Goal: Information Seeking & Learning: Learn about a topic

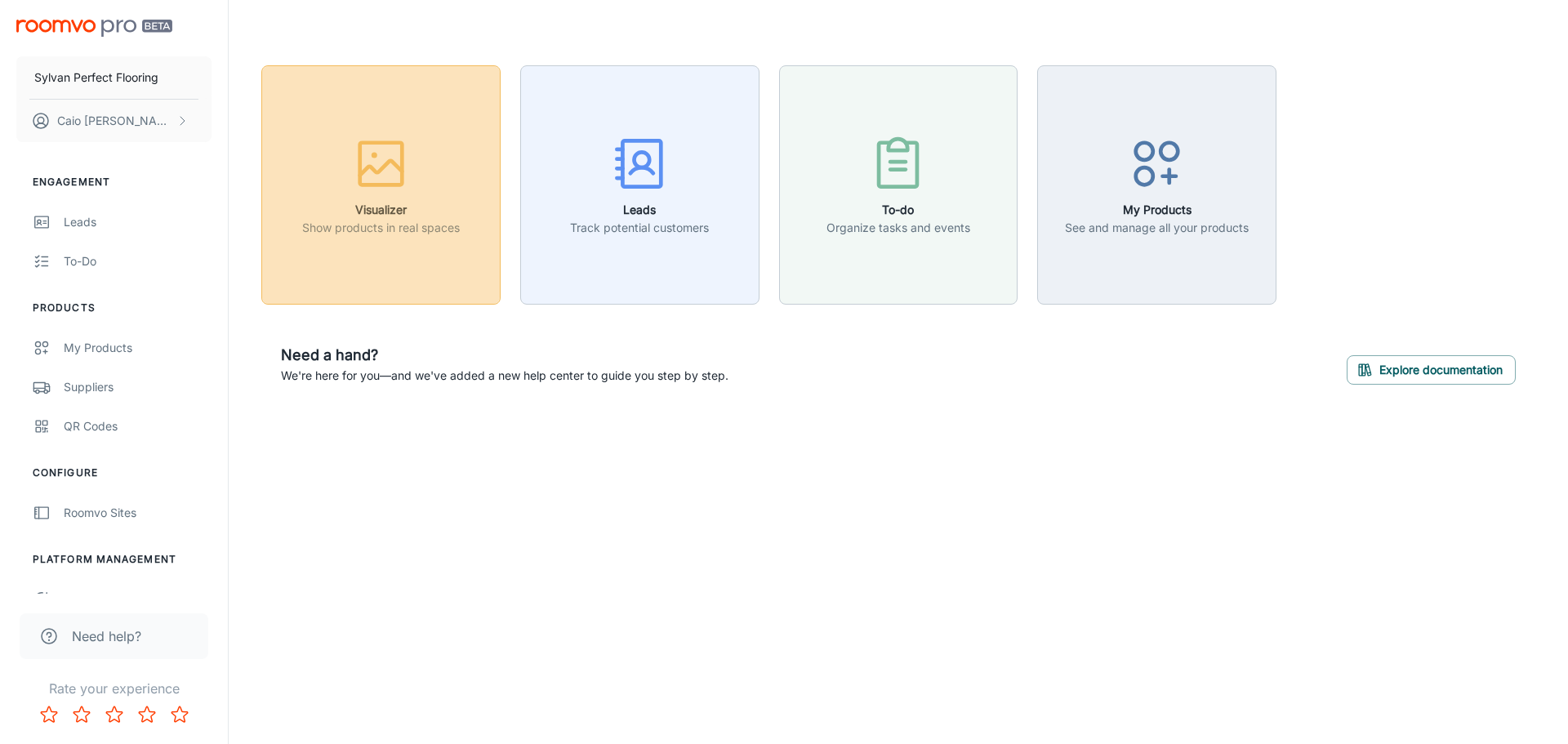
click at [430, 270] on button "Visualizer Show products in real spaces" at bounding box center [381, 185] width 240 height 240
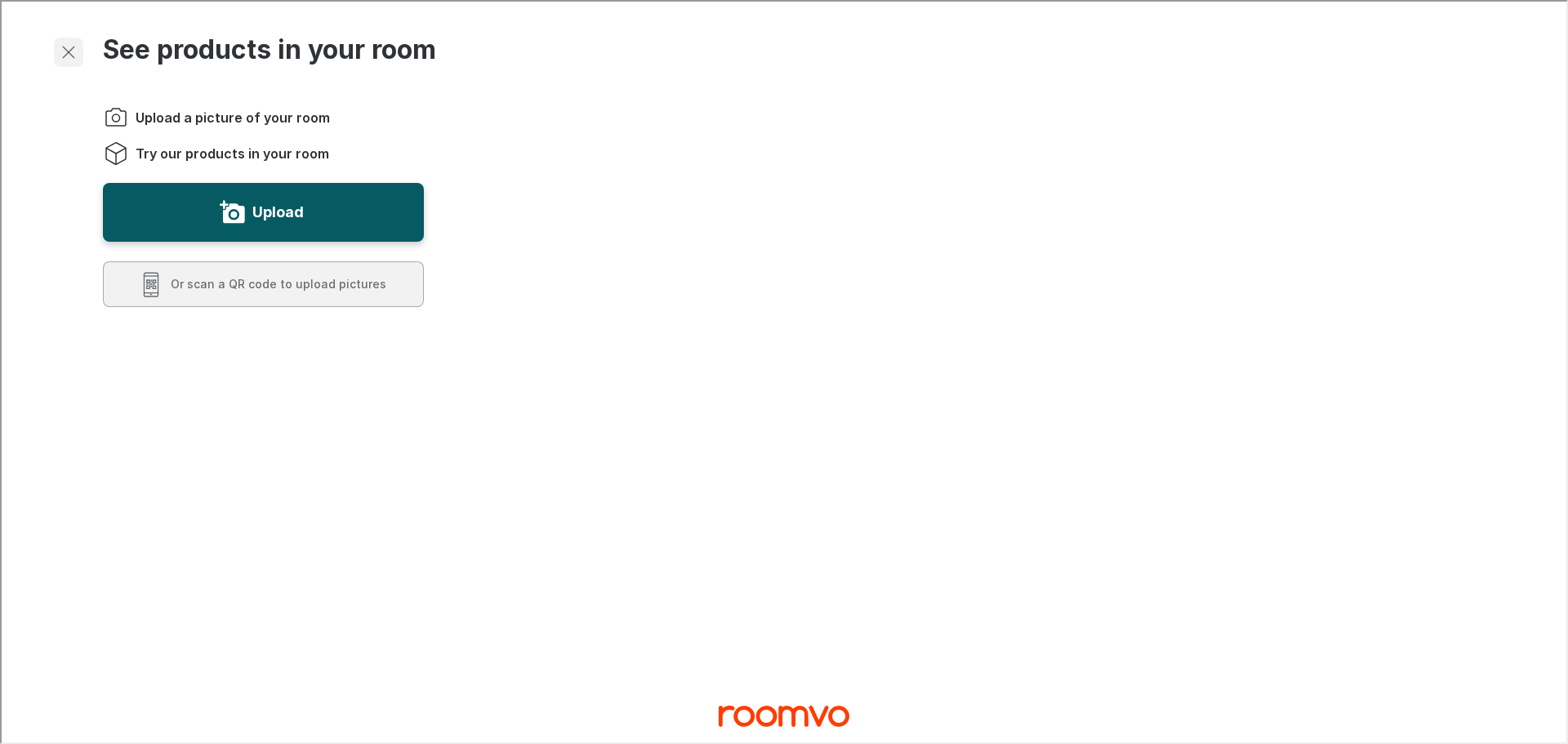
click at [62, 50] on icon "Exit visualizer" at bounding box center [67, 50] width 20 height 20
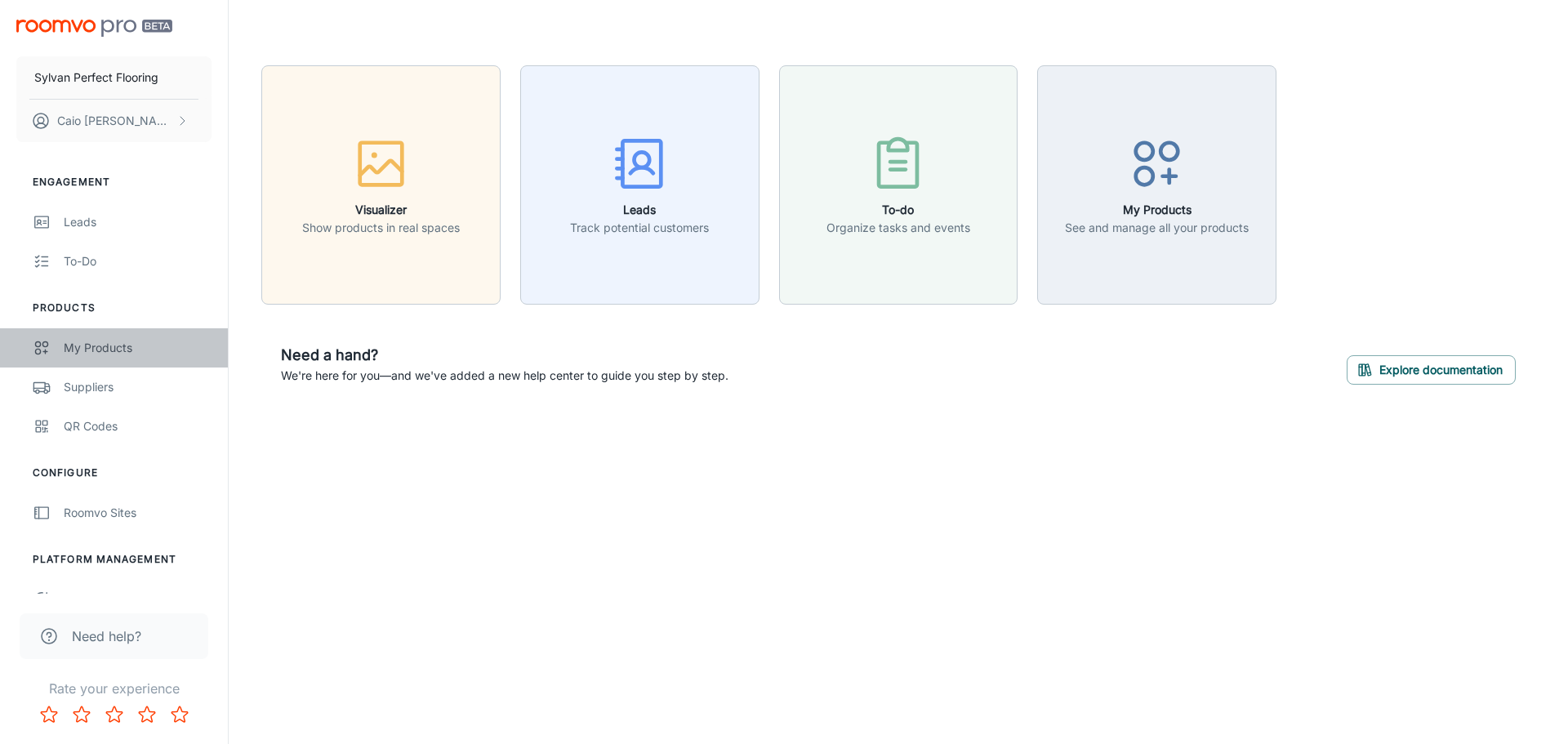
click at [158, 348] on div "My Products" at bounding box center [137, 347] width 148 height 18
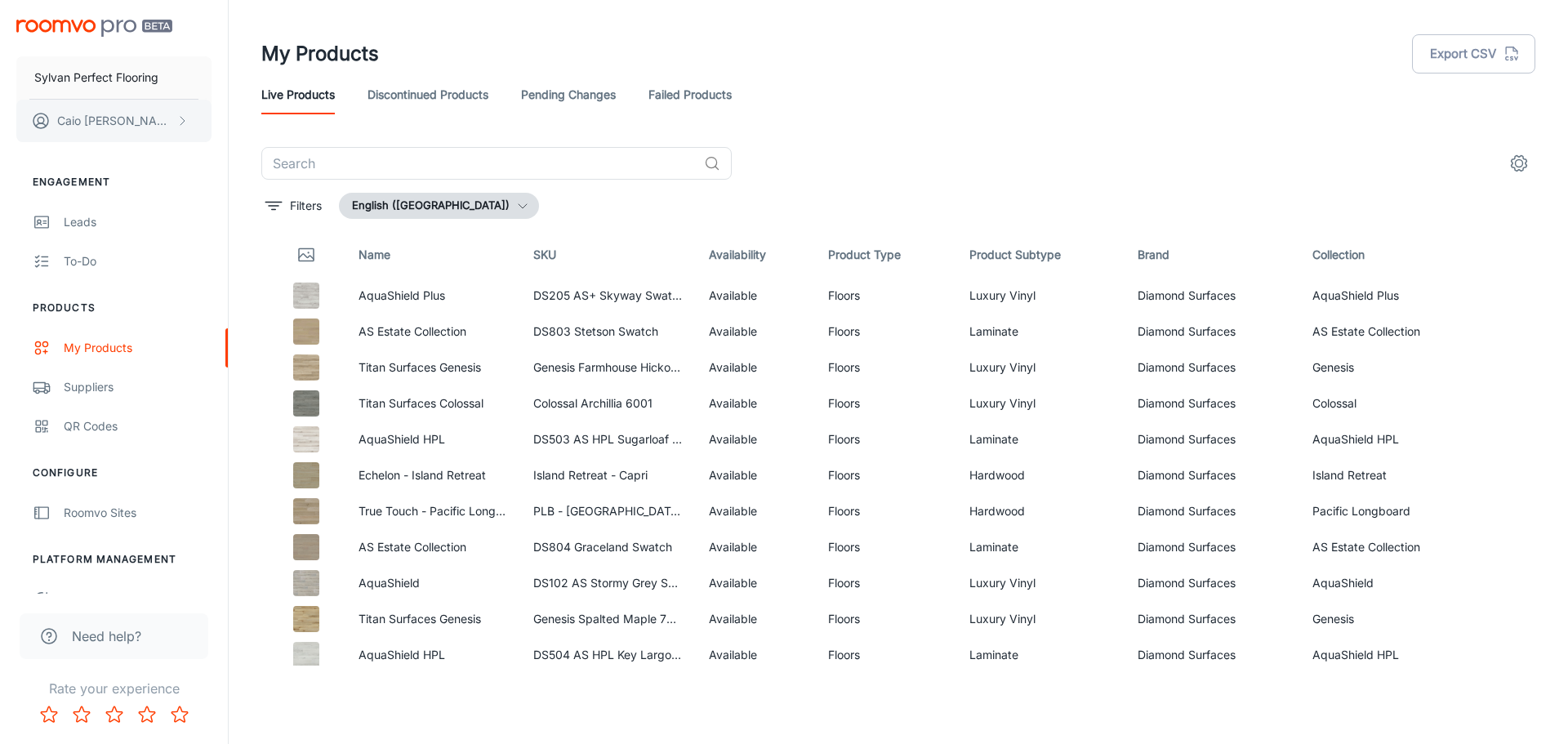
click at [181, 128] on button "Caio Machado" at bounding box center [114, 121] width 195 height 43
click at [178, 125] on div at bounding box center [784, 372] width 1568 height 744
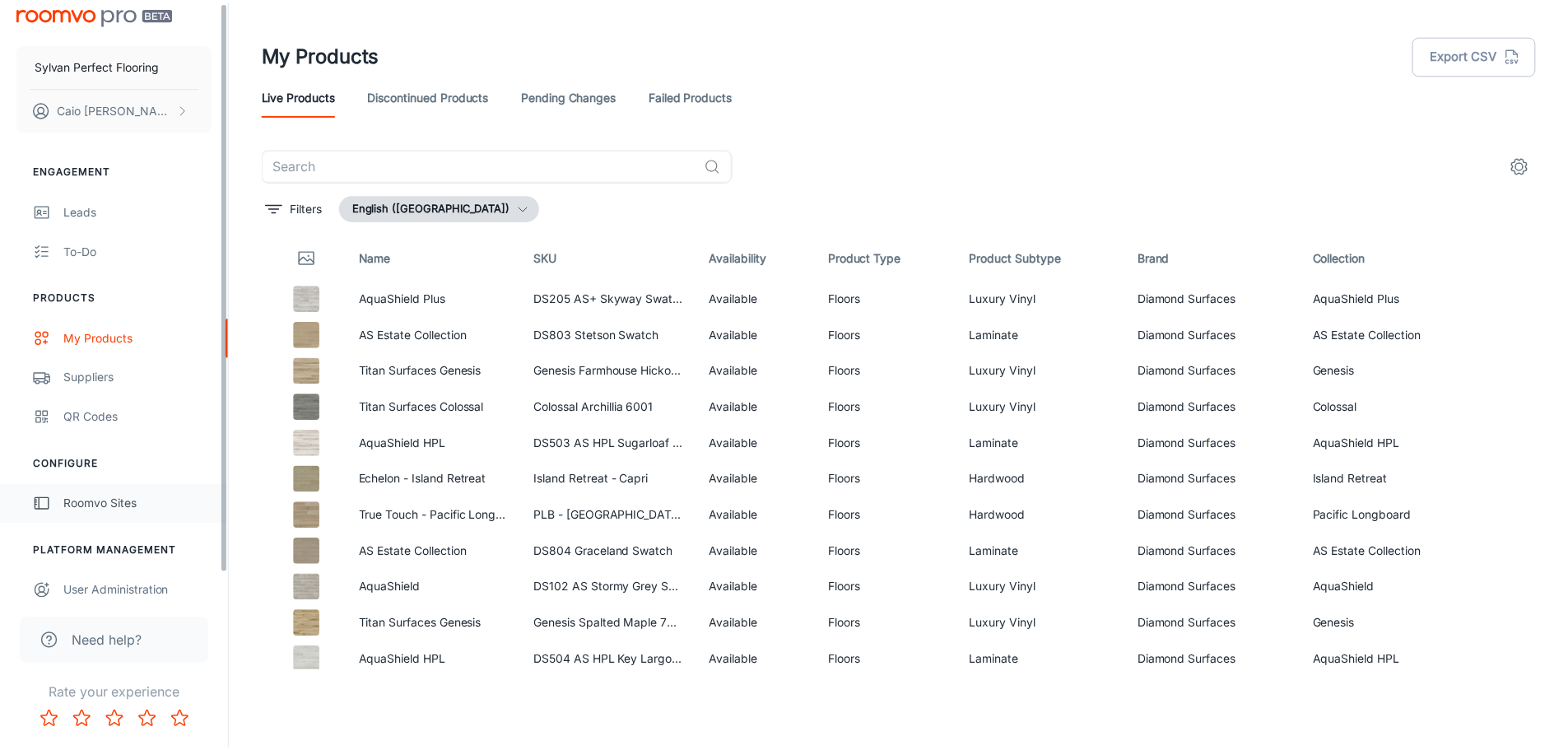
scroll to position [25, 0]
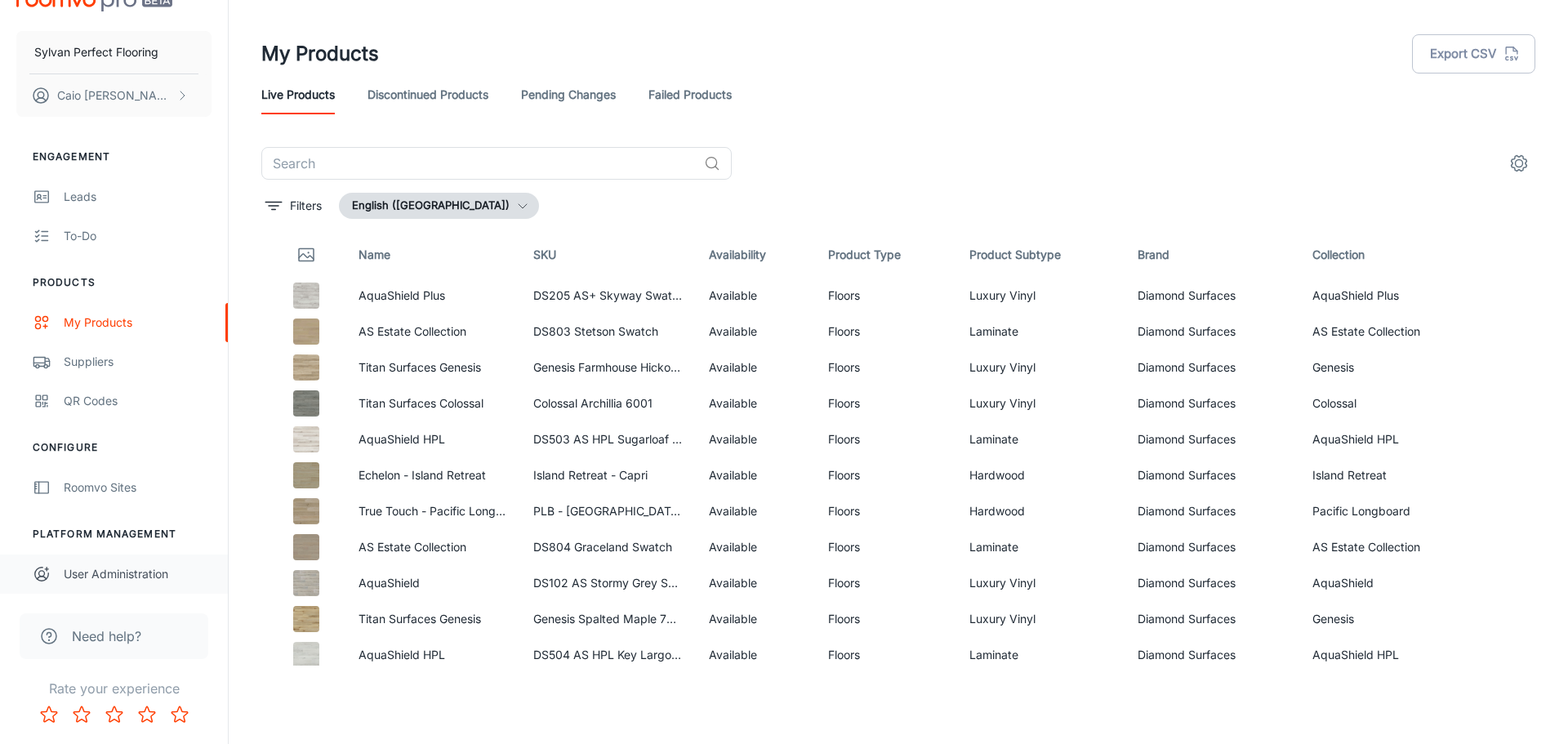
click at [160, 585] on link "User Administration" at bounding box center [114, 574] width 227 height 39
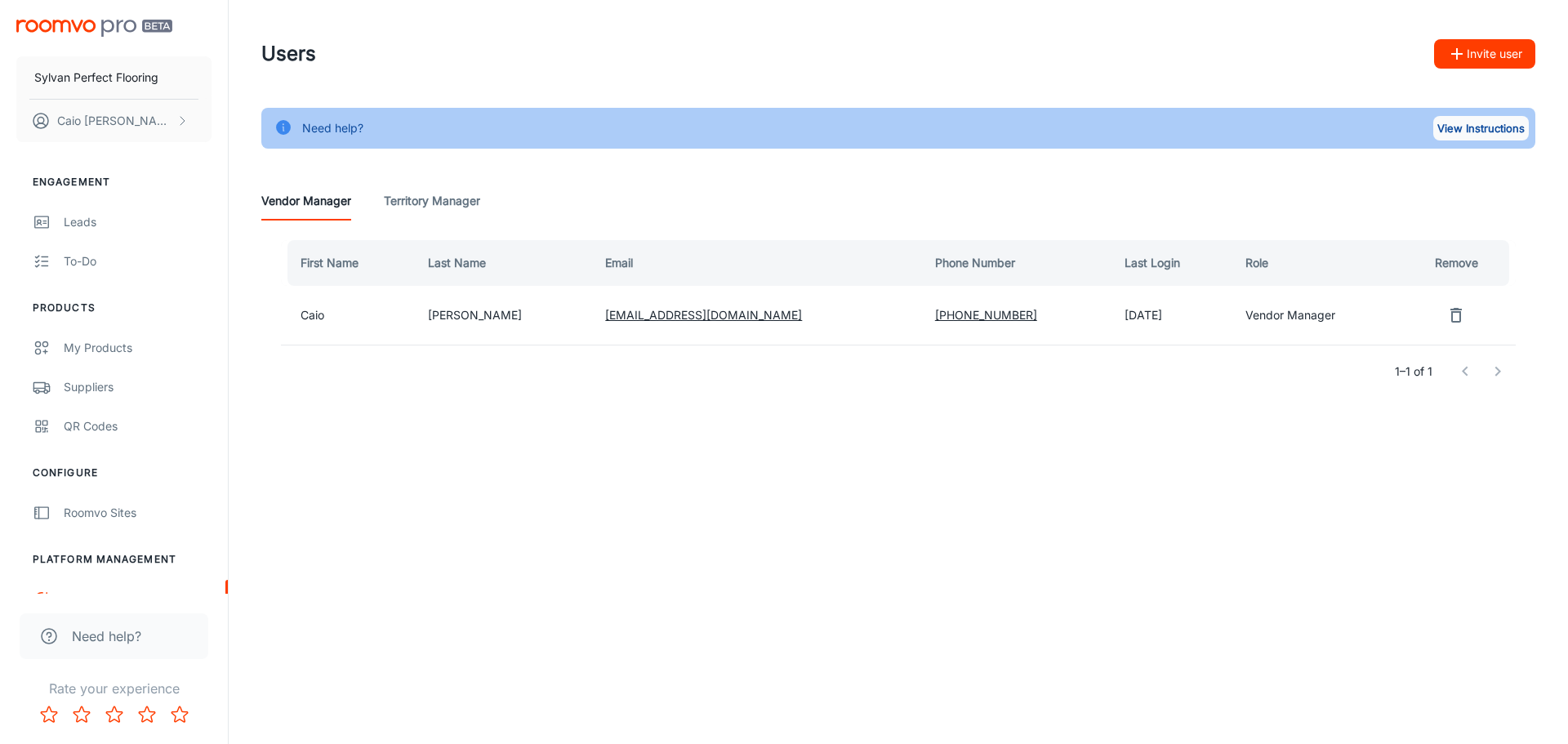
click at [1488, 133] on button "View Instructions" at bounding box center [1481, 128] width 96 height 24
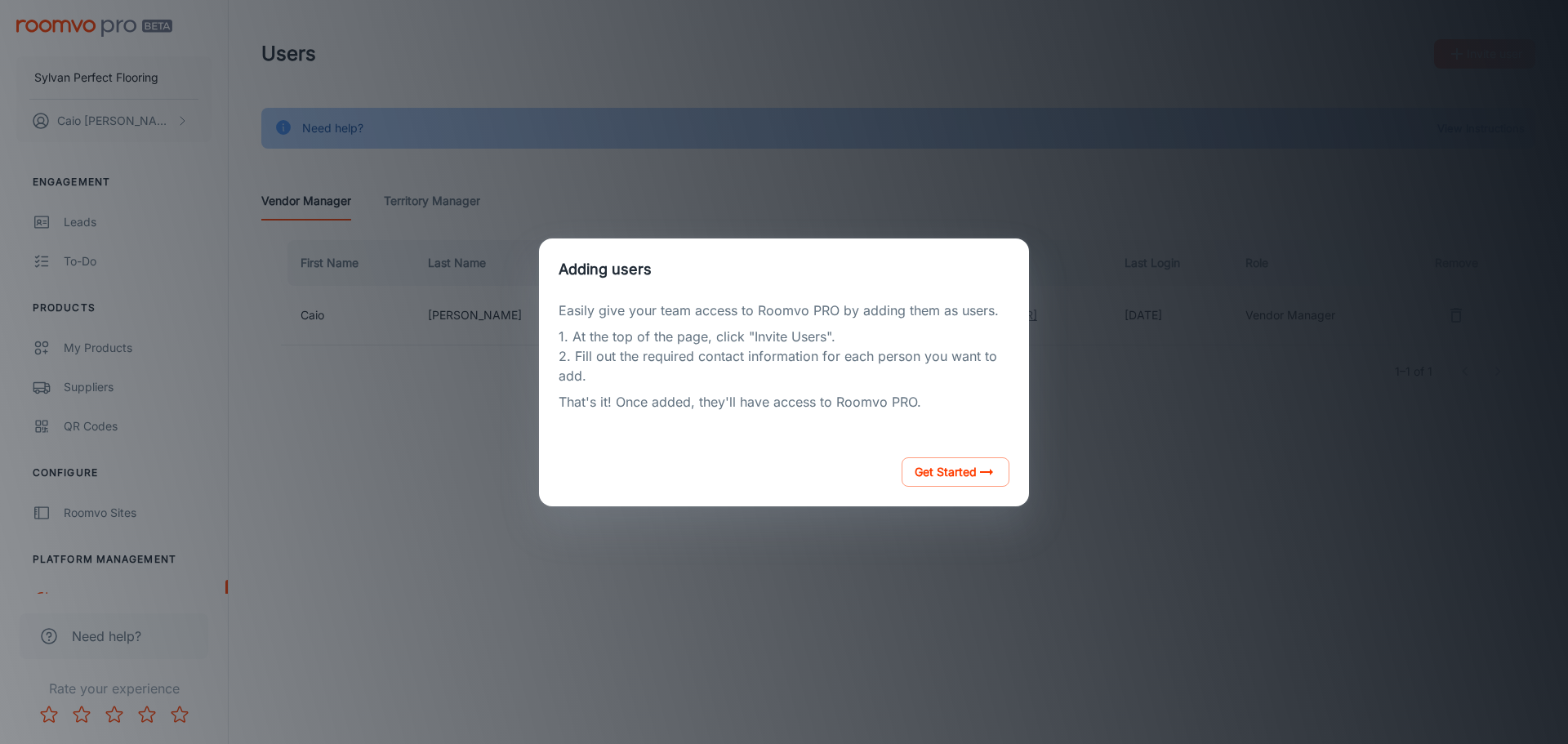
click at [945, 563] on div "Adding users Easily give your team access to Roomvo PRO by adding them as users…" at bounding box center [784, 372] width 1529 height 705
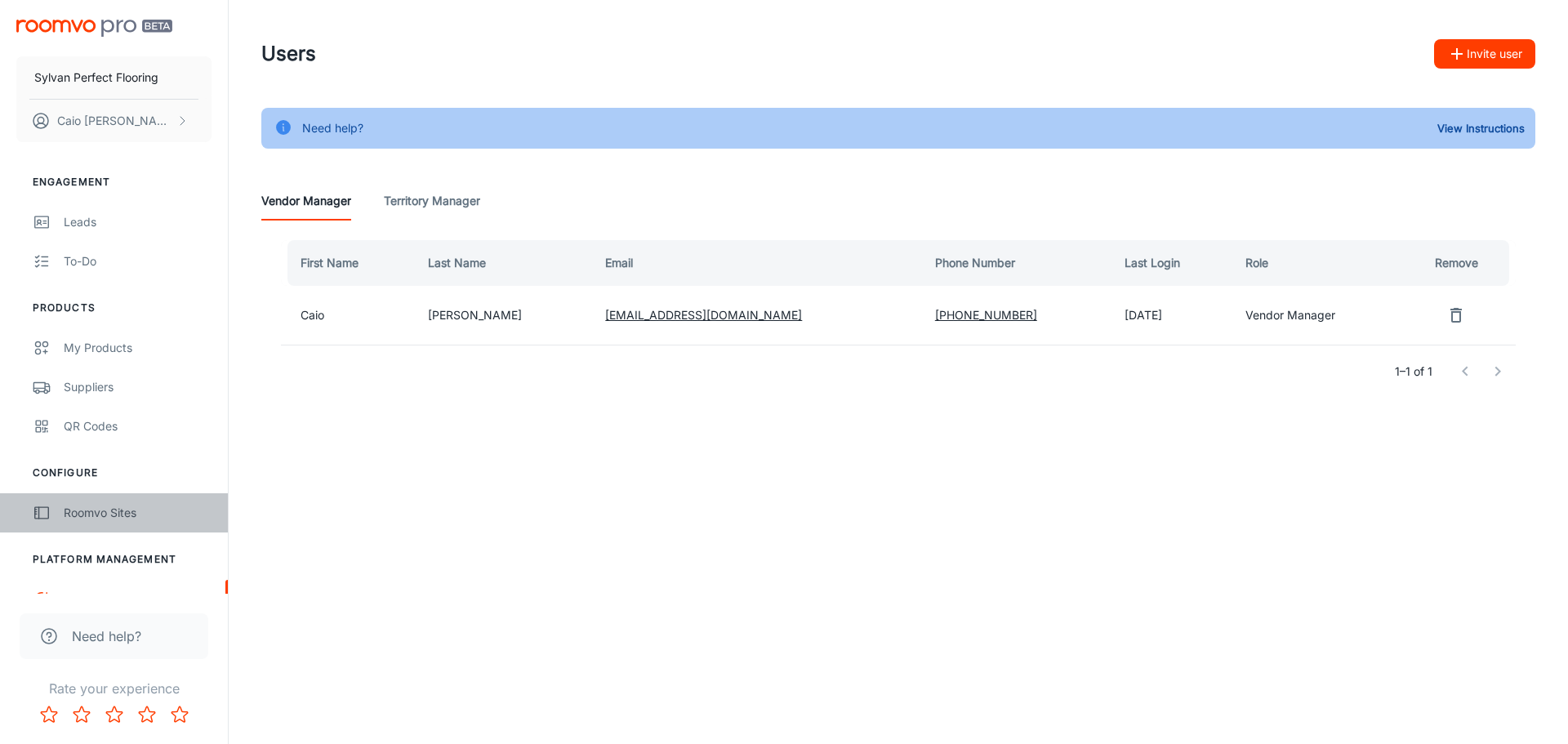
click at [173, 526] on link "Roomvo Sites" at bounding box center [114, 512] width 227 height 39
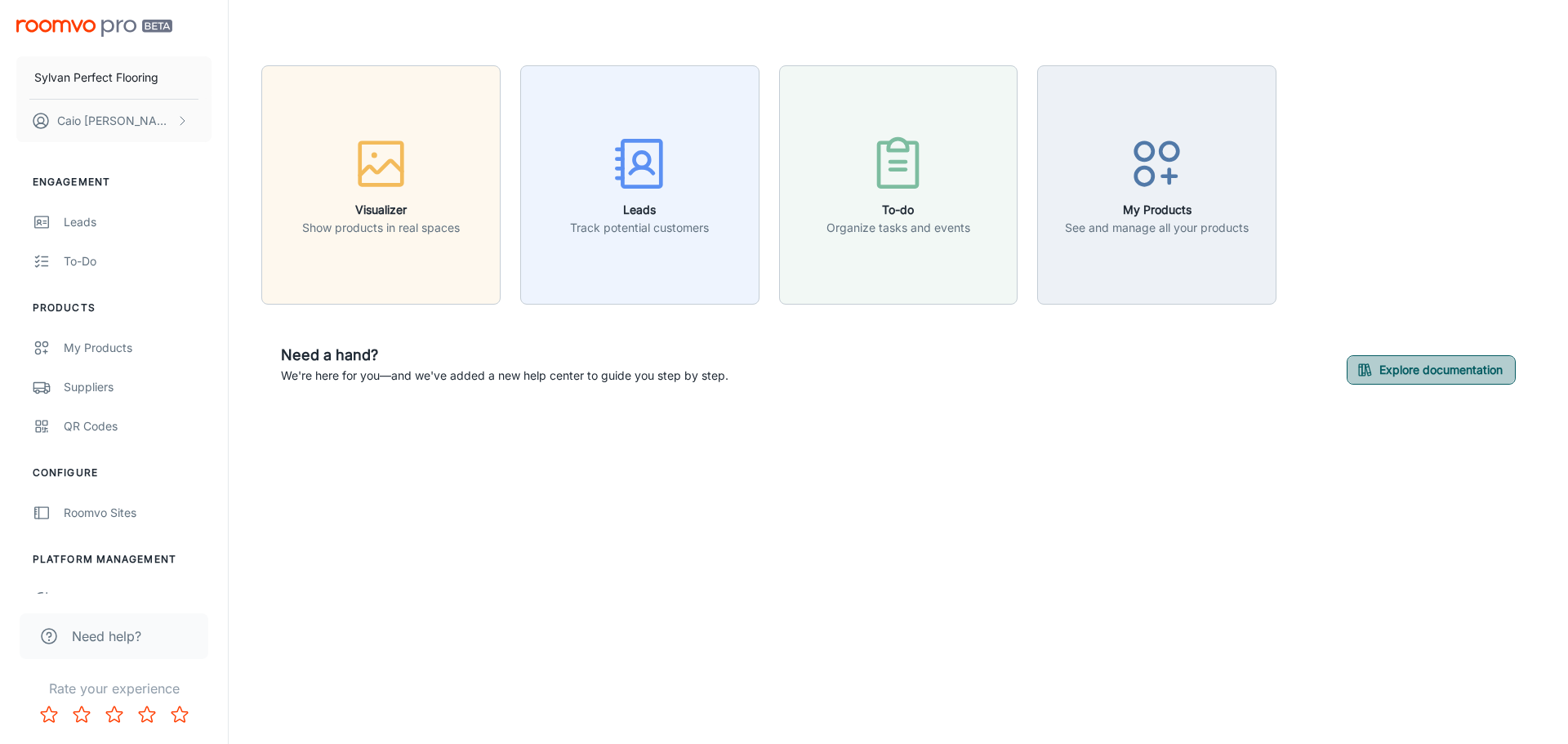
click at [1380, 370] on button "Explore documentation" at bounding box center [1431, 370] width 169 height 30
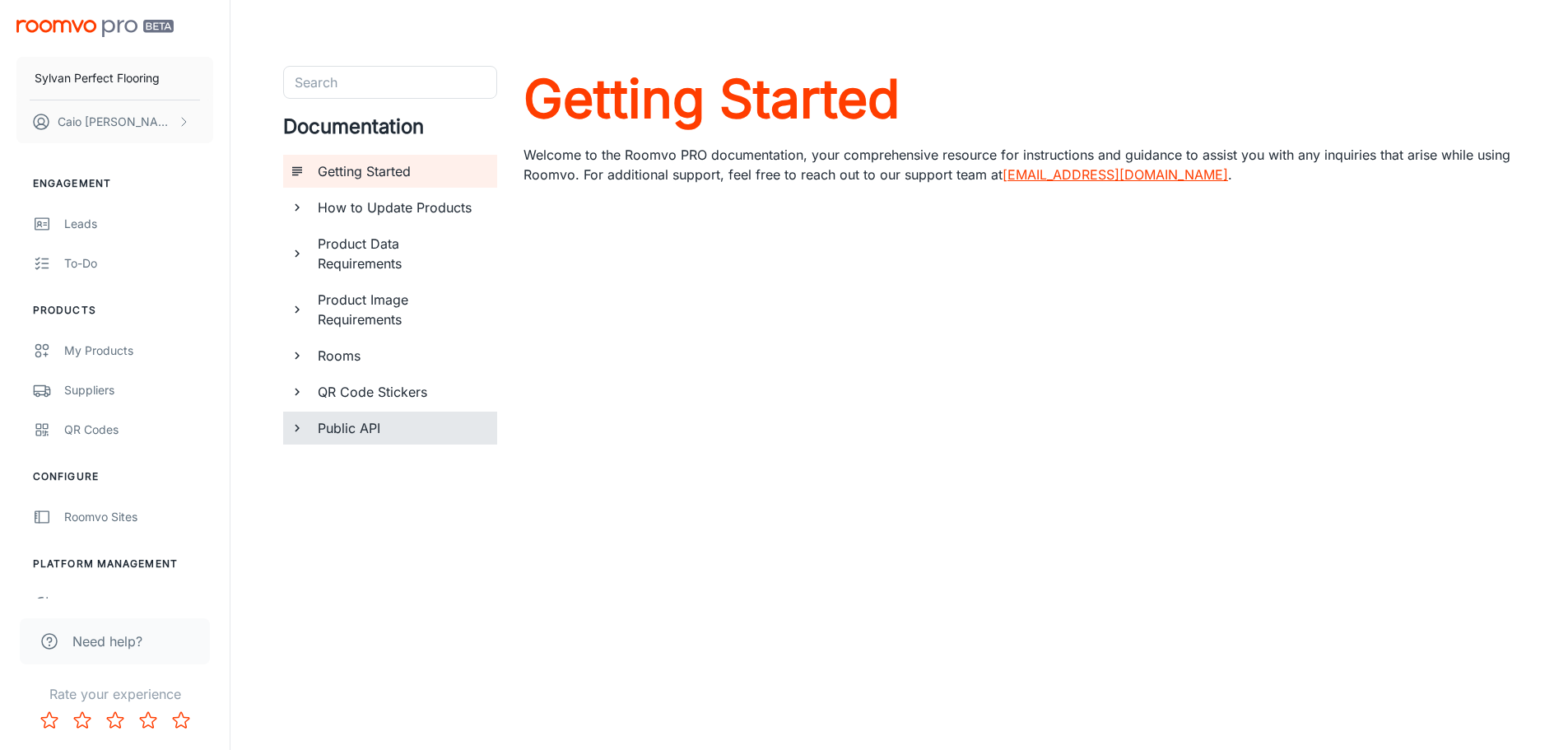
click at [413, 434] on h6 "Public API" at bounding box center [401, 428] width 166 height 20
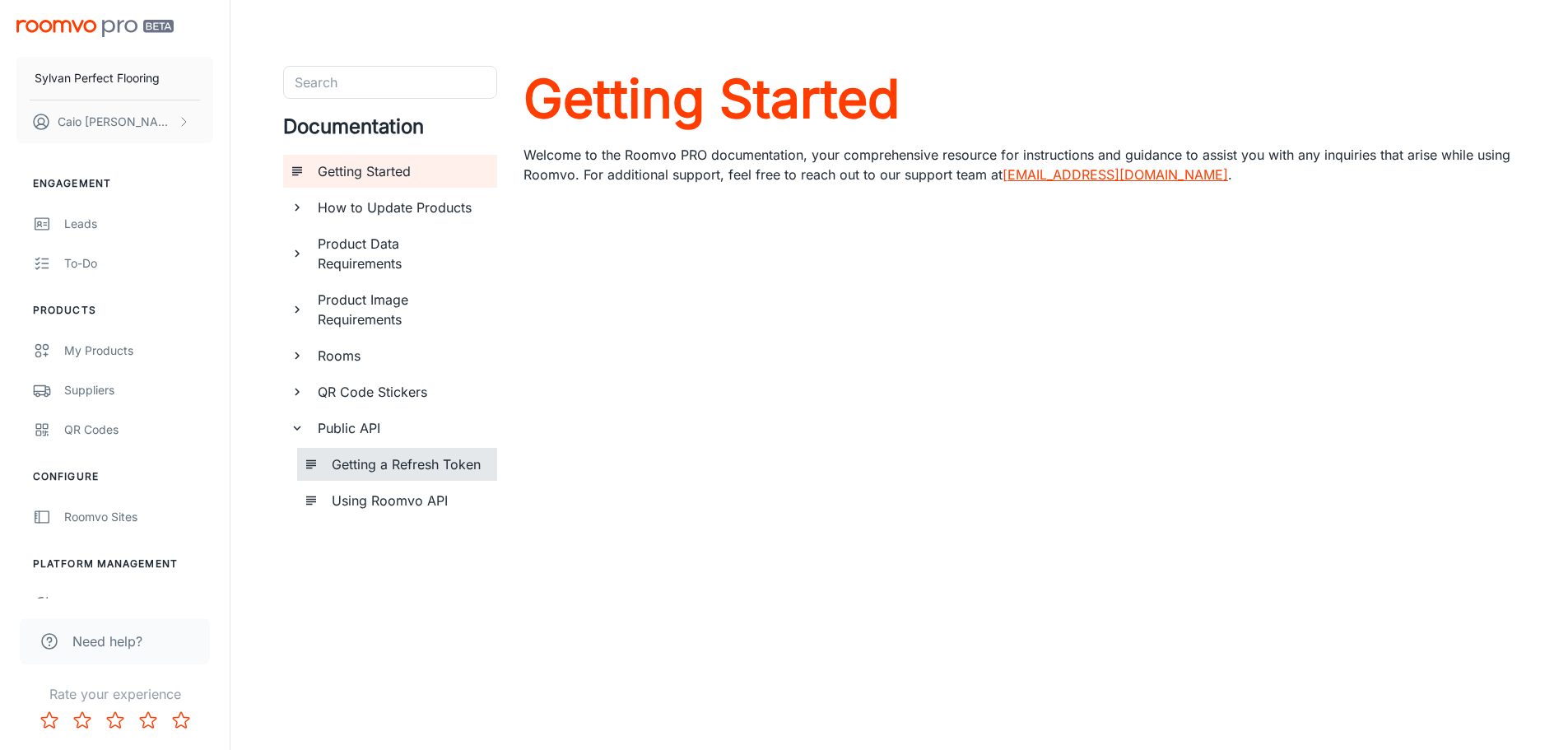
click at [408, 477] on div "Getting a Refresh Token" at bounding box center [407, 465] width 165 height 33
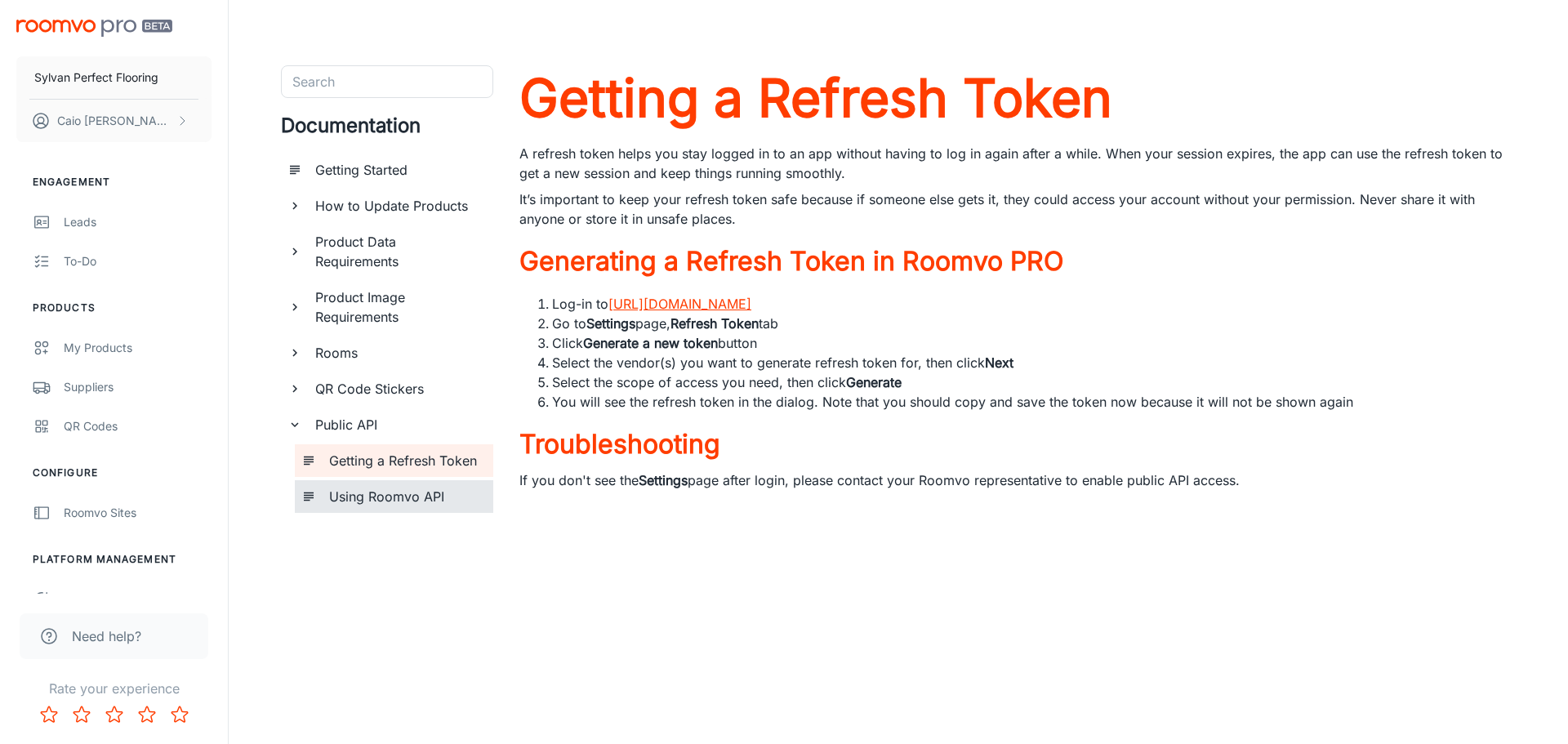
click at [402, 497] on h6 "Using Roomvo API" at bounding box center [405, 497] width 151 height 20
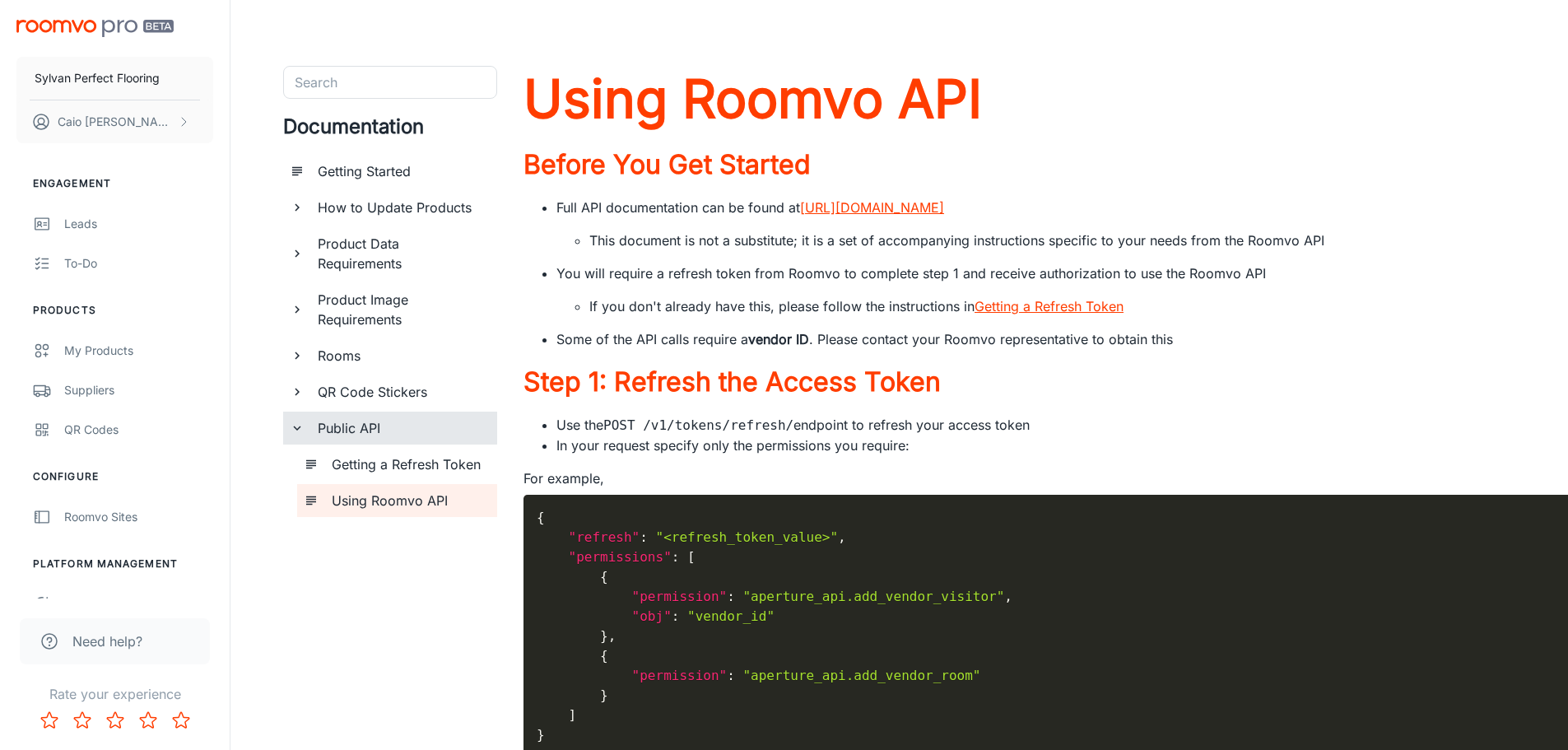
click at [348, 420] on h6 "Public API" at bounding box center [401, 428] width 166 height 20
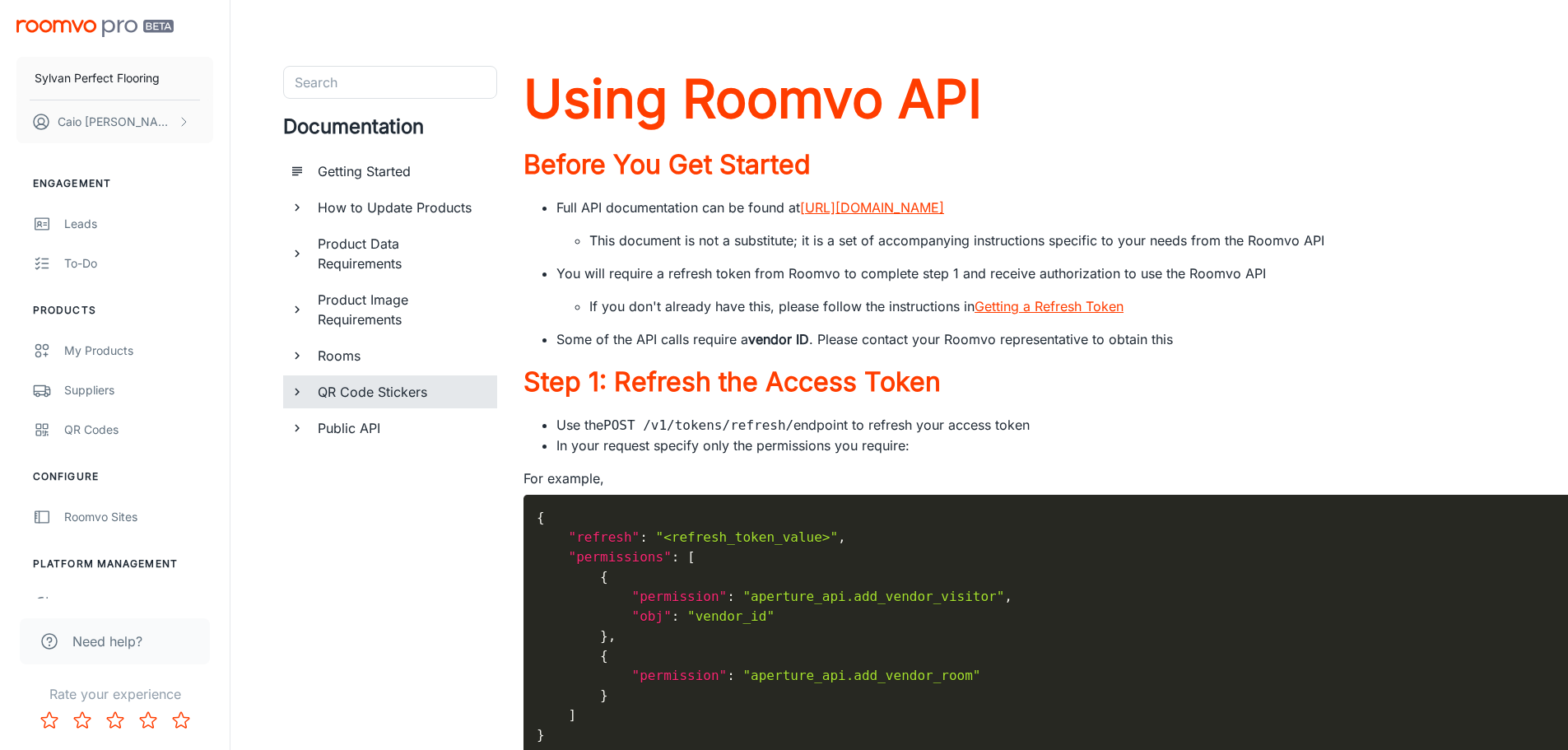
click at [362, 398] on h6 "QR Code Stickers" at bounding box center [401, 391] width 166 height 20
click at [366, 389] on h6 "QR Code Stickers" at bounding box center [401, 391] width 166 height 20
click at [372, 364] on h6 "Rooms" at bounding box center [401, 355] width 166 height 20
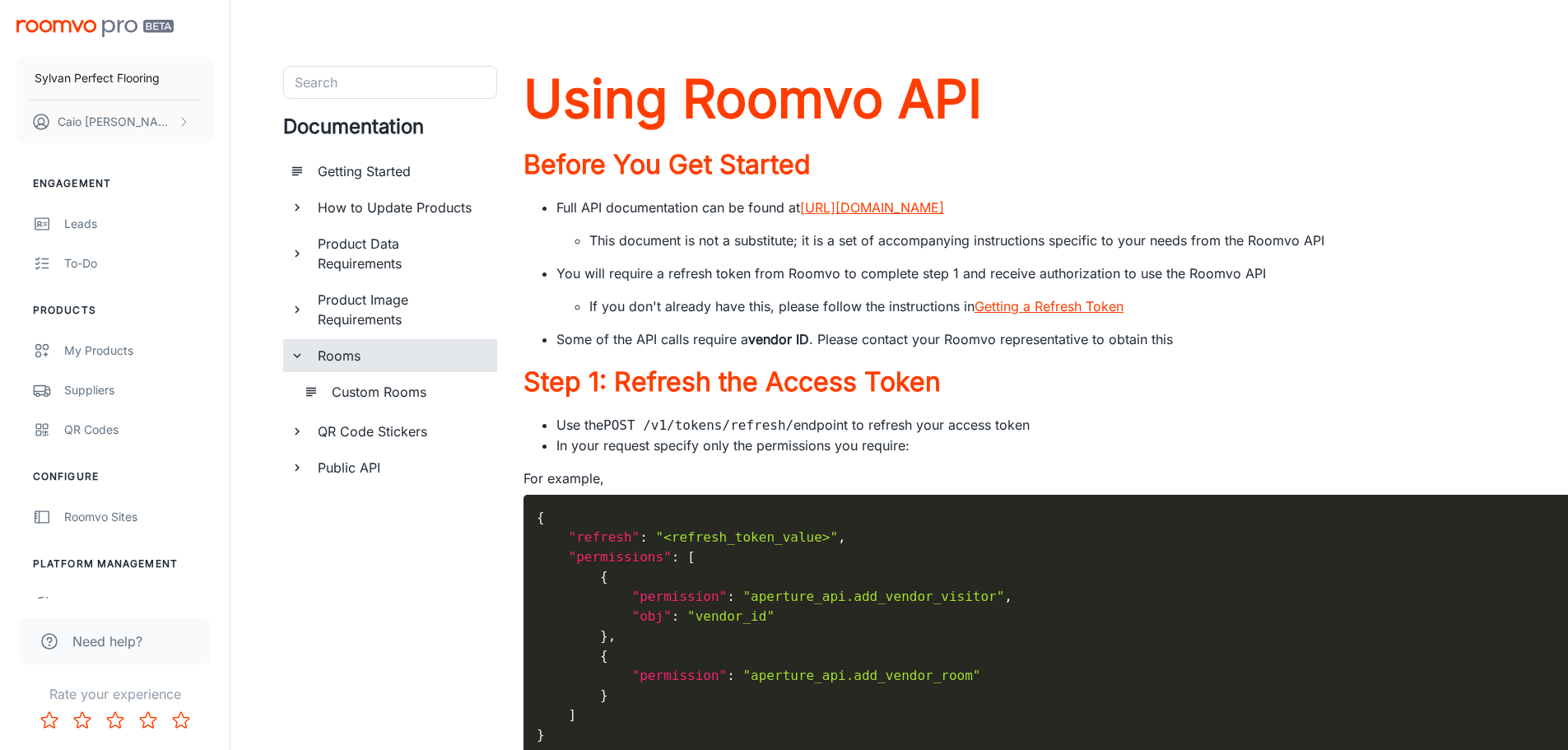
click at [387, 398] on h6 "Custom Rooms" at bounding box center [408, 391] width 152 height 20
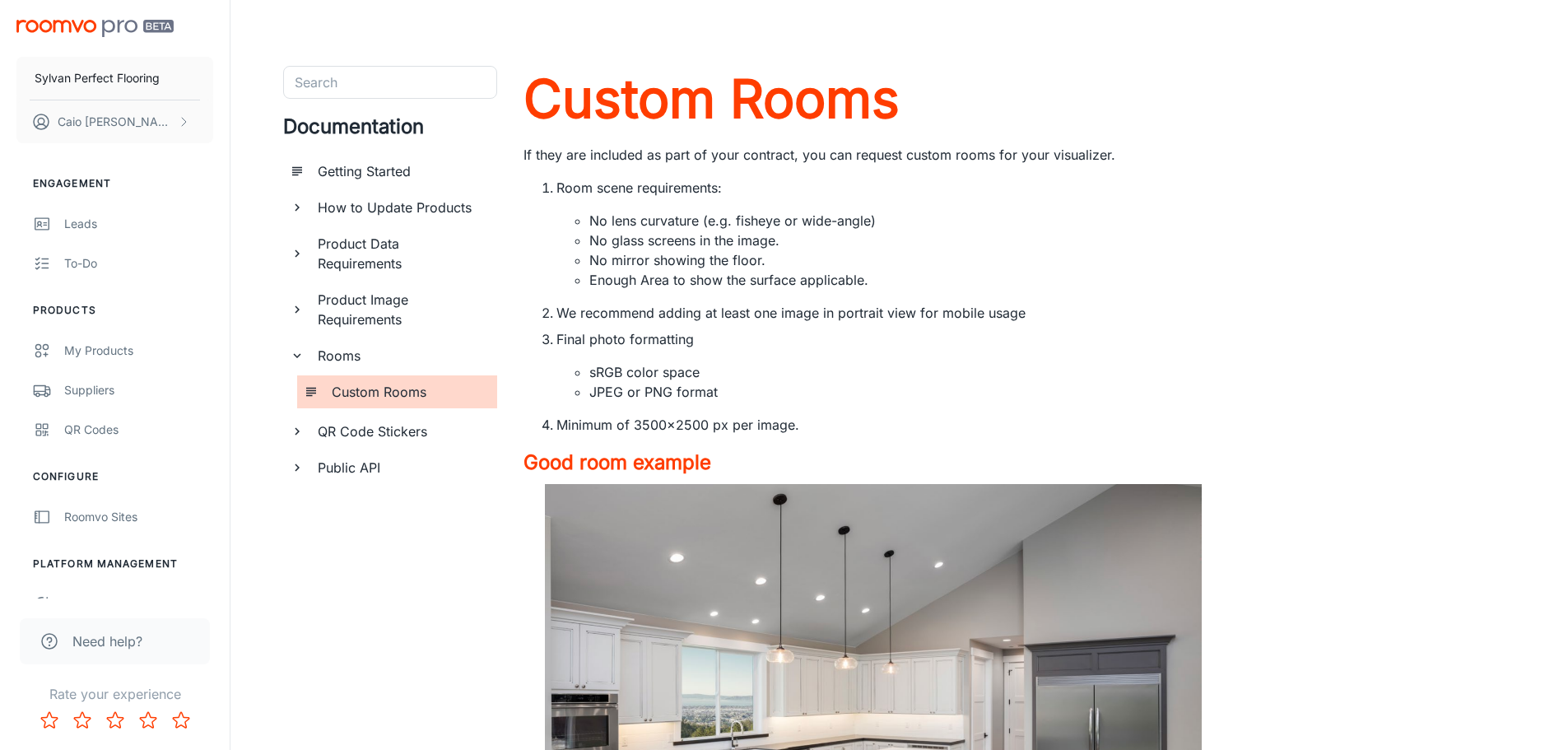
click at [378, 354] on h6 "Rooms" at bounding box center [401, 355] width 166 height 20
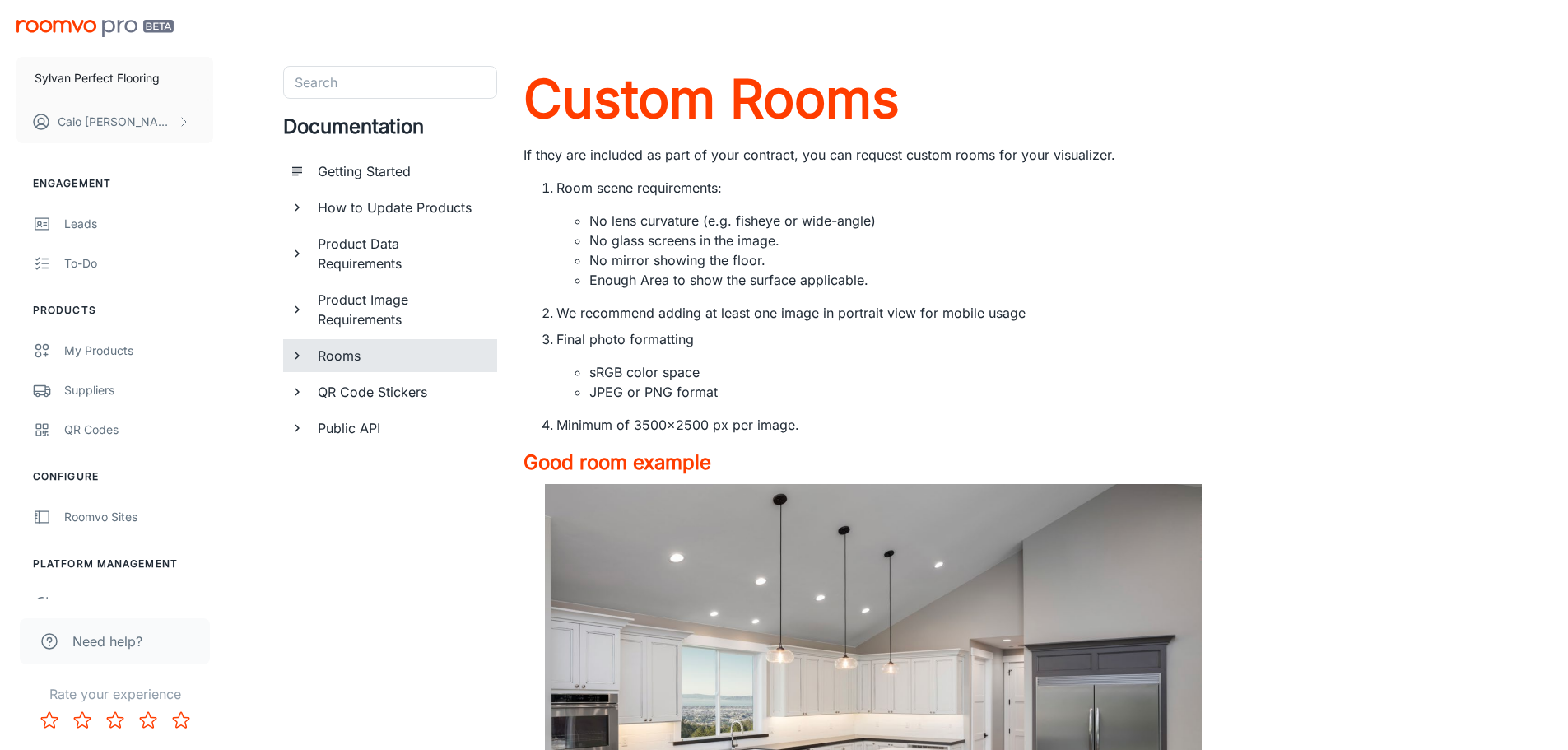
click at [378, 312] on h6 "Product Image Requirements" at bounding box center [401, 309] width 166 height 39
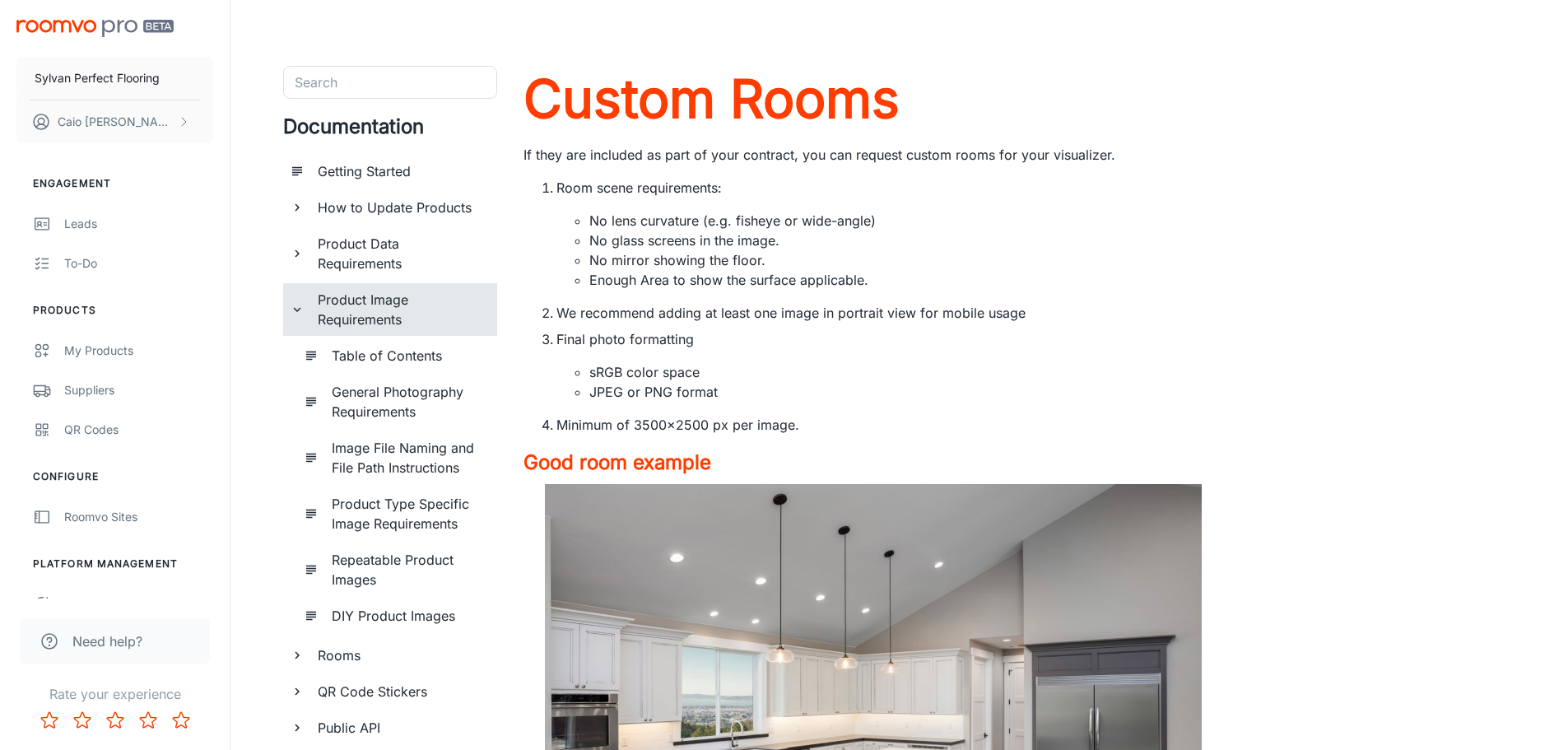
click at [386, 324] on h6 "Product Image Requirements" at bounding box center [401, 309] width 166 height 39
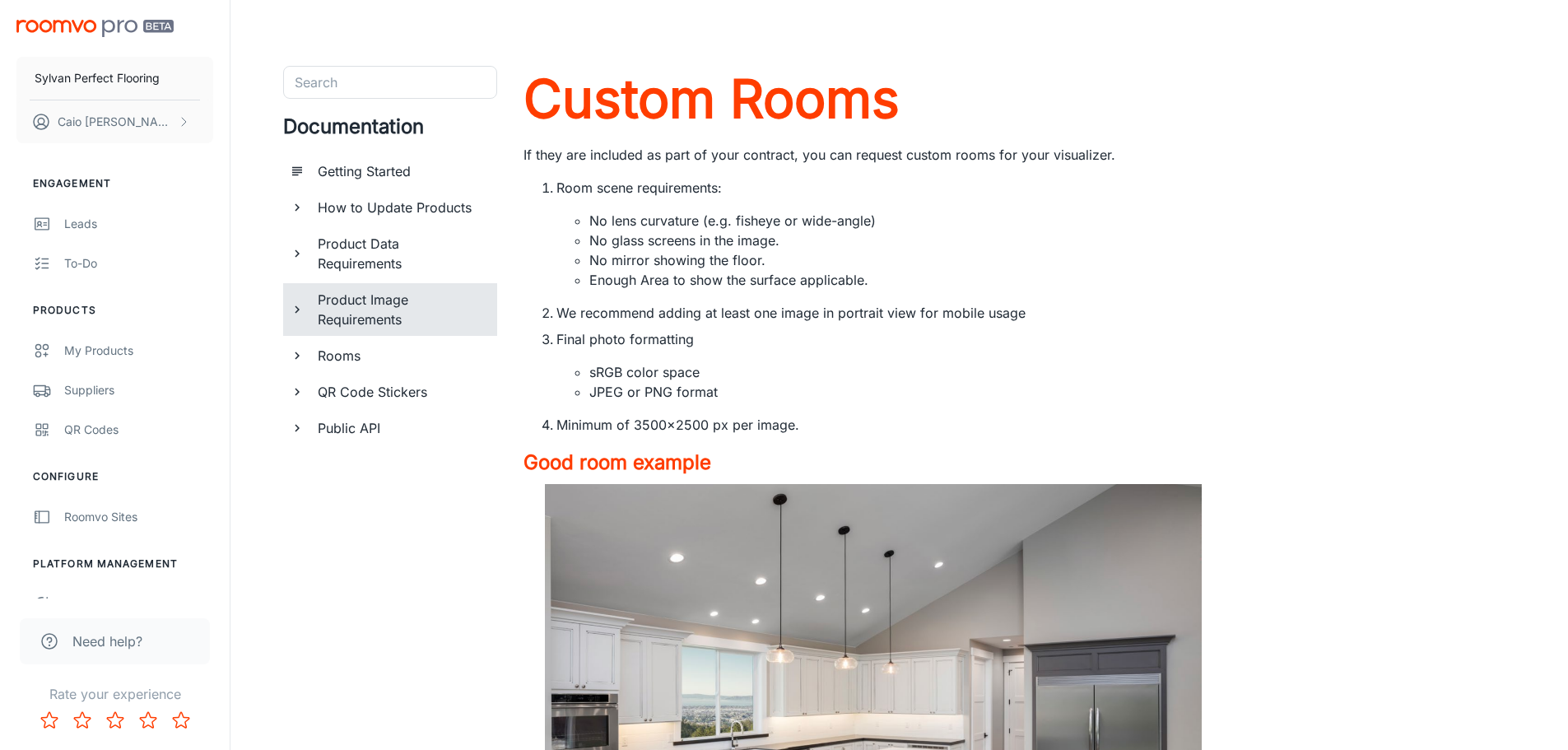
click at [377, 256] on h6 "Product Data Requirements" at bounding box center [401, 253] width 166 height 39
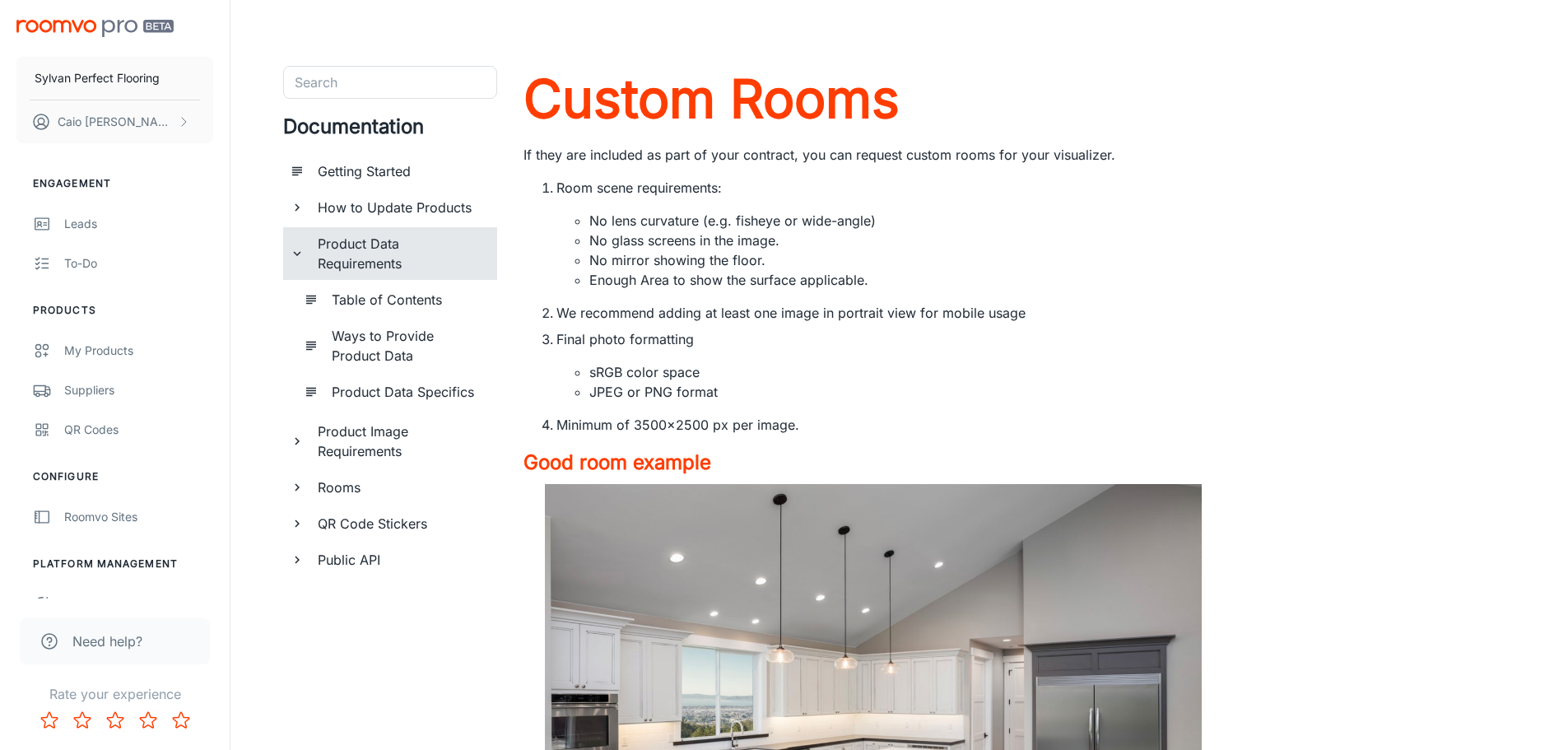
click at [376, 243] on h6 "Product Data Requirements" at bounding box center [401, 253] width 166 height 39
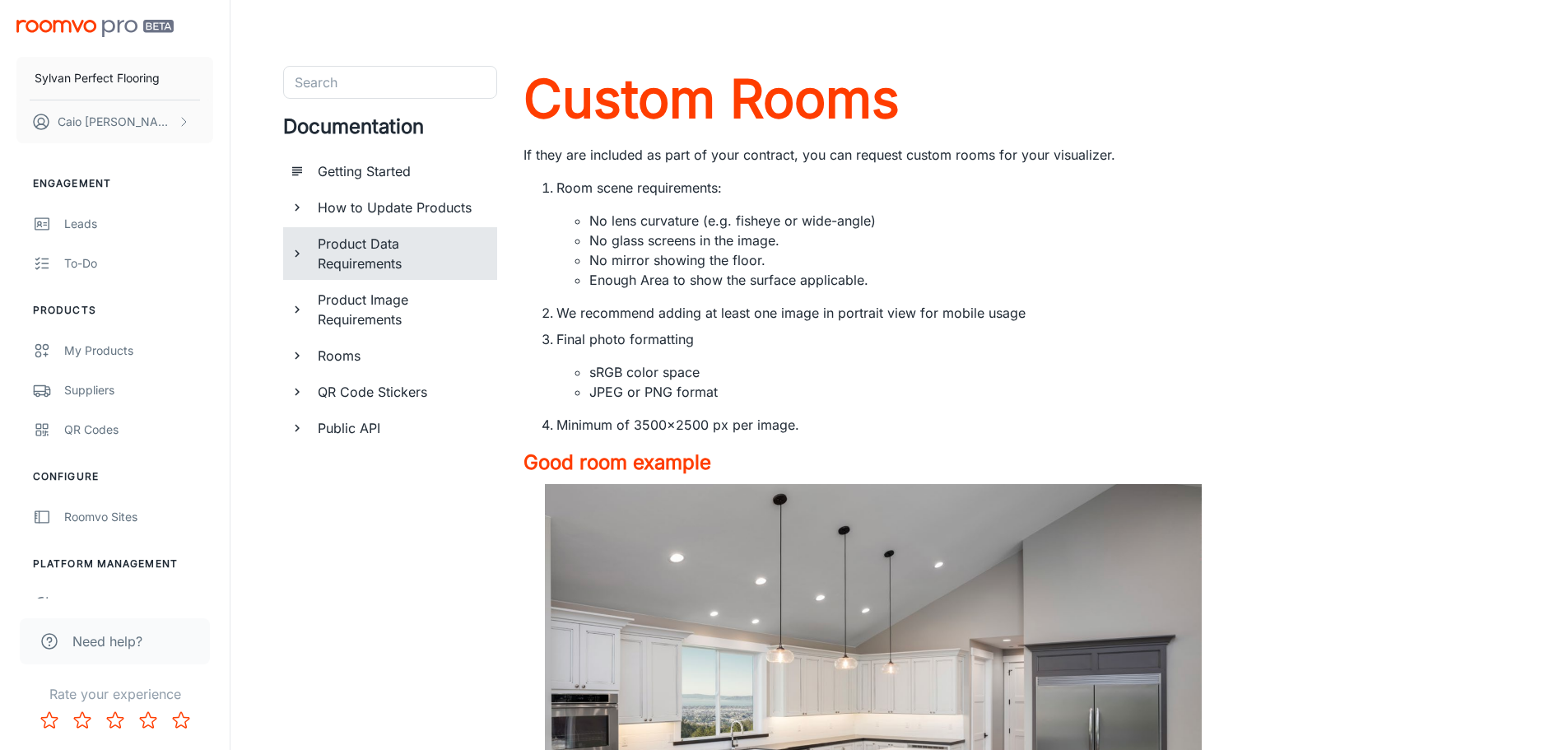
click at [390, 207] on h6 "How to Update Products" at bounding box center [401, 207] width 166 height 20
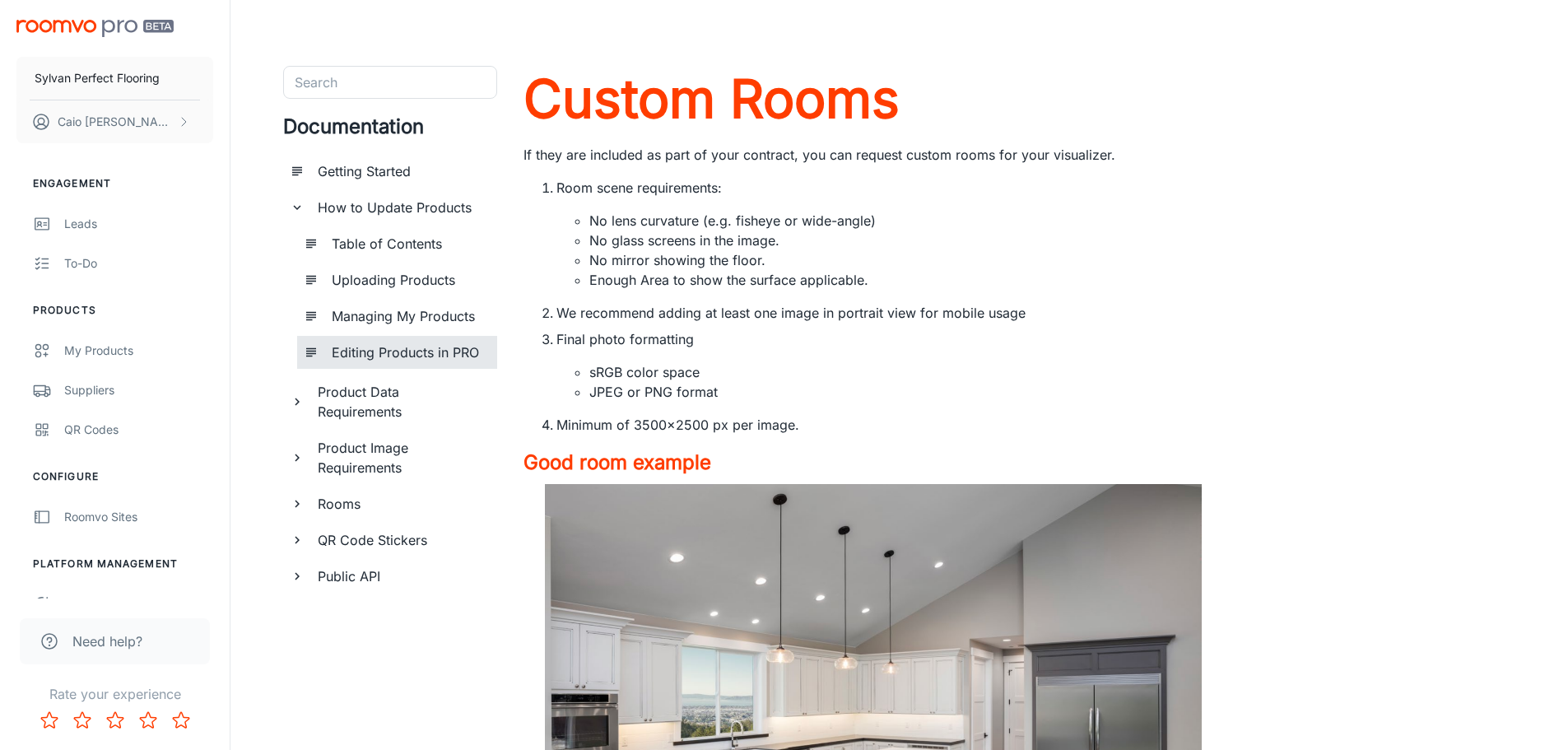
click at [399, 354] on h6 "Editing Products in PRO" at bounding box center [408, 352] width 152 height 20
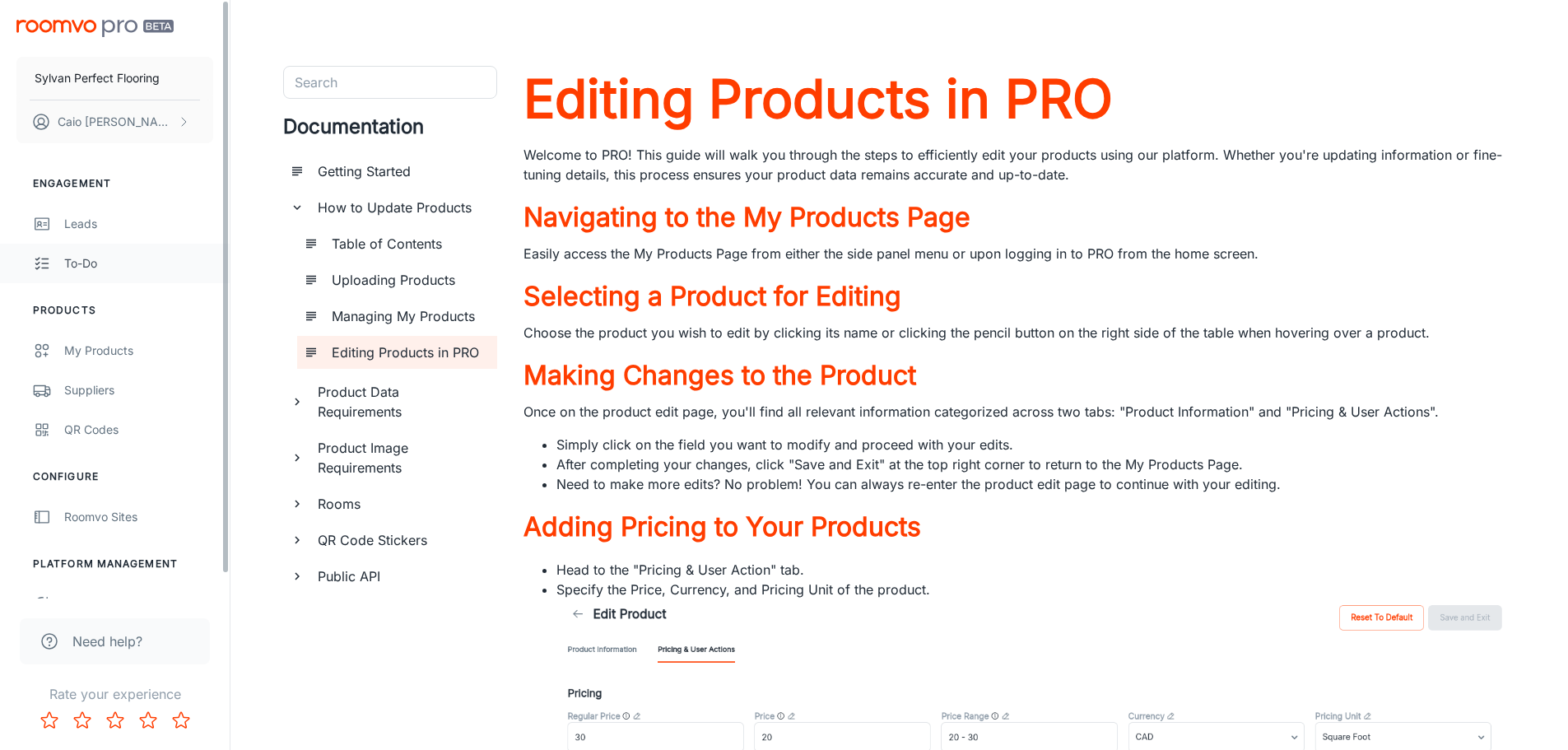
click at [147, 259] on div "To-do" at bounding box center [138, 263] width 149 height 18
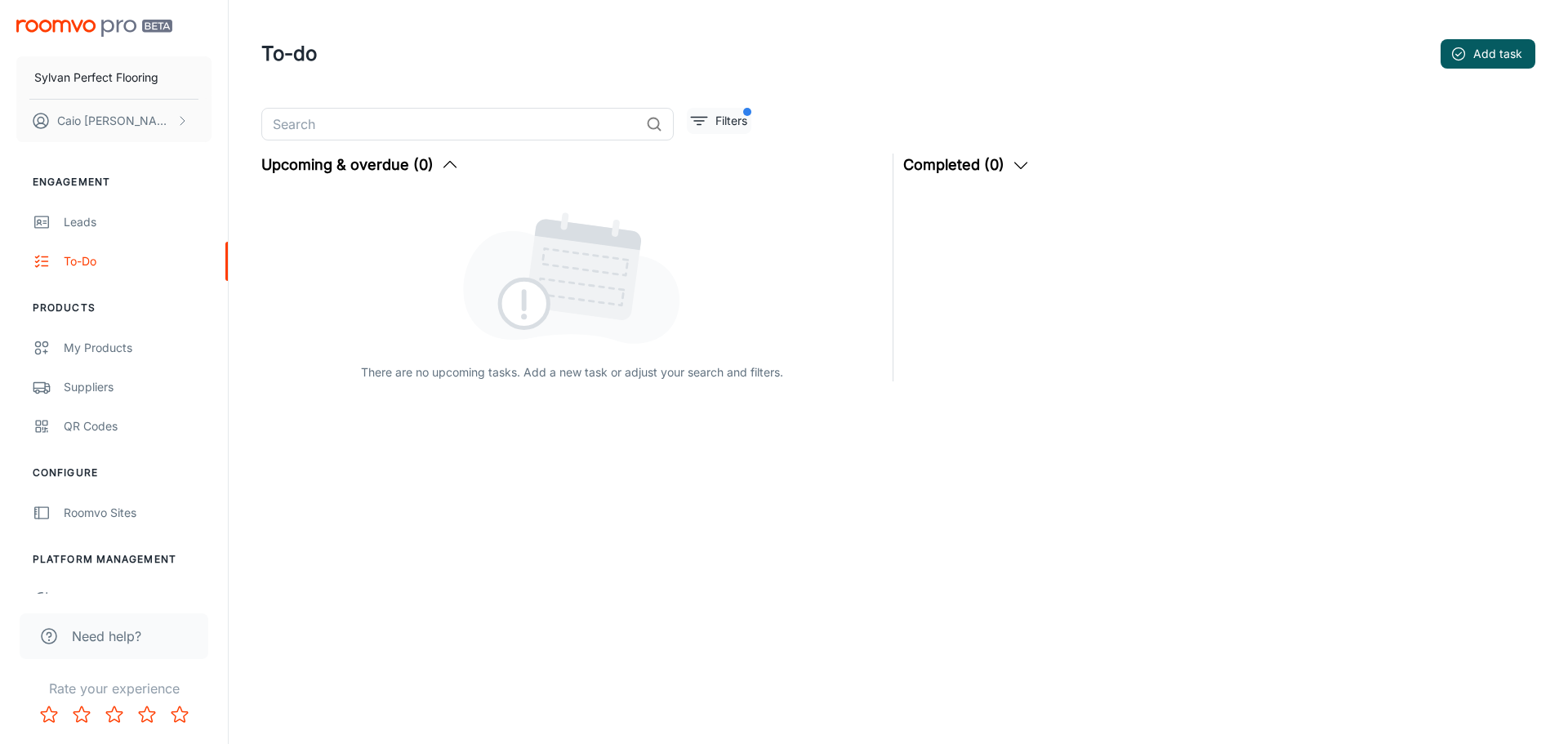
click at [743, 114] on span "filter" at bounding box center [747, 111] width 8 height 8
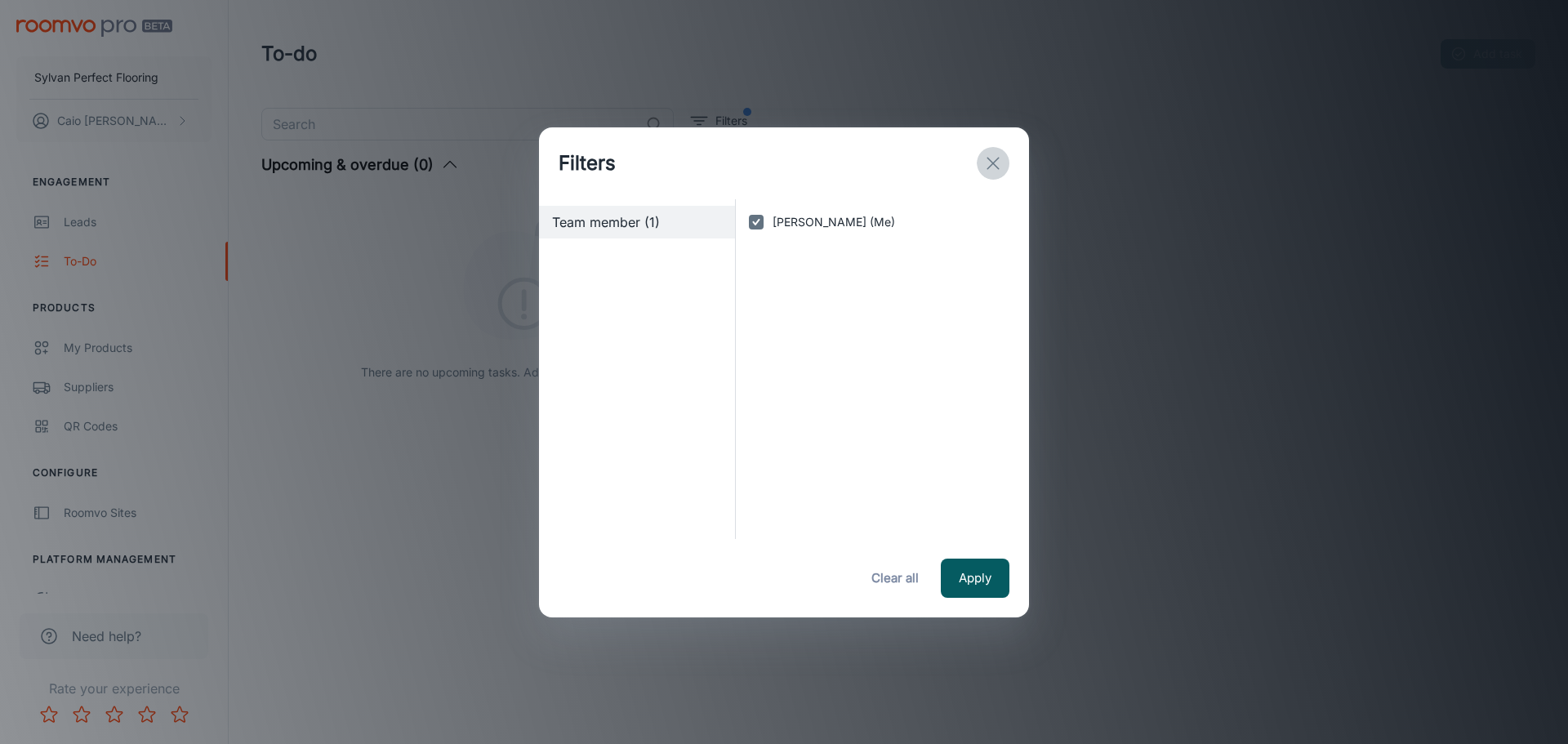
click at [996, 152] on button "exit" at bounding box center [993, 163] width 33 height 33
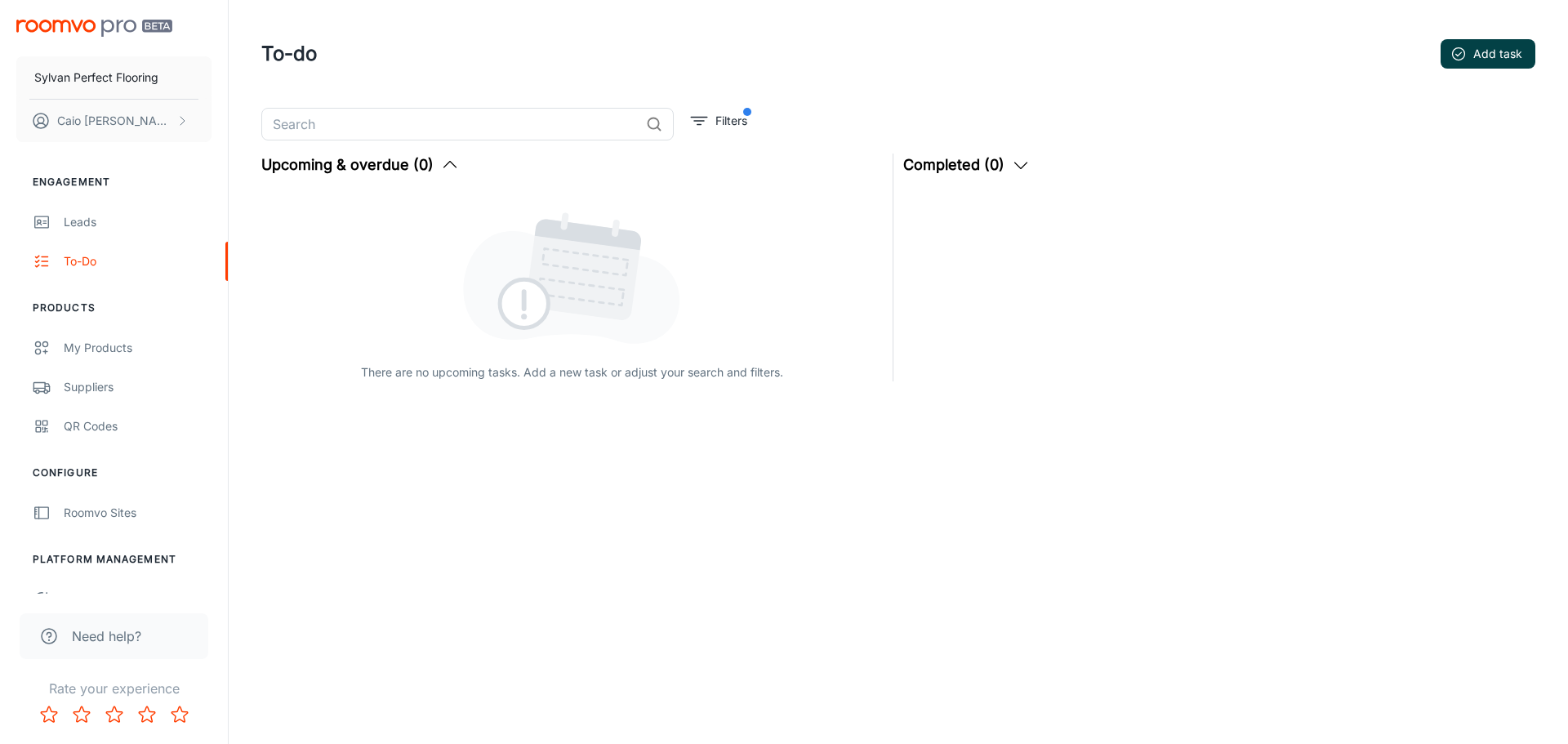
click at [1507, 62] on button "Add task" at bounding box center [1487, 54] width 95 height 30
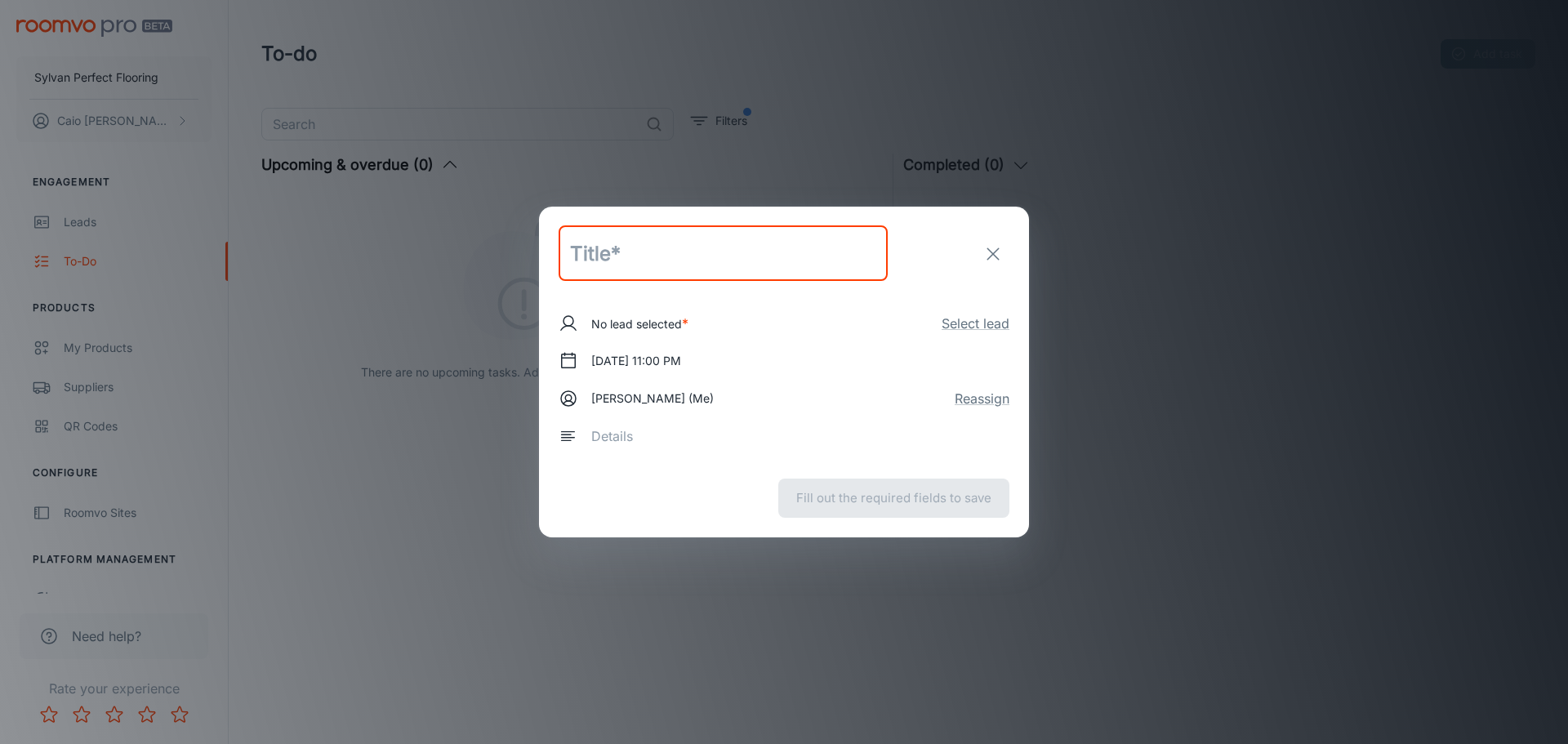
click at [997, 244] on icon "exit" at bounding box center [992, 253] width 20 height 20
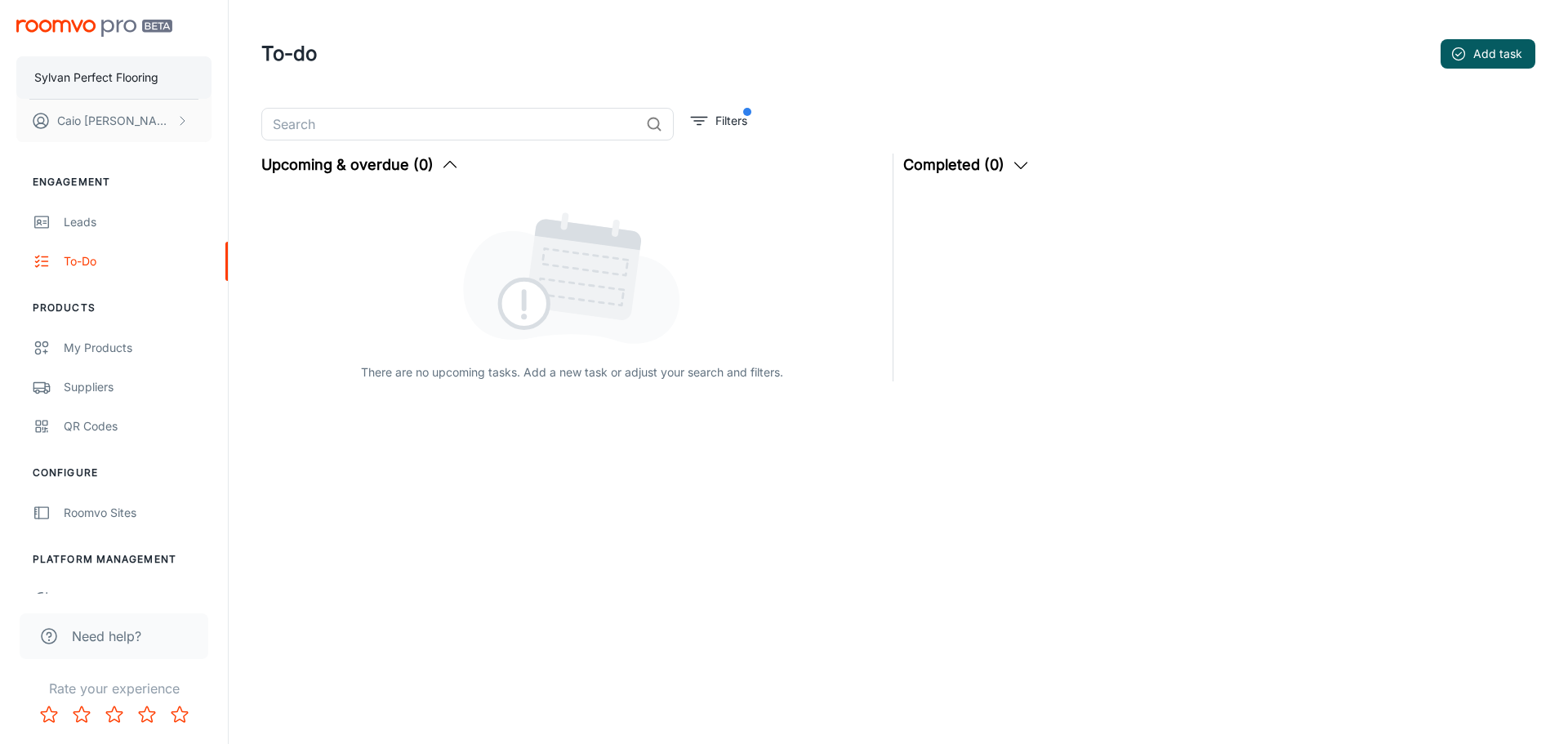
click at [155, 71] on p "Sylvan Perfect Flooring" at bounding box center [96, 77] width 124 height 18
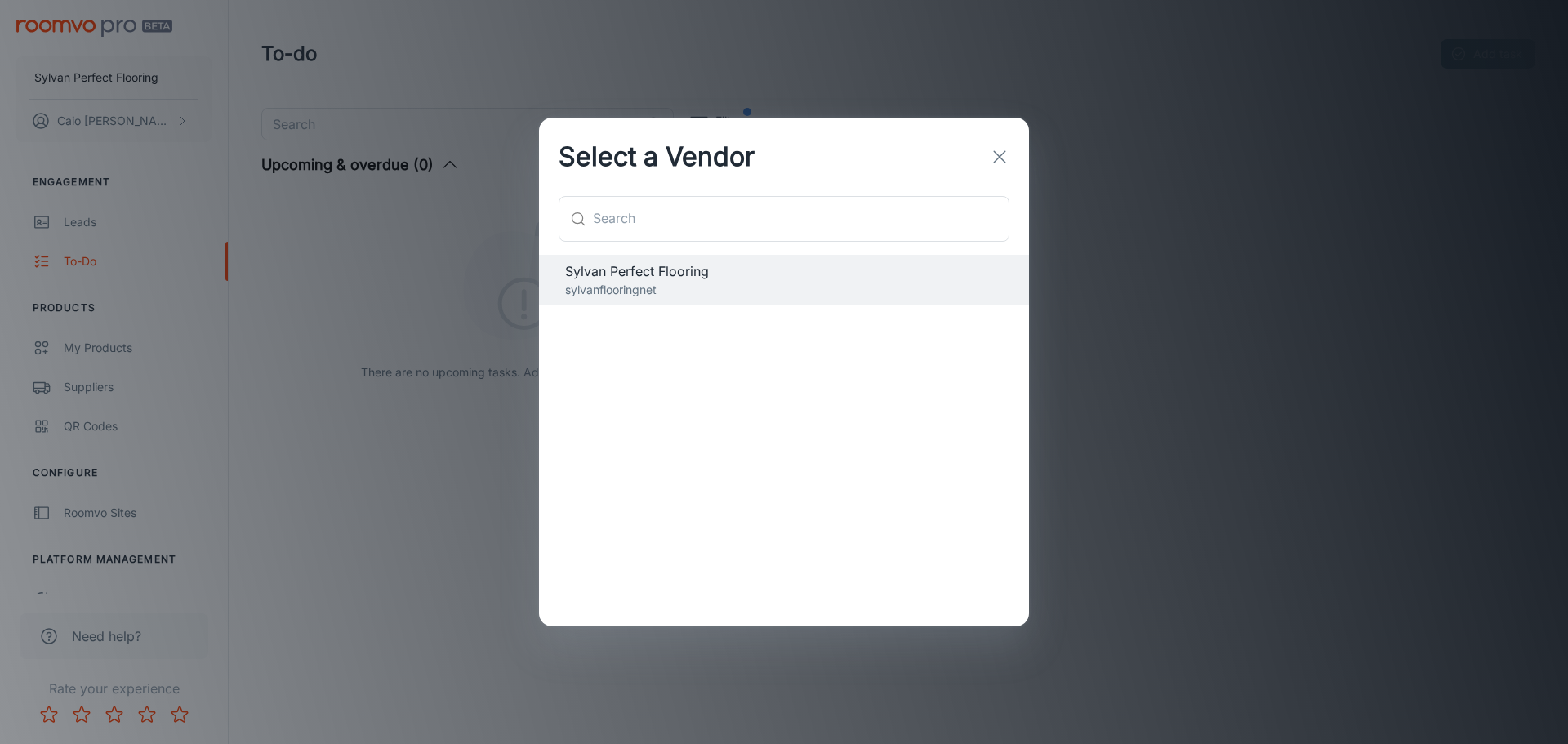
click at [1005, 153] on icon "button" at bounding box center [999, 156] width 20 height 20
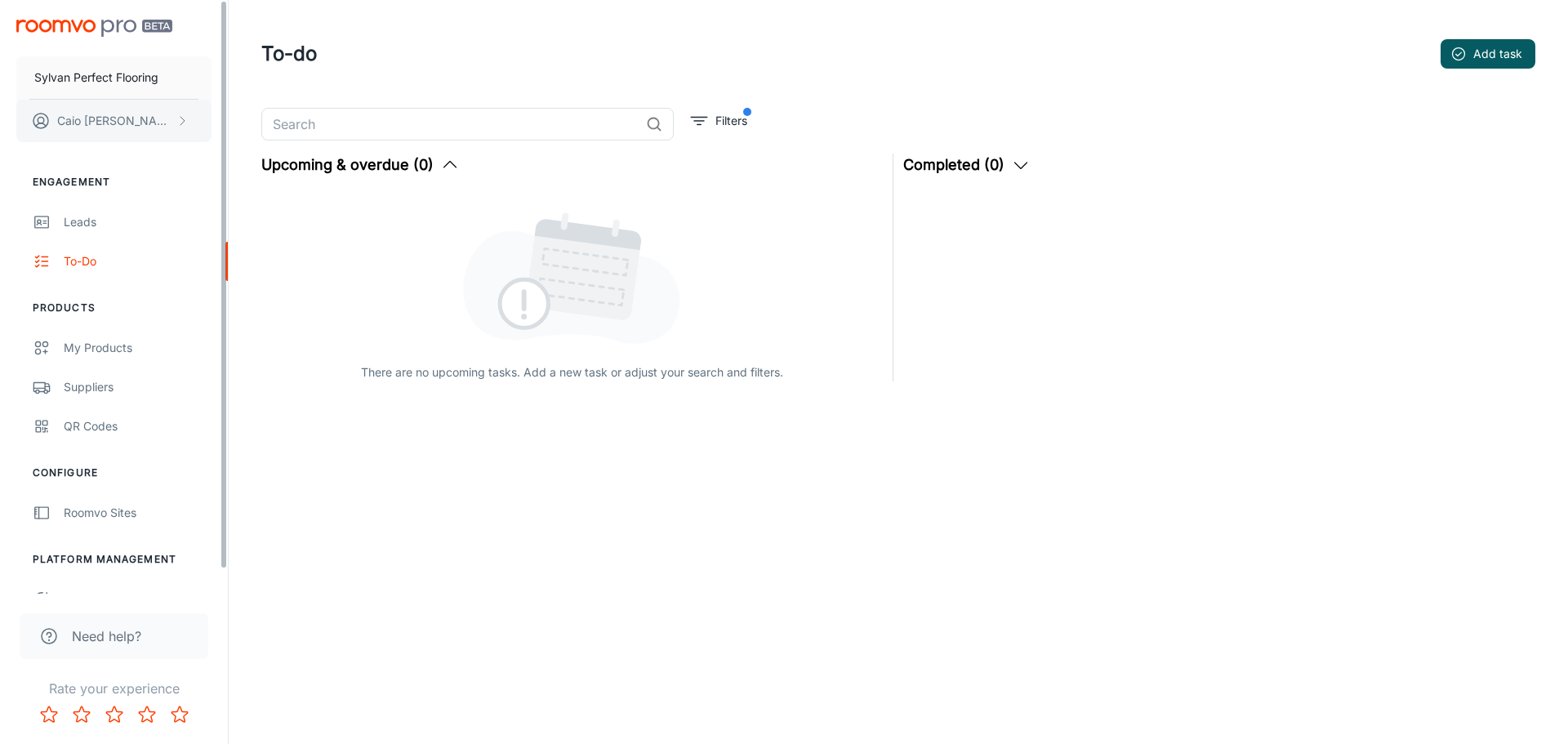
click at [142, 108] on button "Caio Machado" at bounding box center [114, 121] width 195 height 43
click at [240, 116] on li "User Profile" at bounding box center [255, 120] width 88 height 28
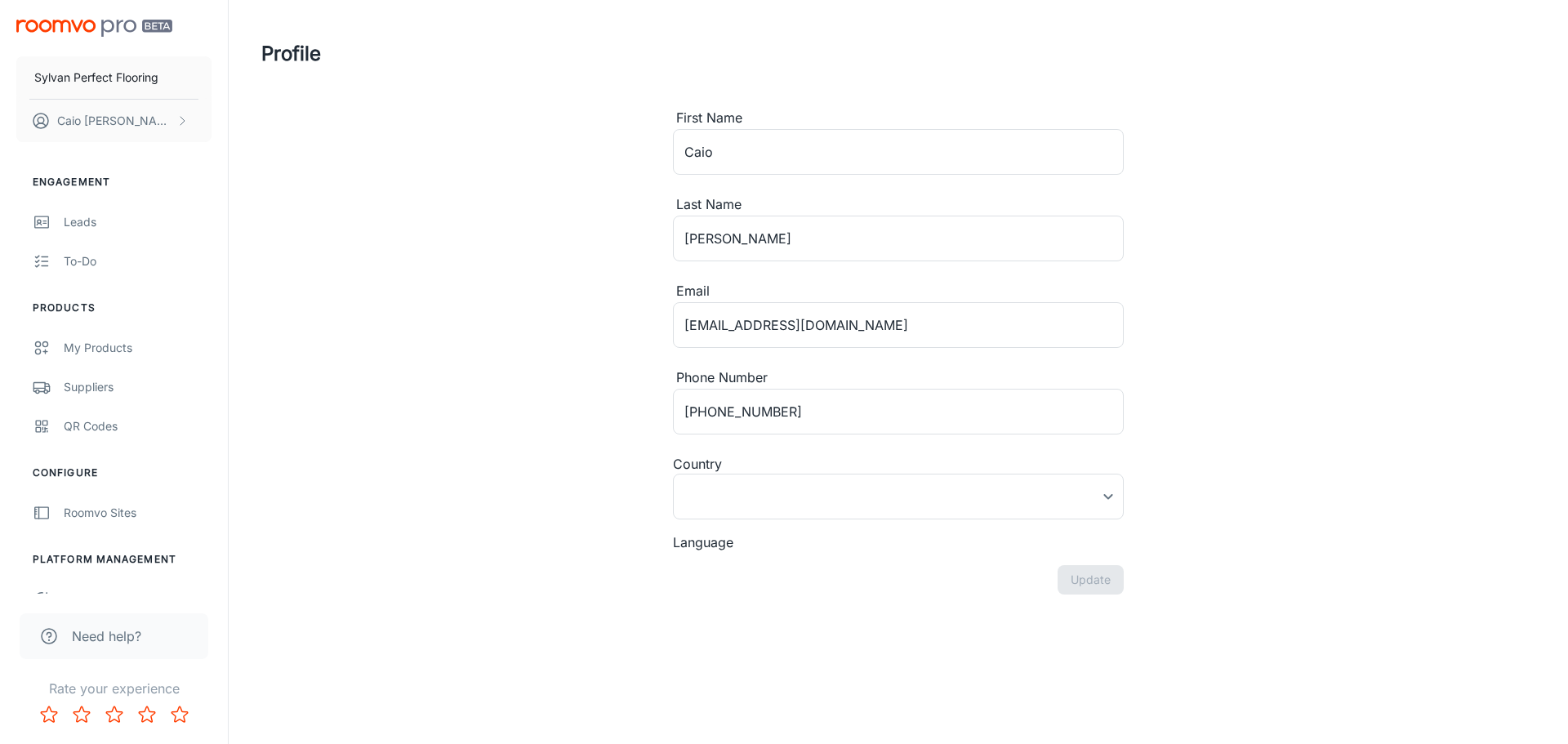
type input "[GEOGRAPHIC_DATA]"
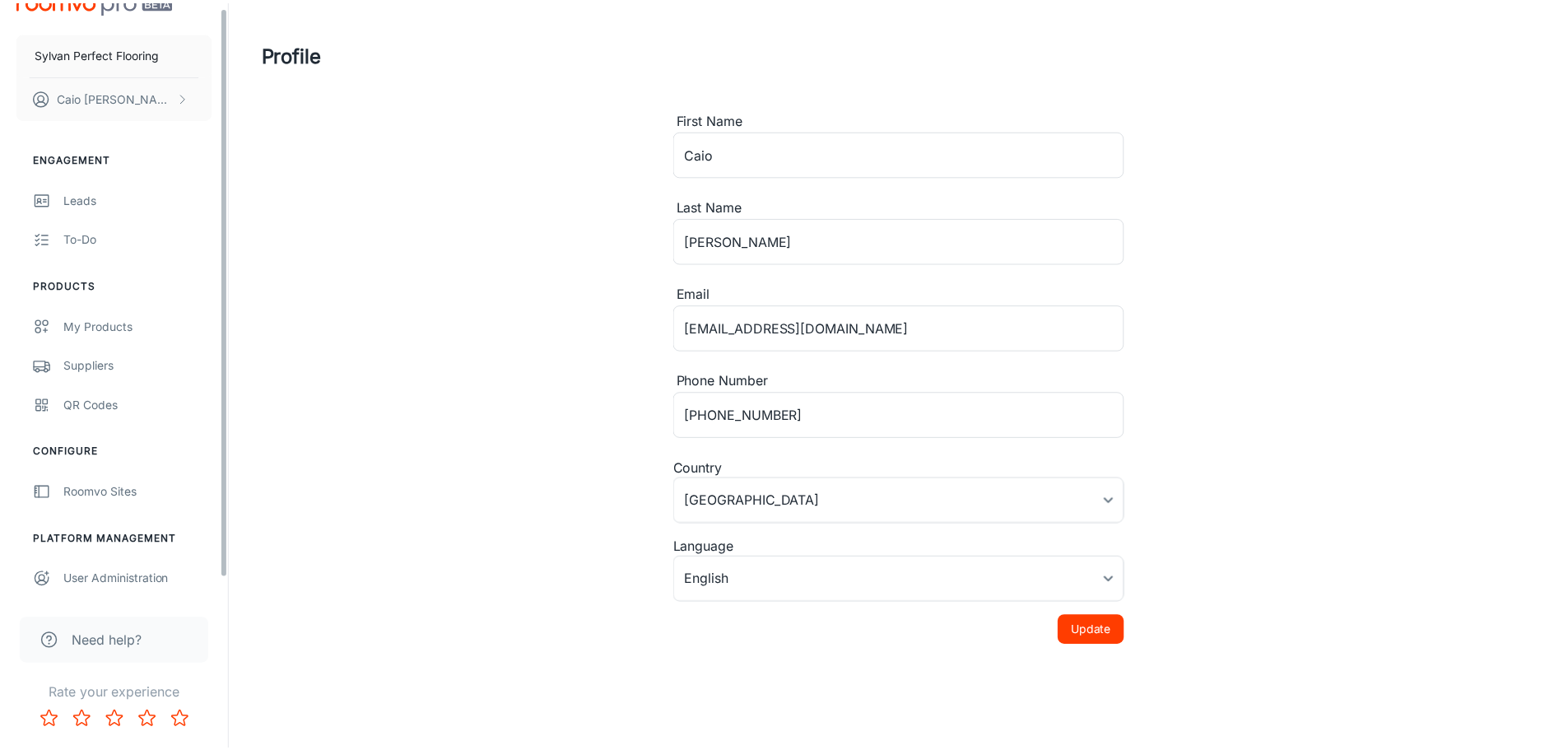
scroll to position [25, 0]
click at [146, 630] on div "Need help?" at bounding box center [115, 641] width 190 height 46
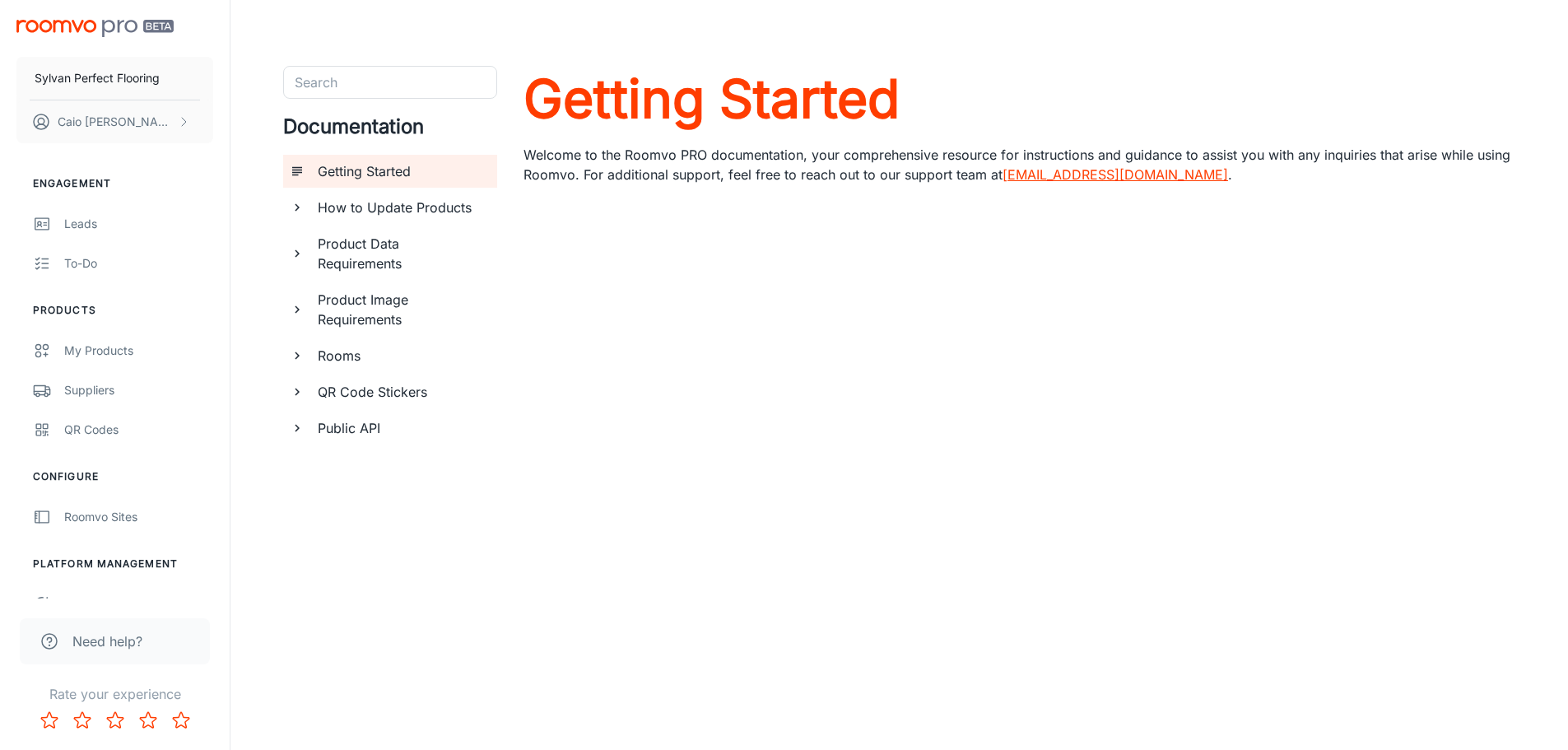
click at [171, 29] on img "scrollable content" at bounding box center [95, 29] width 158 height 18
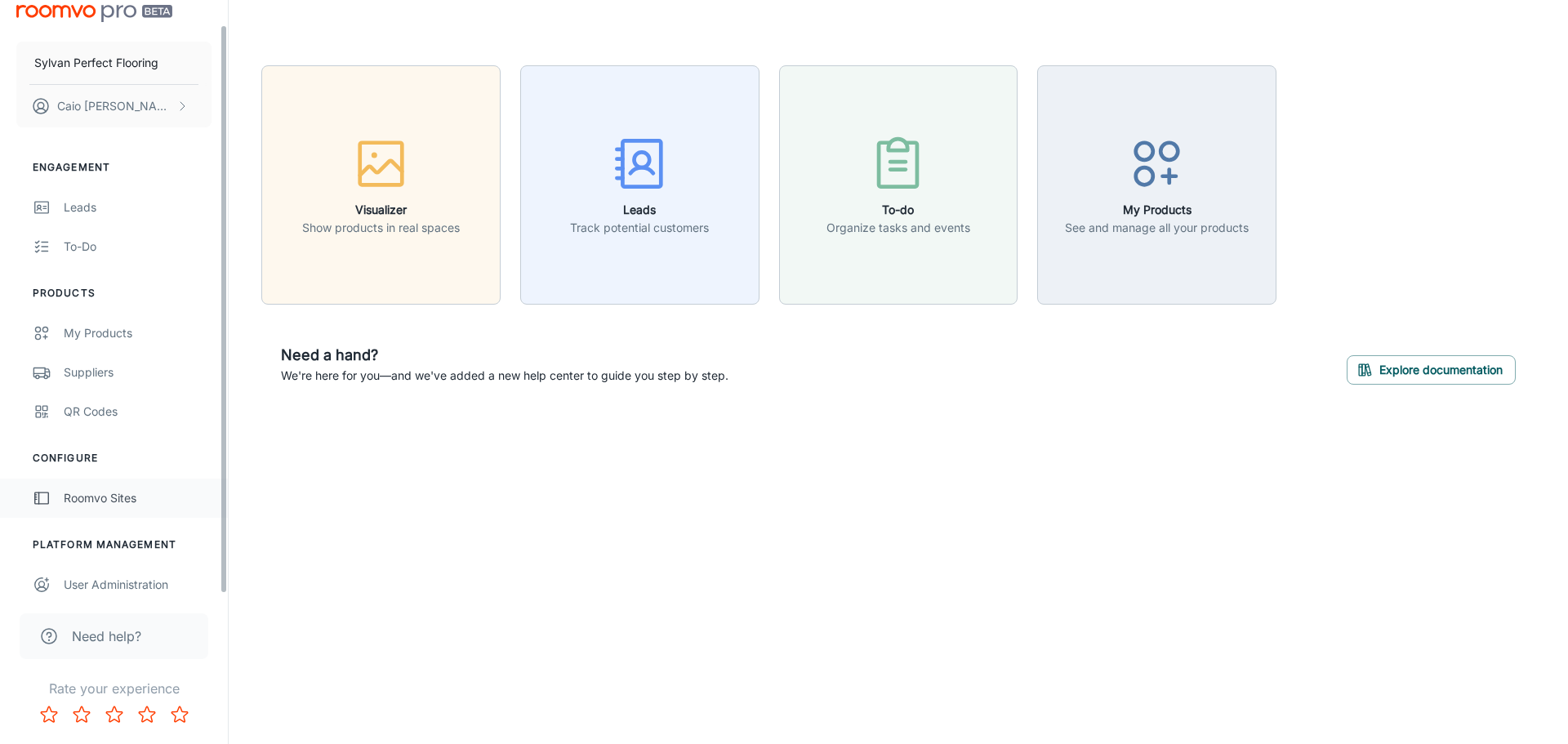
scroll to position [25, 0]
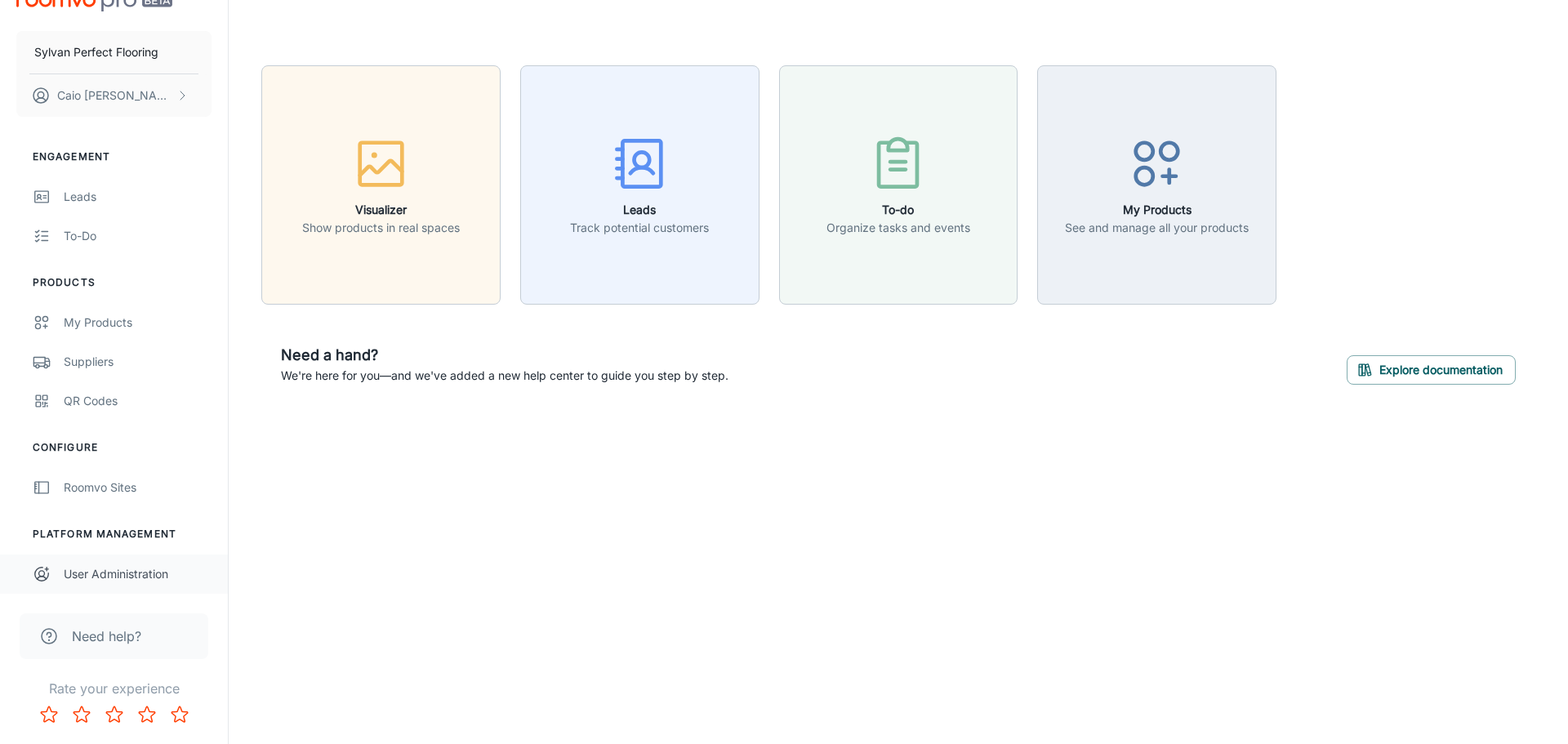
click at [142, 582] on div "User Administration" at bounding box center [137, 574] width 148 height 18
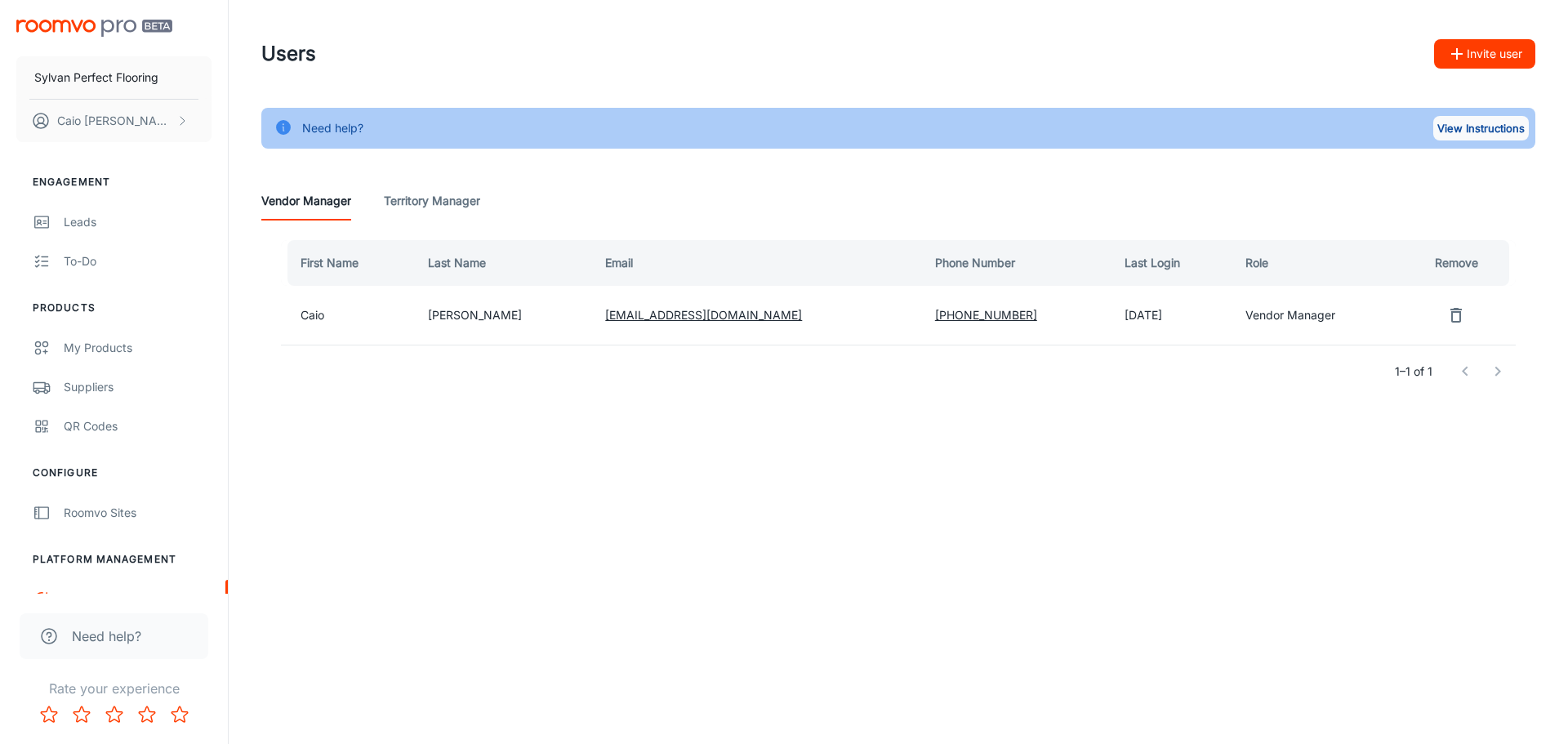
click at [1472, 128] on button "View Instructions" at bounding box center [1481, 128] width 96 height 24
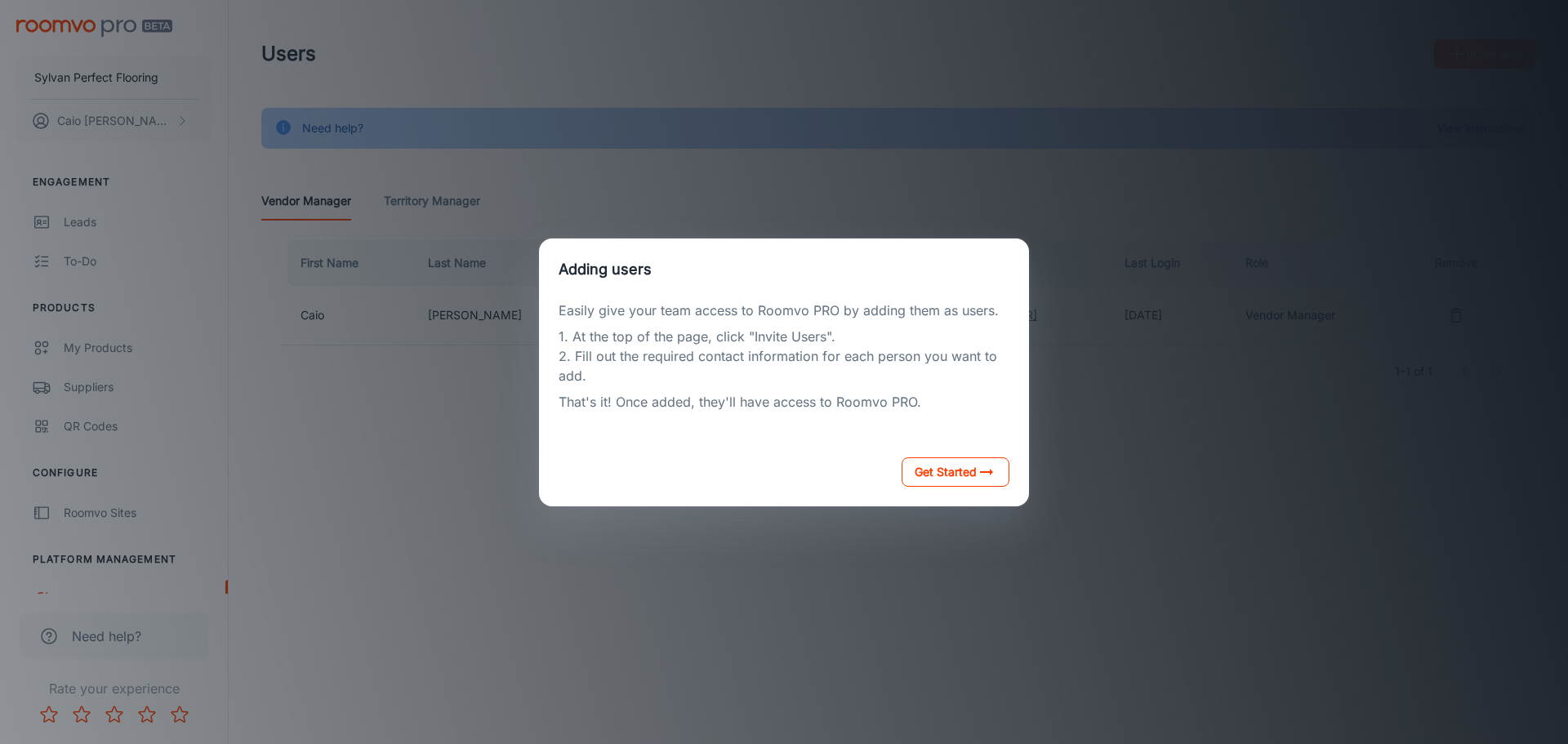
click at [973, 480] on button "Get Started" at bounding box center [955, 472] width 108 height 30
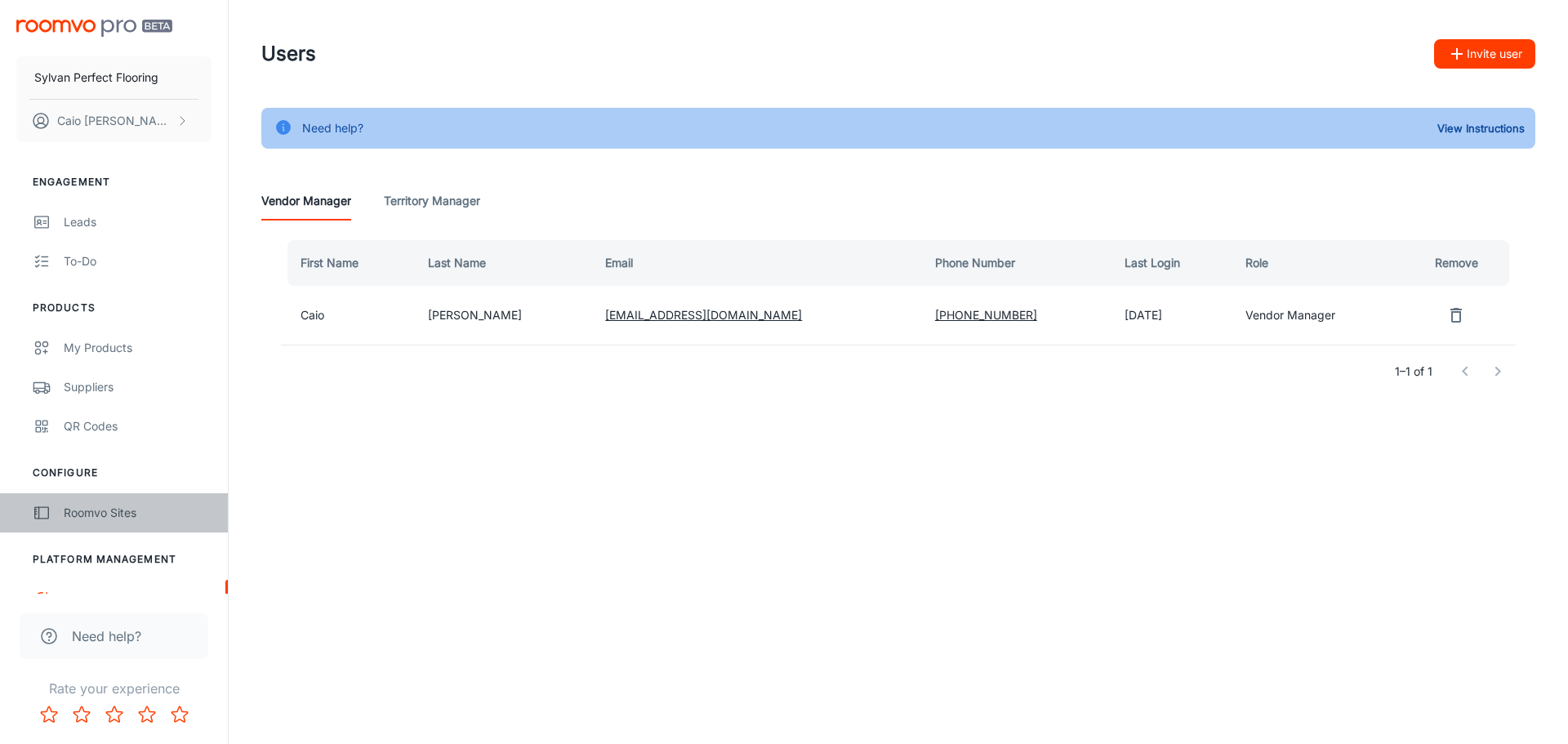
click at [39, 513] on line "scrollable content" at bounding box center [39, 512] width 0 height 11
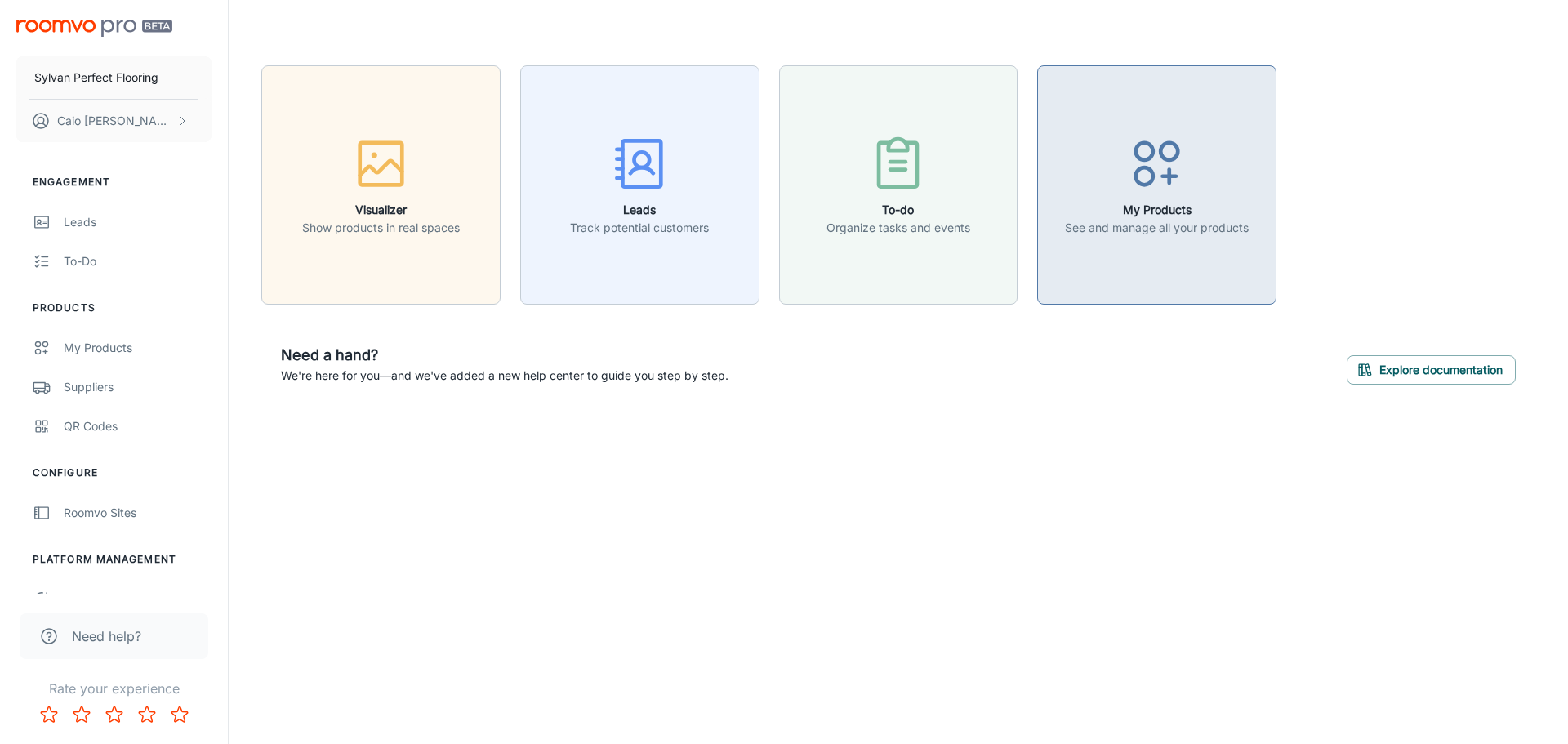
click at [1174, 260] on button "My Products See and manage all your products" at bounding box center [1156, 185] width 240 height 240
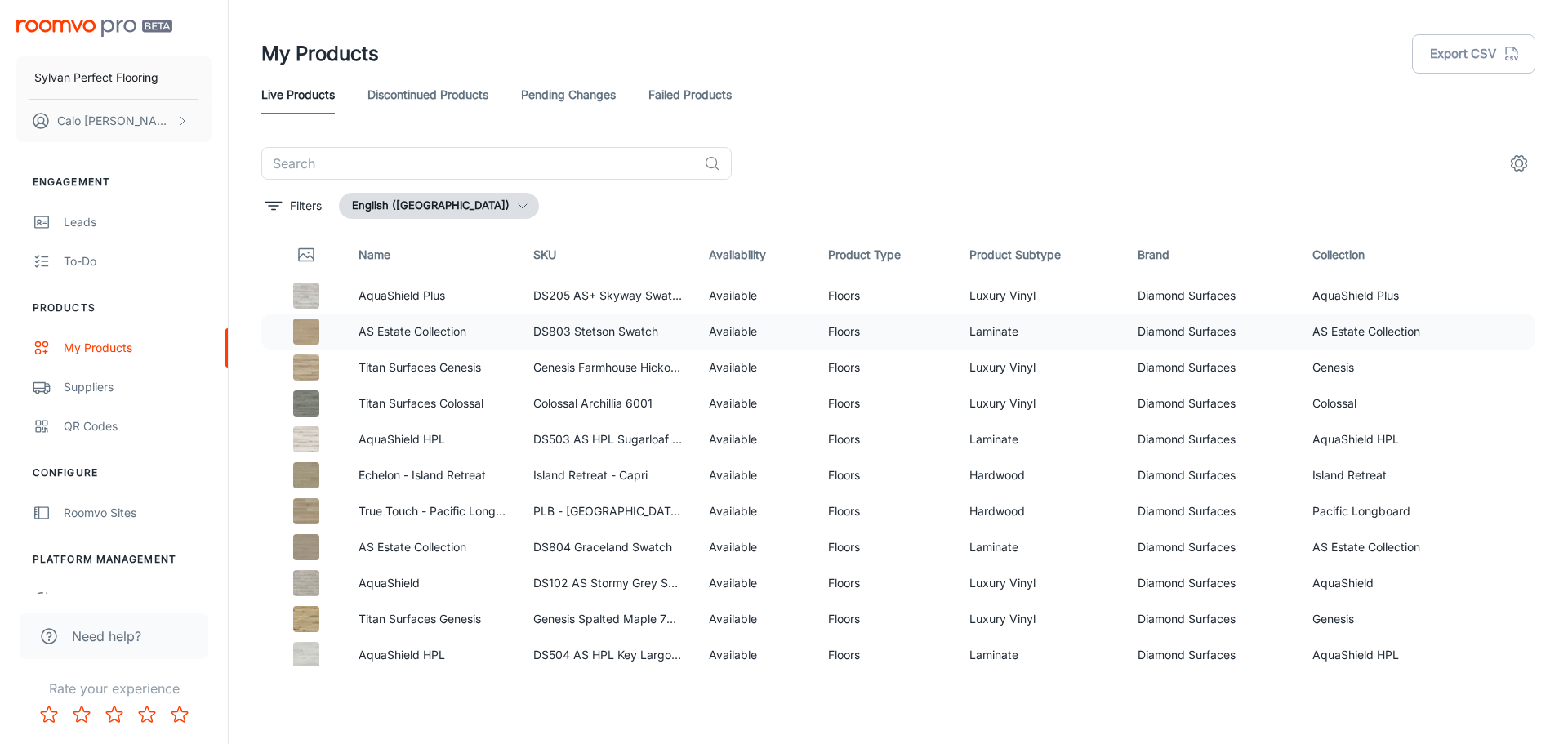
click at [629, 339] on td "DS803 Stetson Swatch" at bounding box center [607, 331] width 175 height 36
click at [254, 288] on div "​ Filters English (United States) Name SKU Availability Product Type Product Su…" at bounding box center [898, 405] width 1313 height 518
click at [270, 292] on td at bounding box center [303, 295] width 84 height 36
click at [473, 289] on p "AquaShield Plus" at bounding box center [432, 295] width 148 height 18
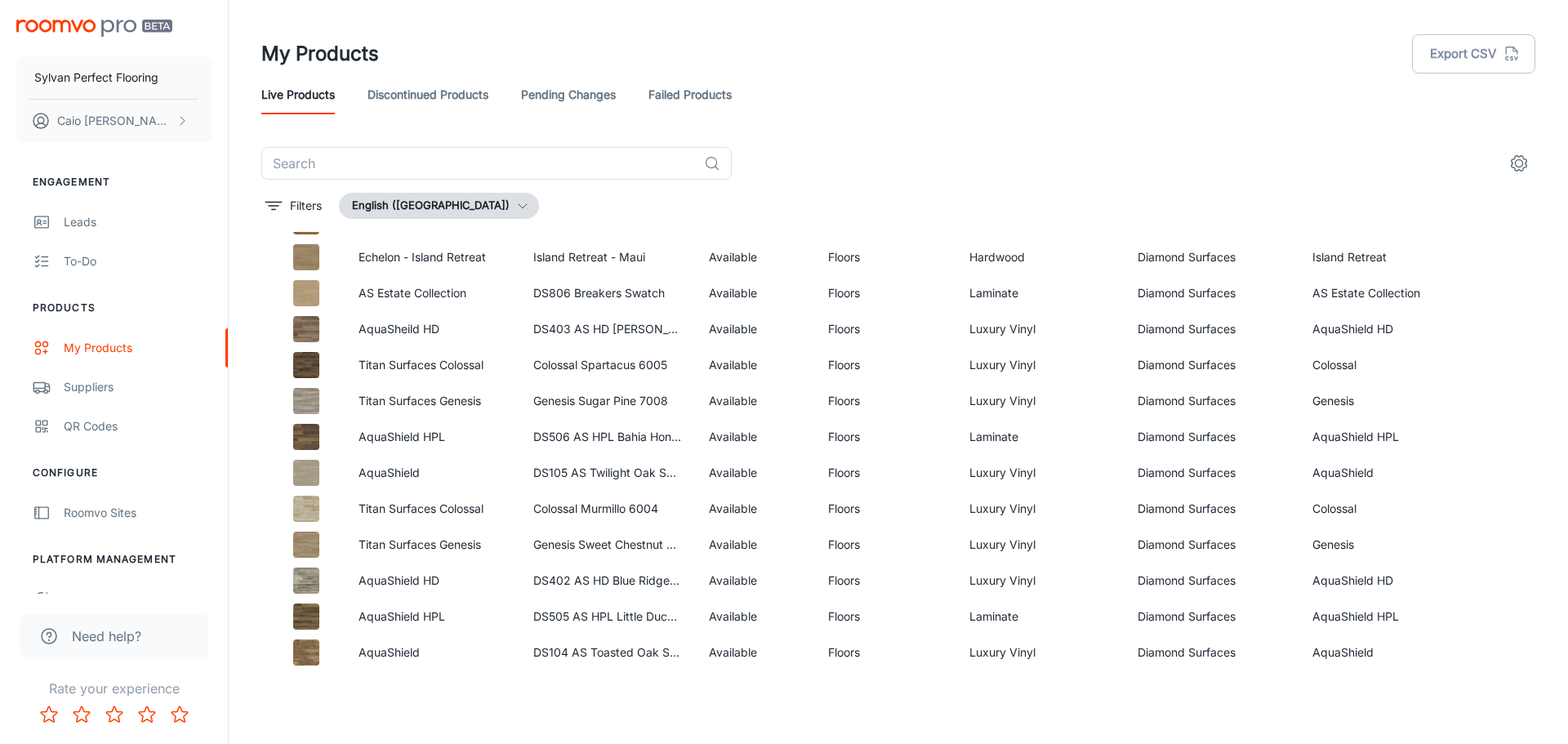
scroll to position [1369, 0]
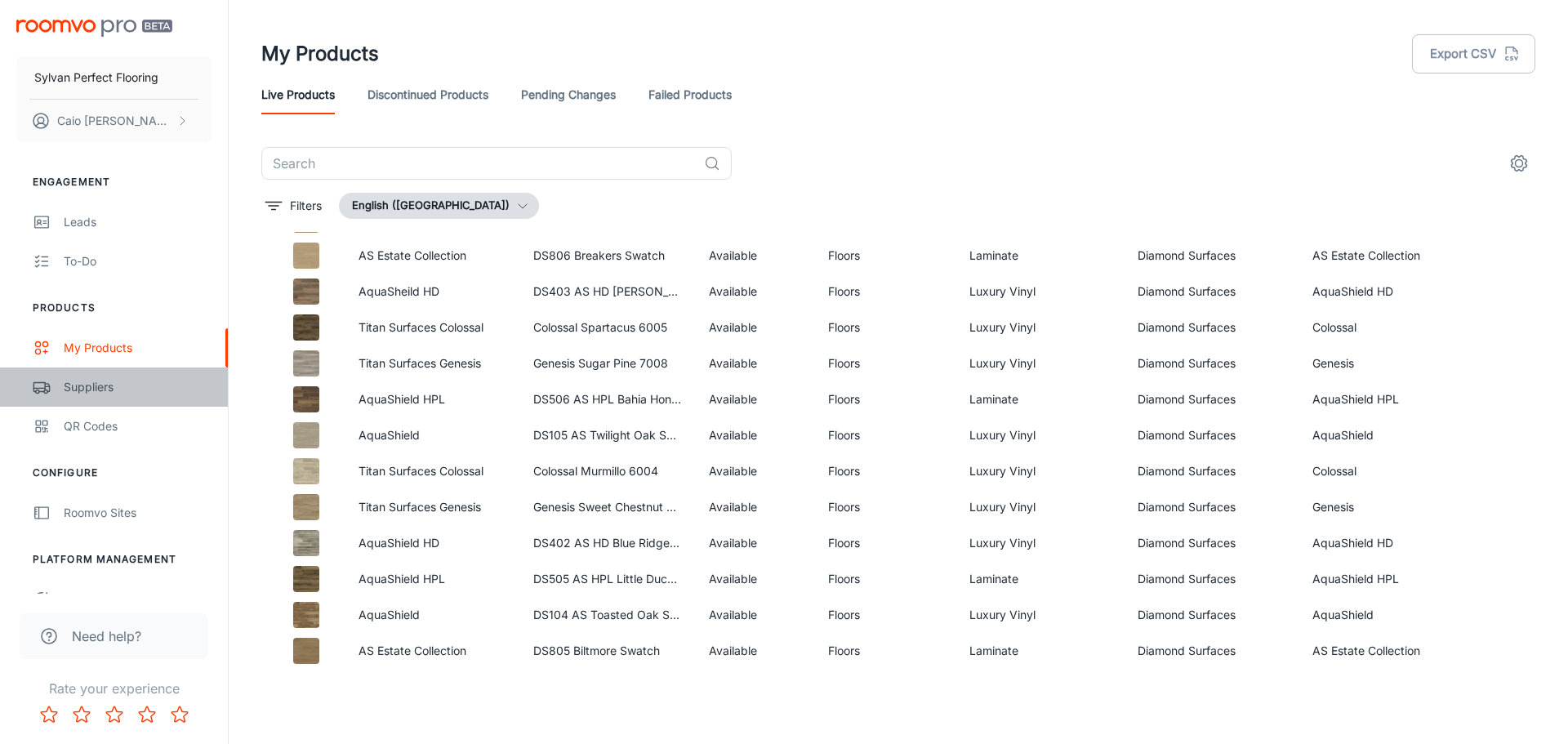
click at [103, 393] on div "Suppliers" at bounding box center [137, 386] width 148 height 18
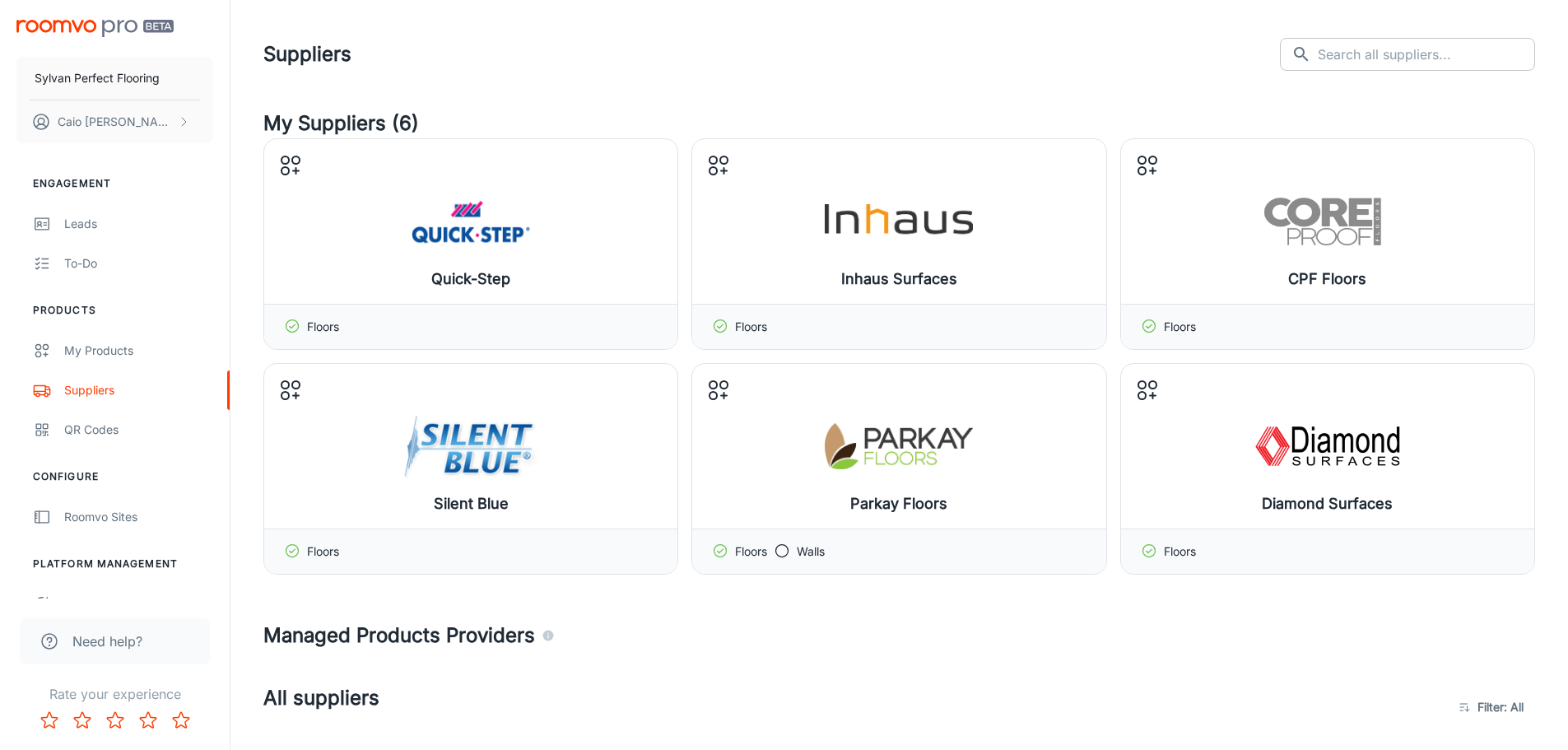
click at [1396, 62] on input "text" at bounding box center [1426, 54] width 217 height 33
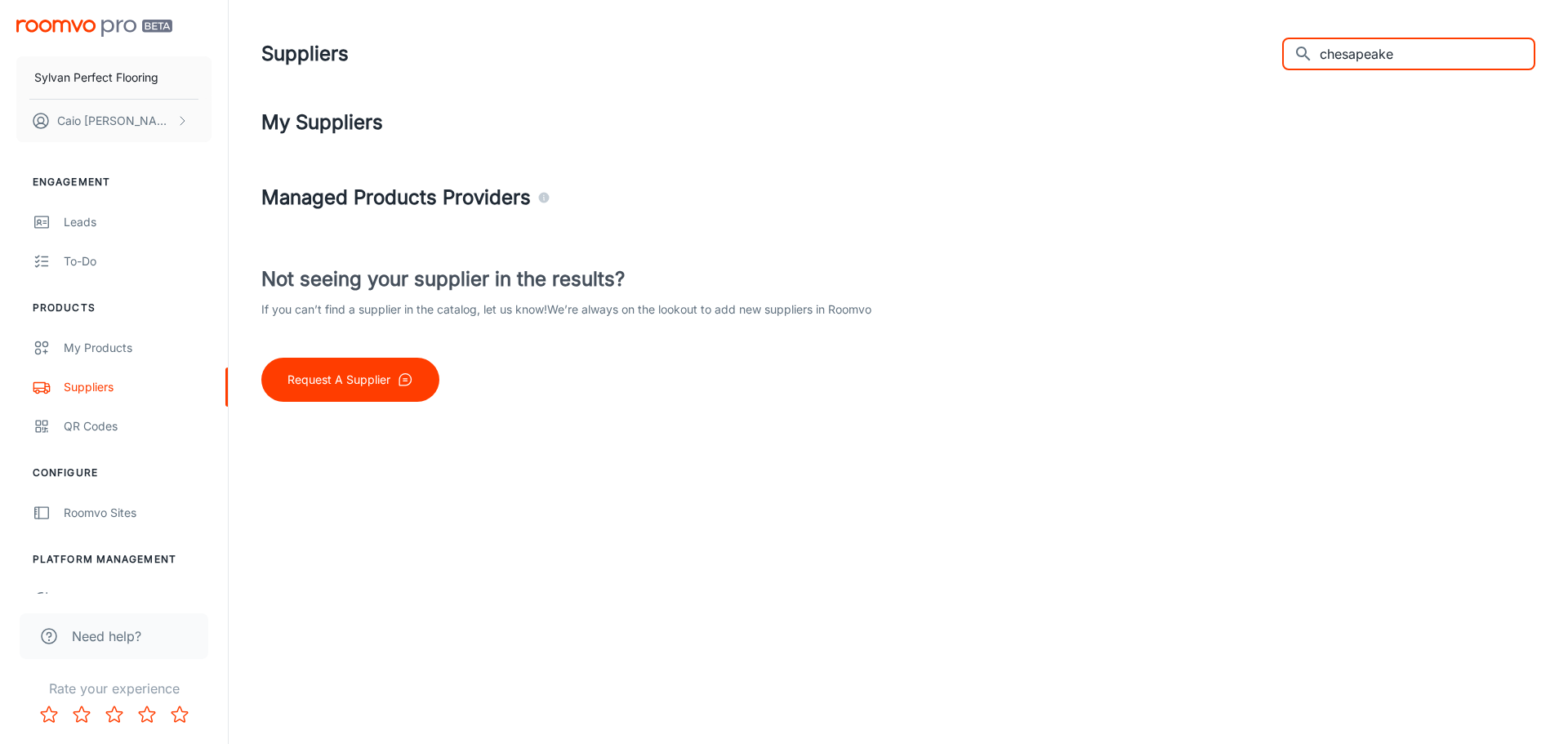
drag, startPoint x: 1440, startPoint y: 59, endPoint x: 1284, endPoint y: 48, distance: 156.4
click at [1287, 48] on div "Suppliers ​ chesapeake ​" at bounding box center [898, 54] width 1274 height 43
drag, startPoint x: 1445, startPoint y: 52, endPoint x: 1249, endPoint y: 42, distance: 196.3
click at [1263, 44] on div "Suppliers ​ all american ​" at bounding box center [898, 54] width 1274 height 43
drag, startPoint x: 1420, startPoint y: 60, endPoint x: 1377, endPoint y: 63, distance: 43.1
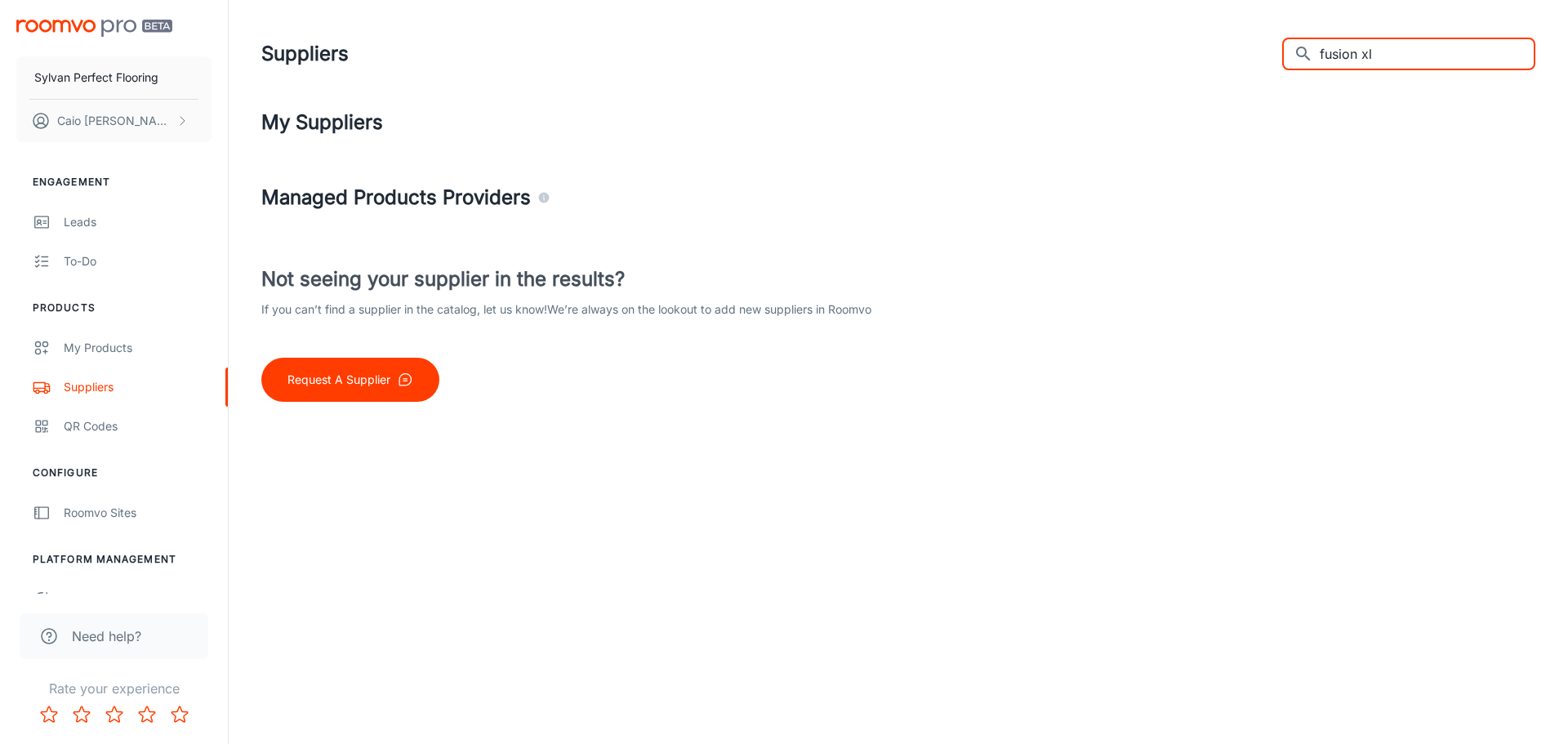
click at [1377, 63] on input "fusion xl" at bounding box center [1427, 54] width 215 height 33
type input "fusion"
drag, startPoint x: 1387, startPoint y: 55, endPoint x: 1304, endPoint y: 49, distance: 83.2
click at [1309, 49] on div "Suppliers ​ fusion ​" at bounding box center [898, 54] width 1274 height 43
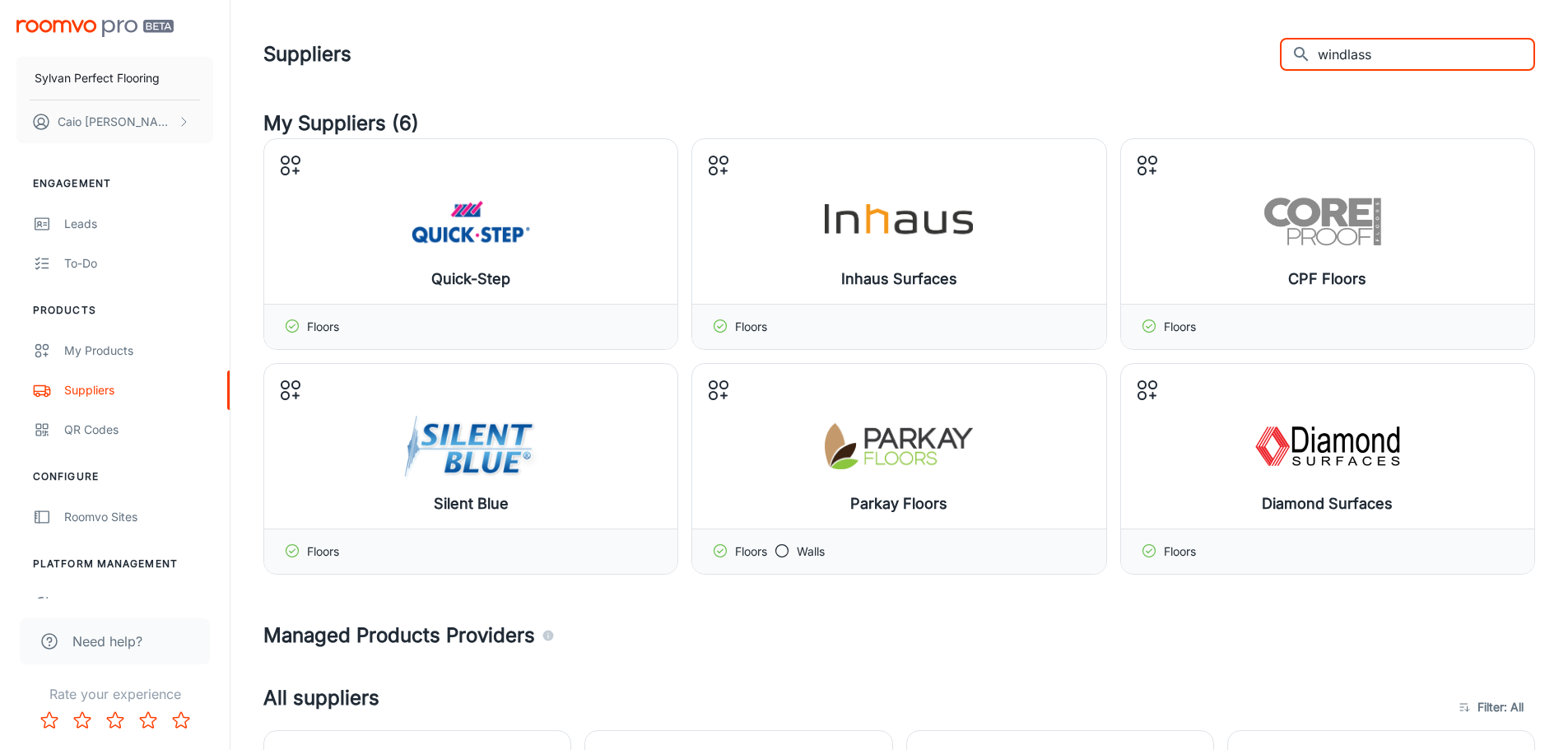
type input "windlass"
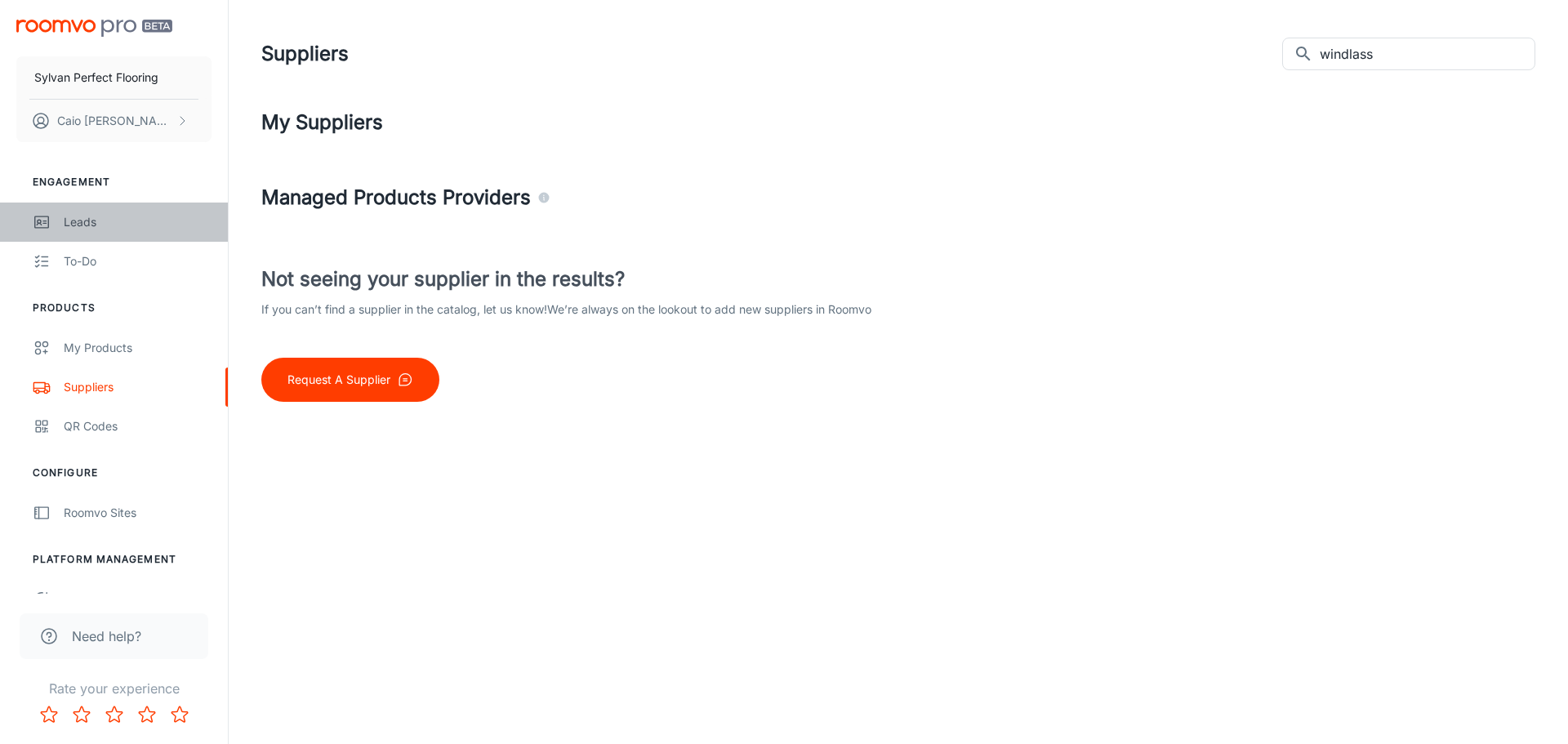
click at [172, 214] on div "Leads" at bounding box center [137, 221] width 148 height 18
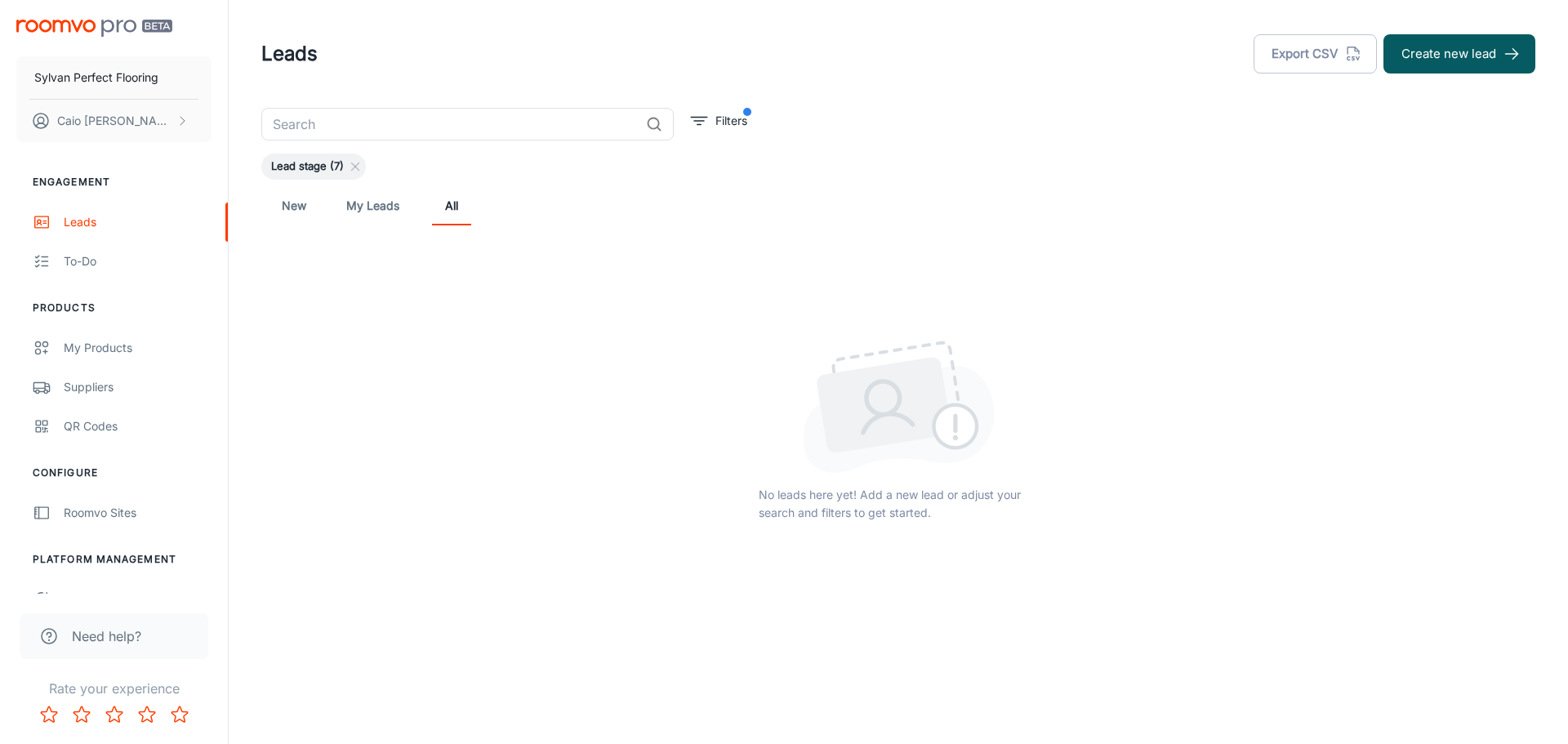
click at [365, 165] on div "Lead stage (7)" at bounding box center [313, 167] width 104 height 26
click at [729, 109] on button "Filters" at bounding box center [719, 121] width 64 height 26
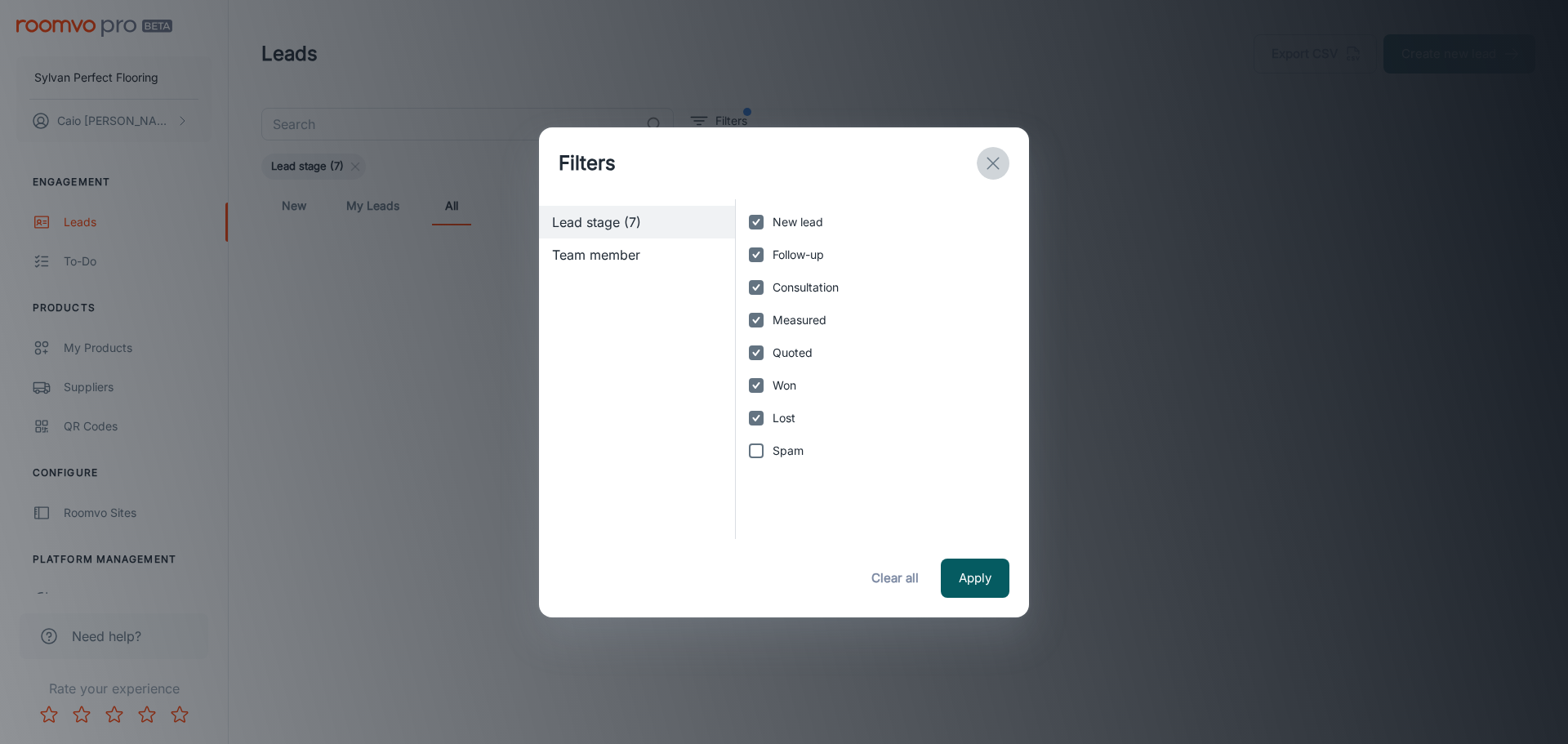
click at [997, 154] on icon "exit" at bounding box center [992, 163] width 20 height 20
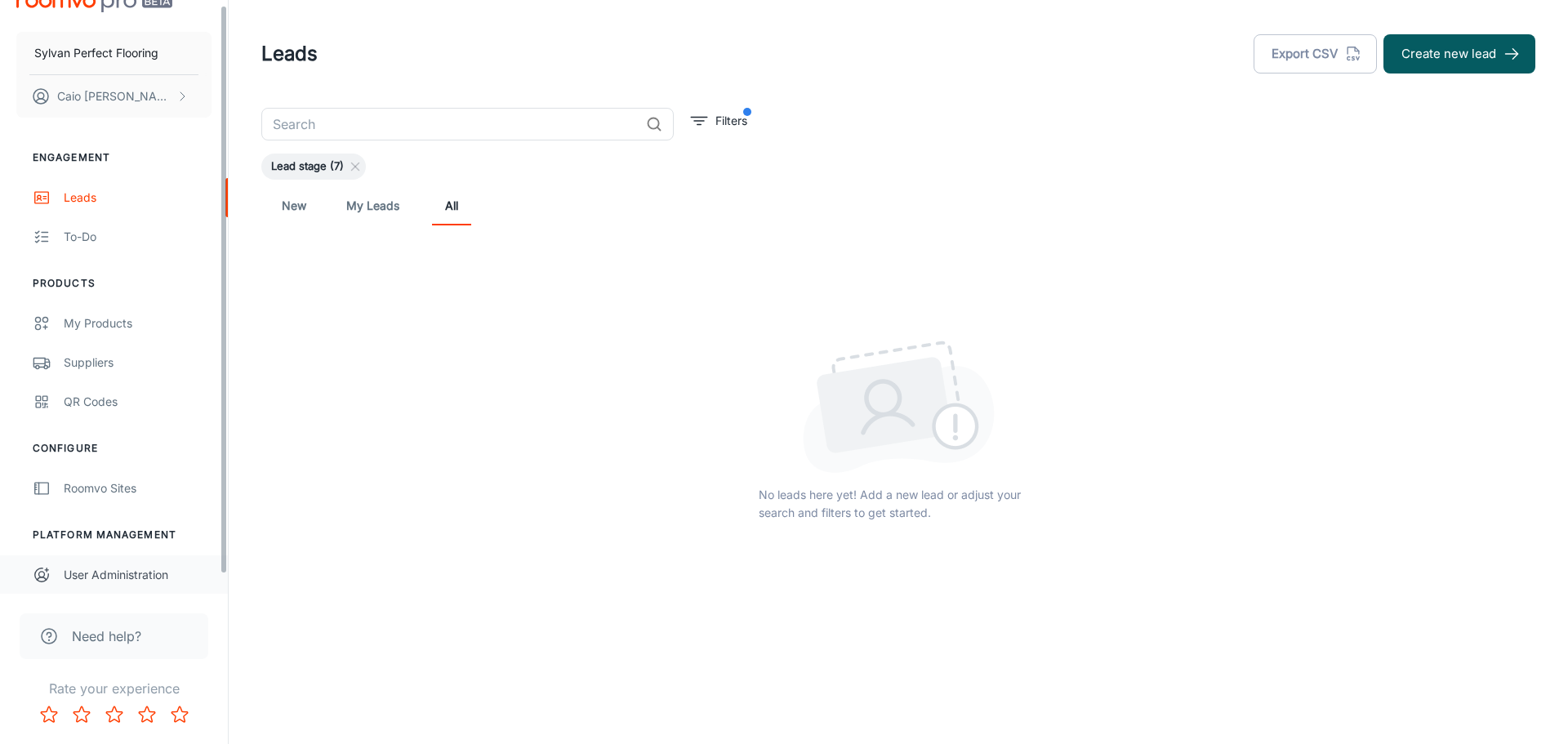
scroll to position [25, 0]
click at [131, 632] on span "Need help?" at bounding box center [107, 635] width 69 height 20
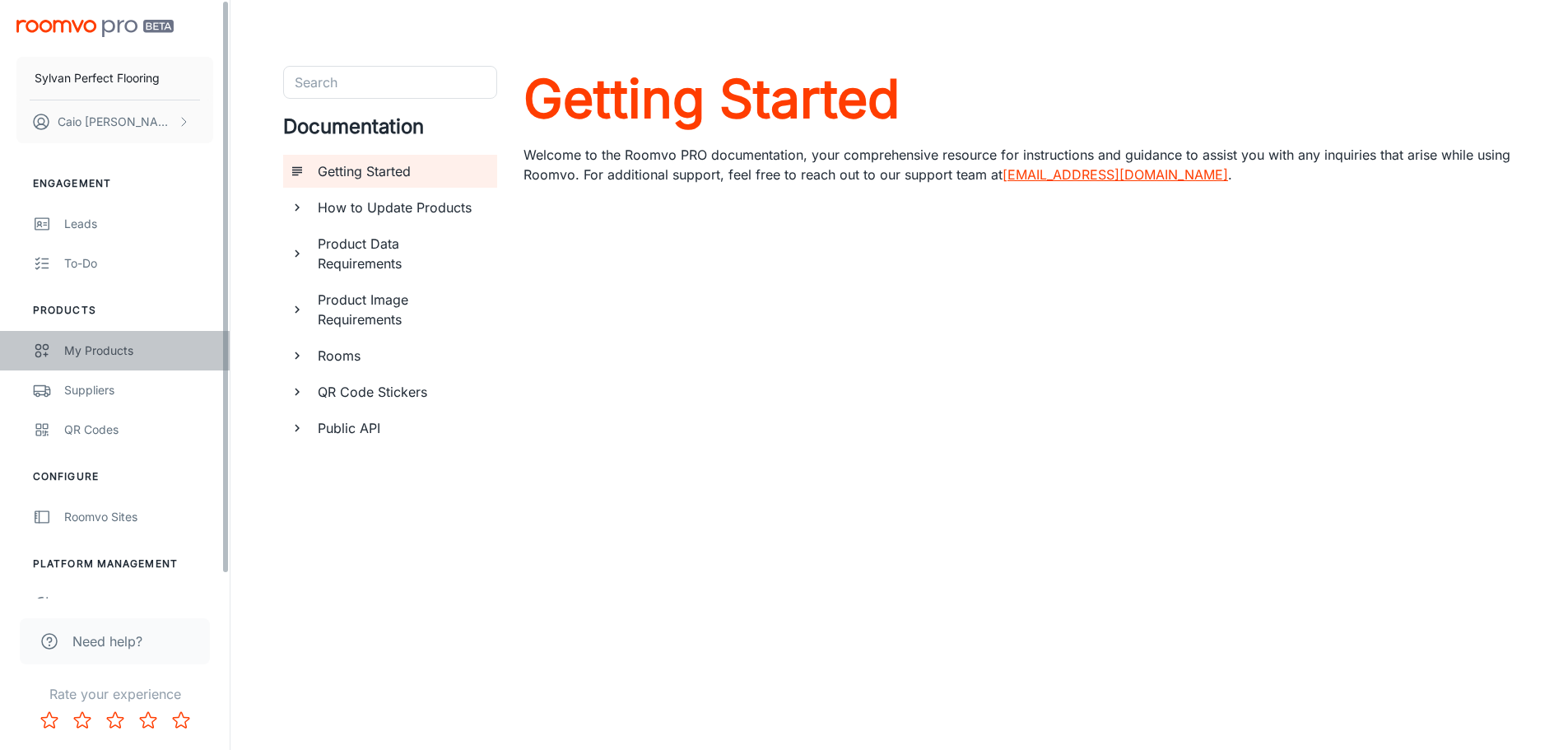
click at [94, 354] on div "My Products" at bounding box center [138, 350] width 149 height 18
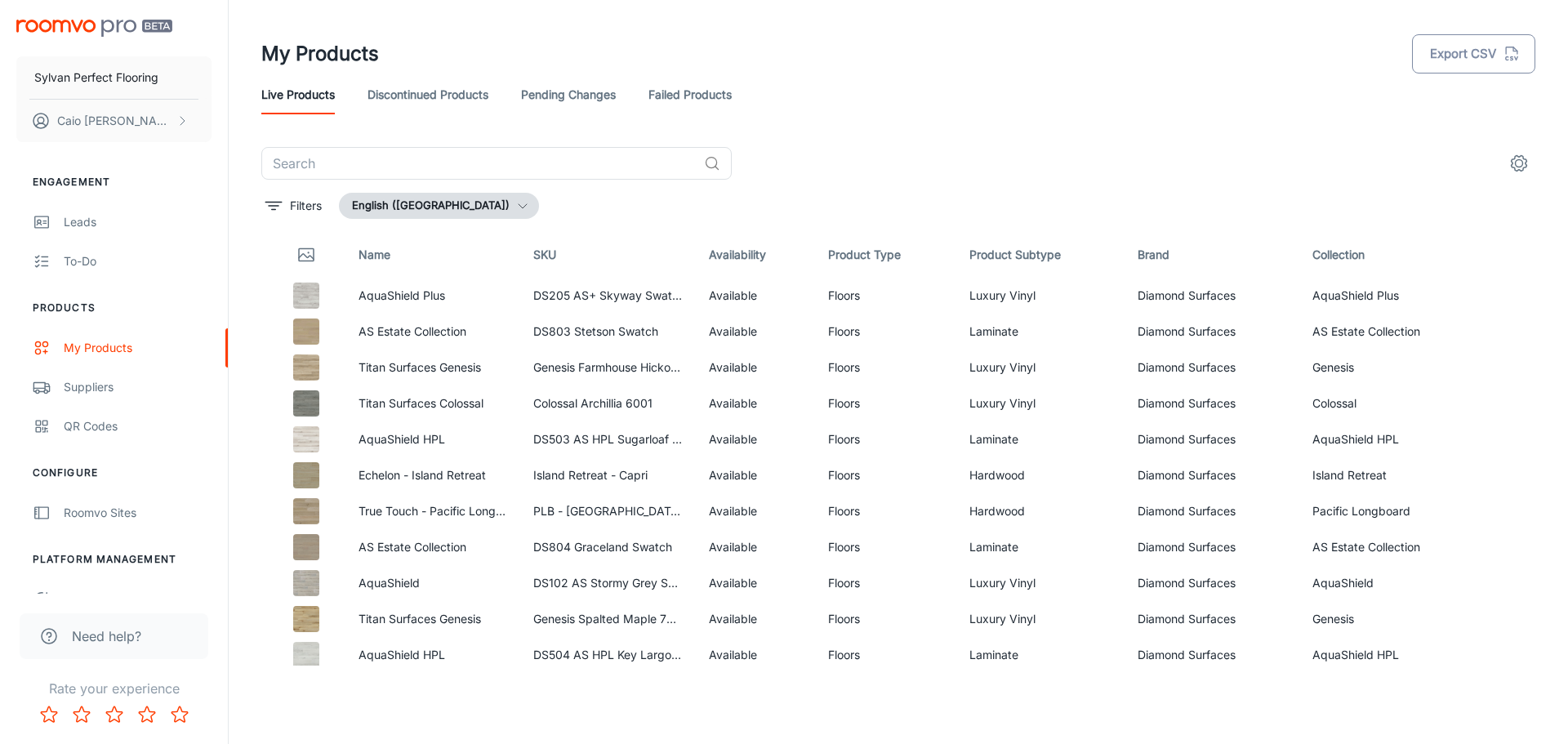
click at [1510, 53] on icon "button" at bounding box center [1512, 54] width 18 height 18
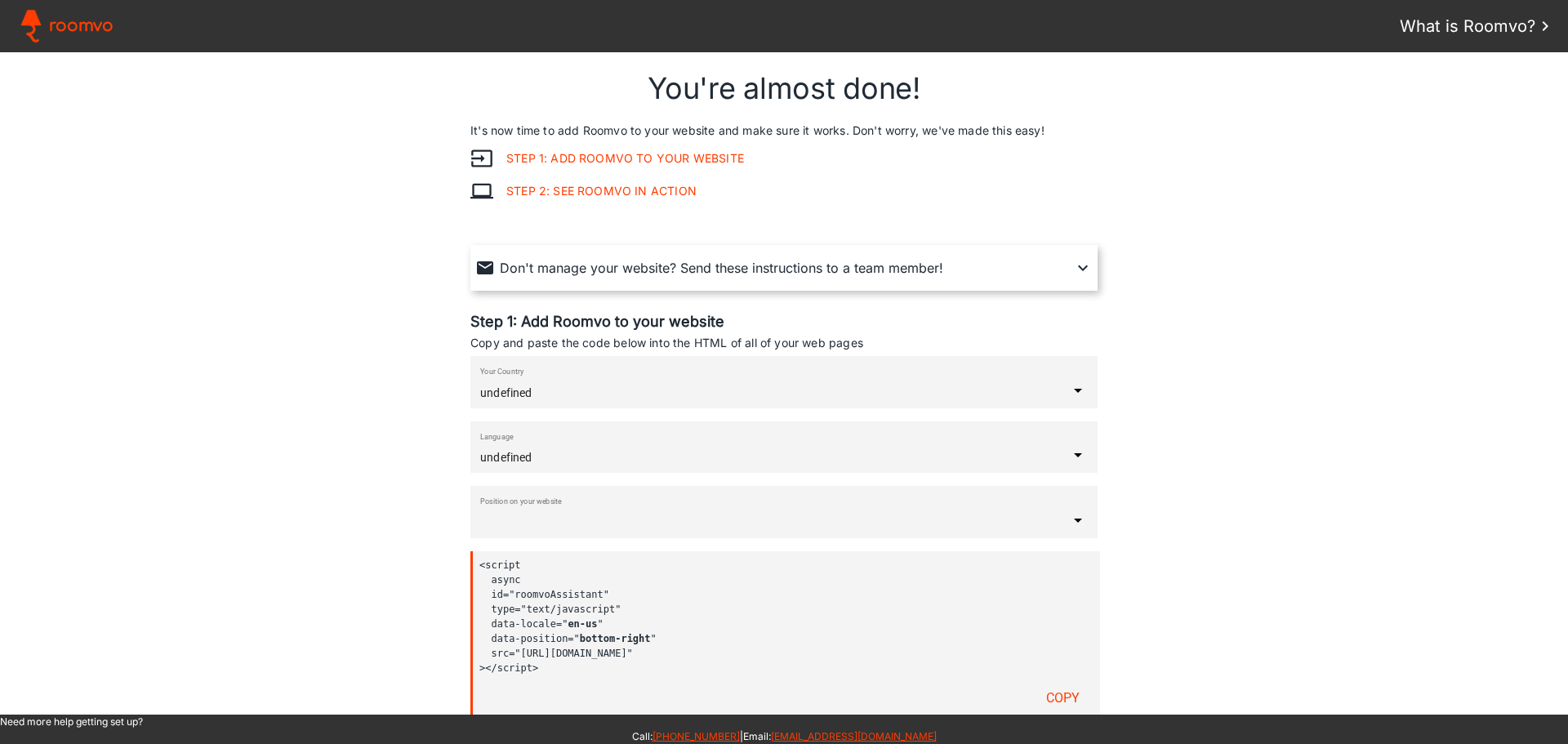
type input "[GEOGRAPHIC_DATA]"
type input "English"
type input "bottom-right"
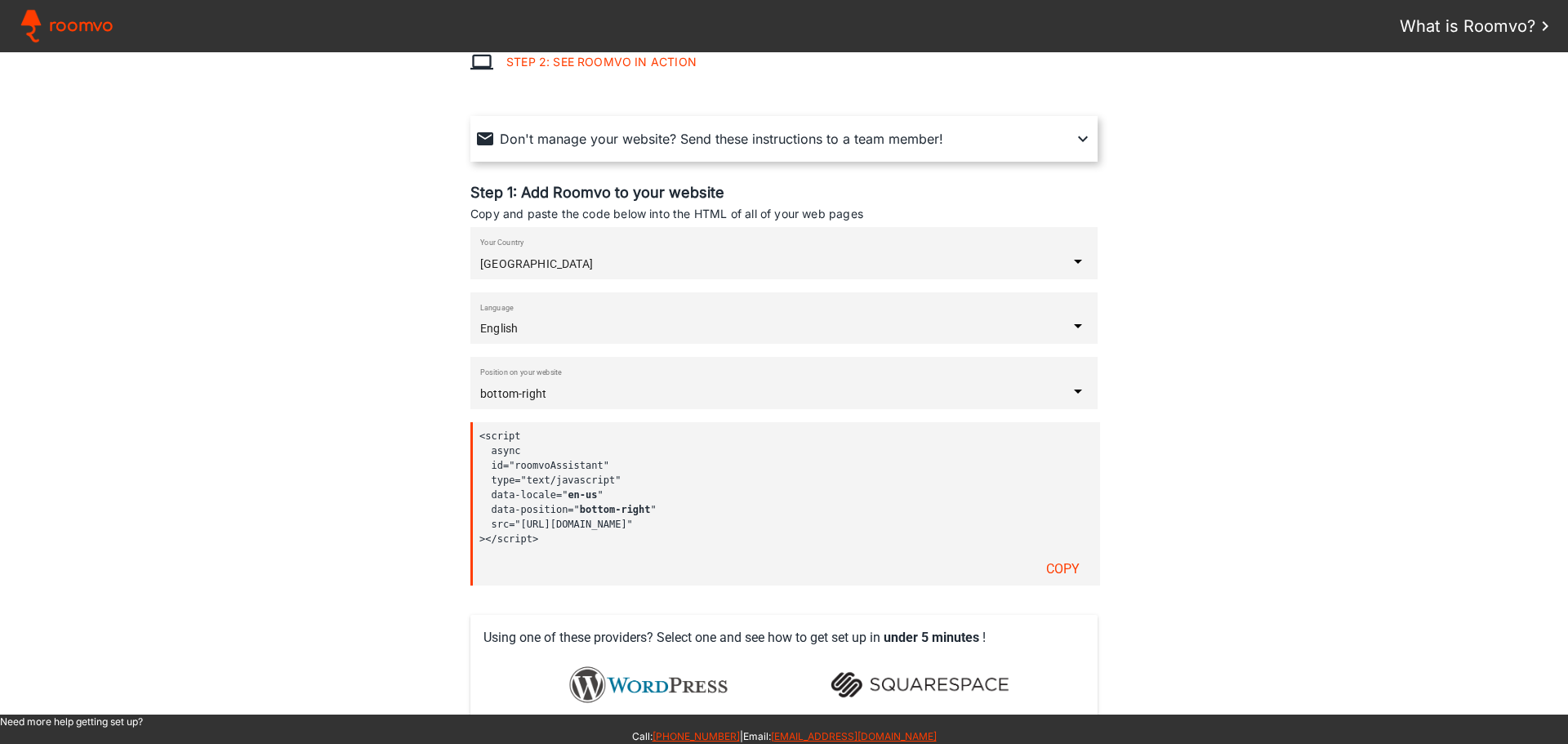
scroll to position [92, 0]
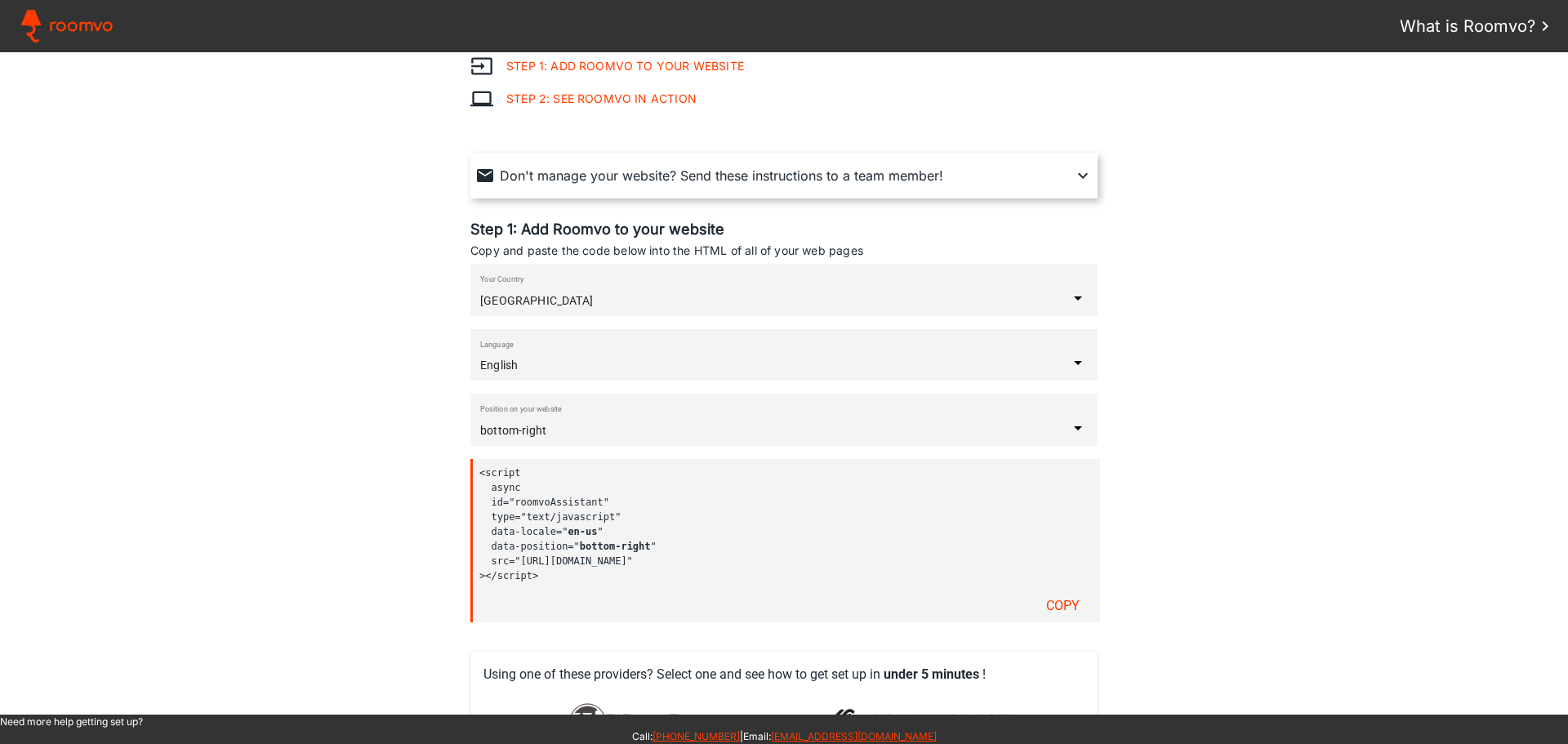
click at [1146, 345] on assistant-instructions at bounding box center [784, 383] width 1568 height 662
click at [1078, 172] on iron-icon at bounding box center [1083, 175] width 20 height 20
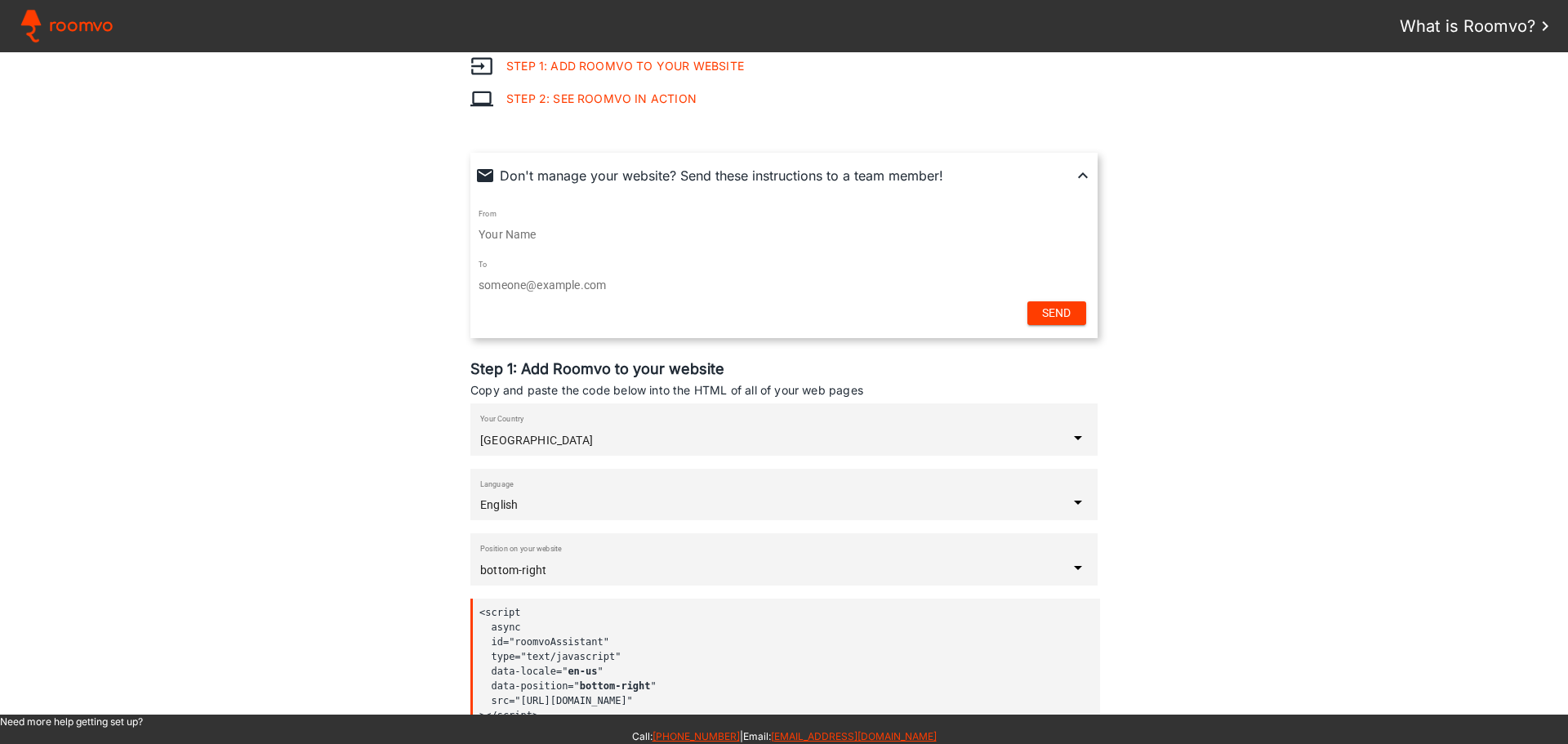
click at [1078, 172] on iron-icon at bounding box center [1083, 175] width 20 height 20
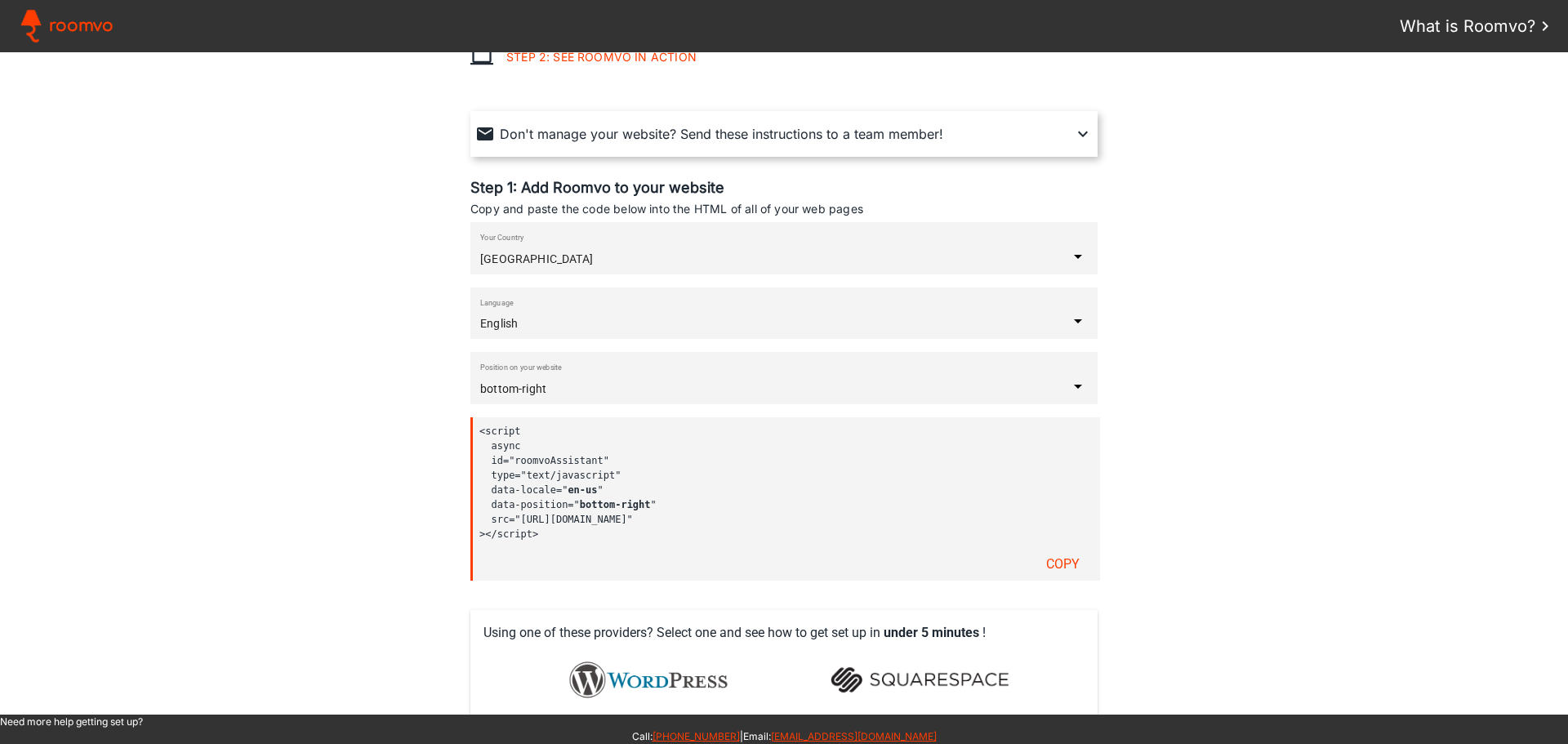
scroll to position [163, 0]
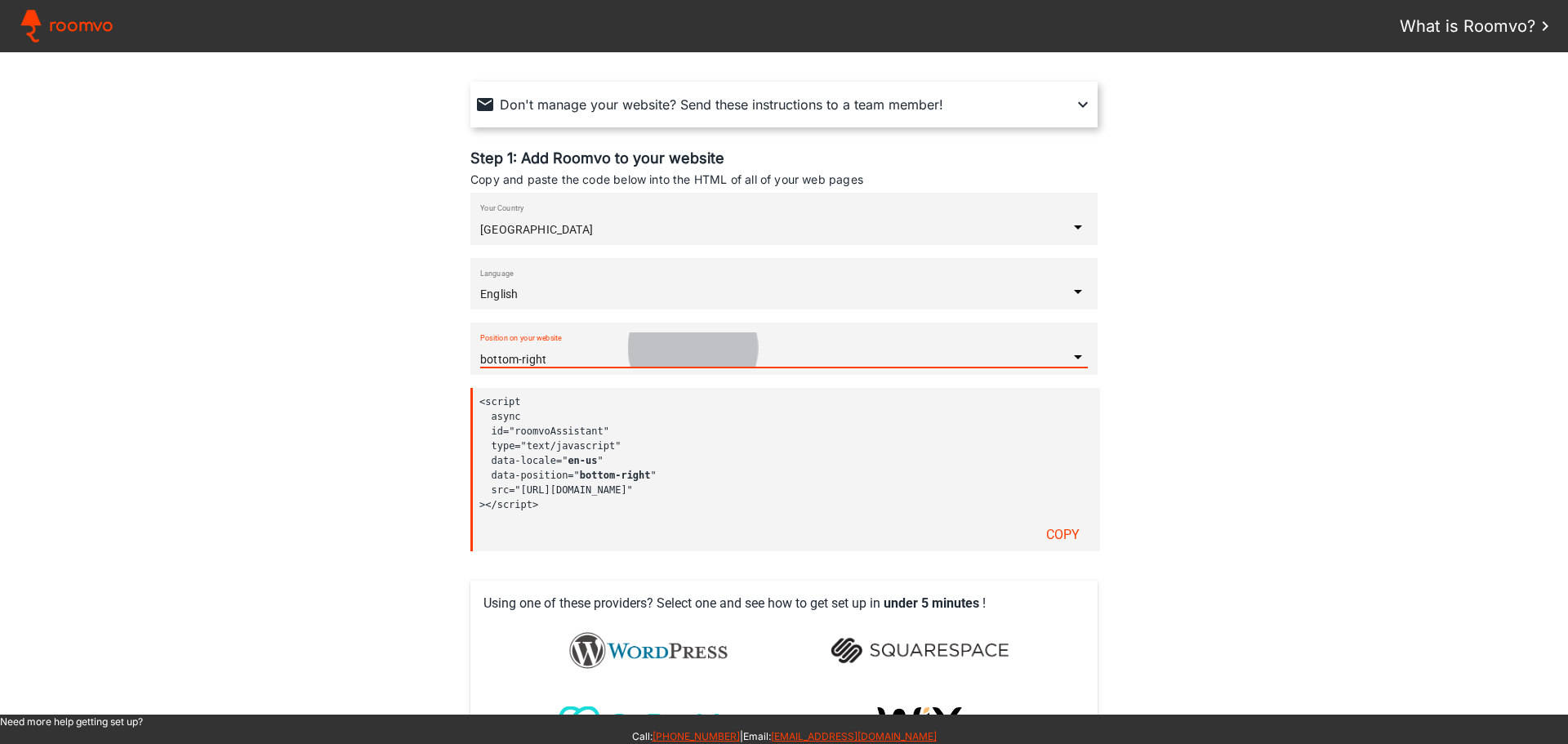
click at [689, 348] on div "Position on your website bottom-right" at bounding box center [774, 356] width 588 height 20
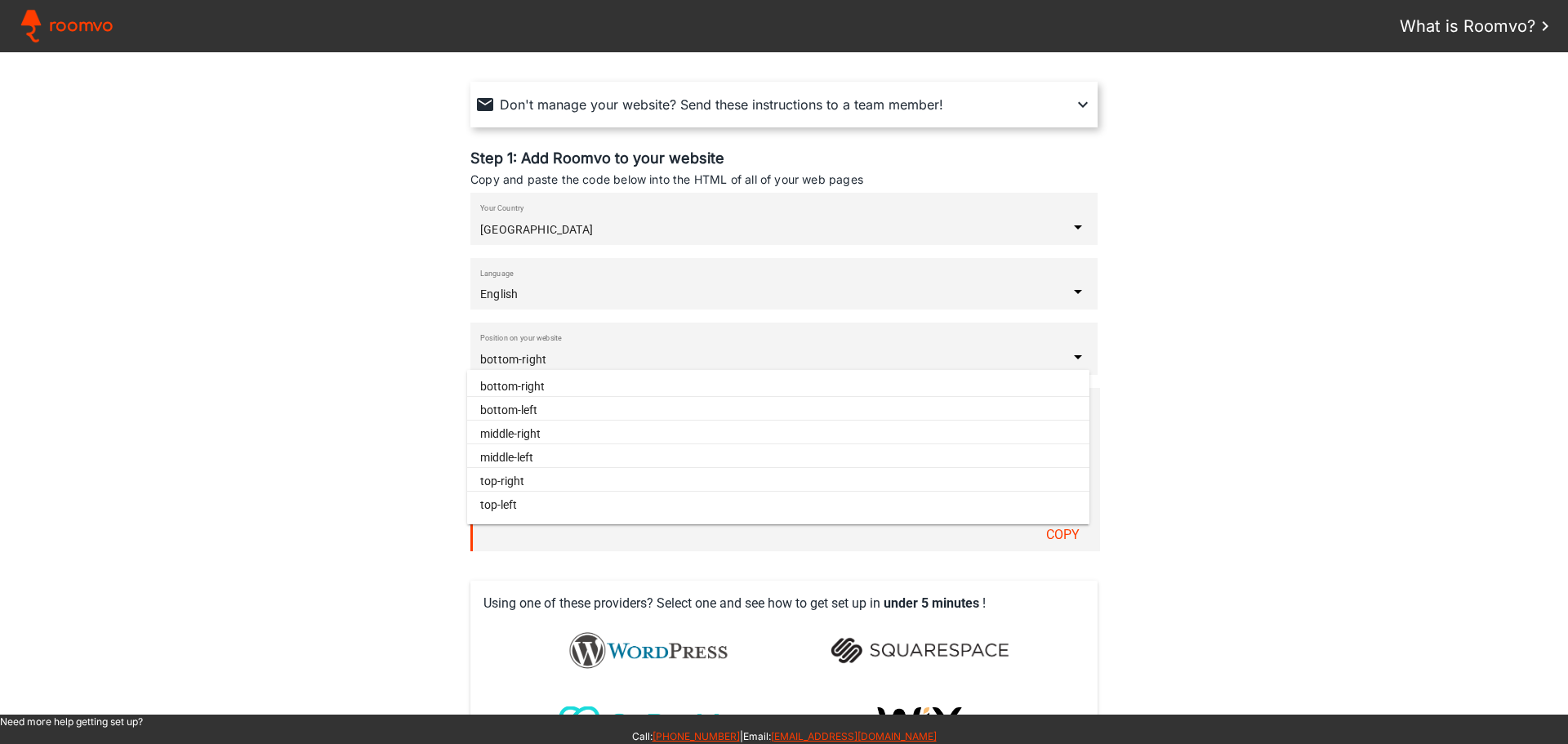
click at [1291, 414] on assistant-instructions at bounding box center [784, 383] width 1568 height 662
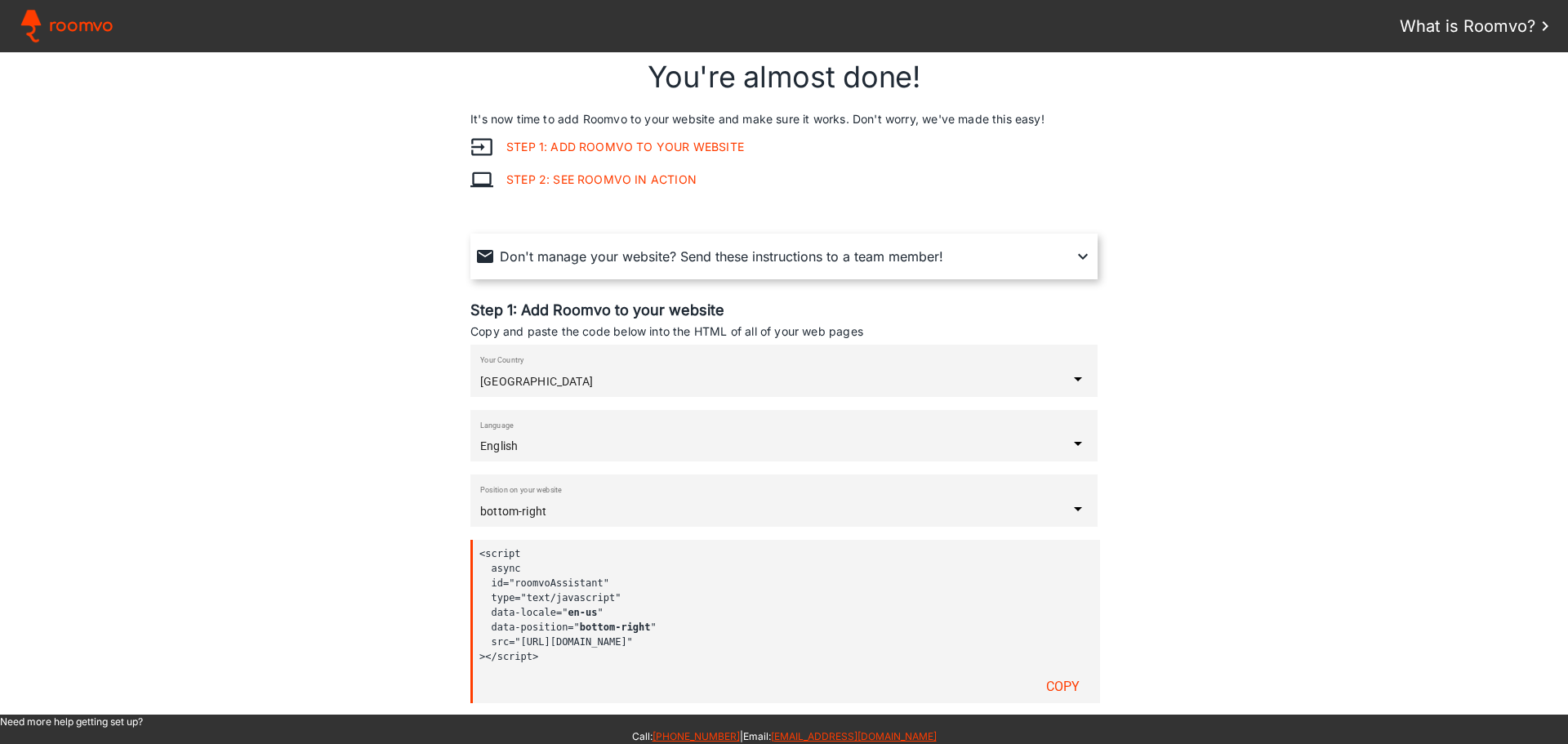
scroll to position [0, 0]
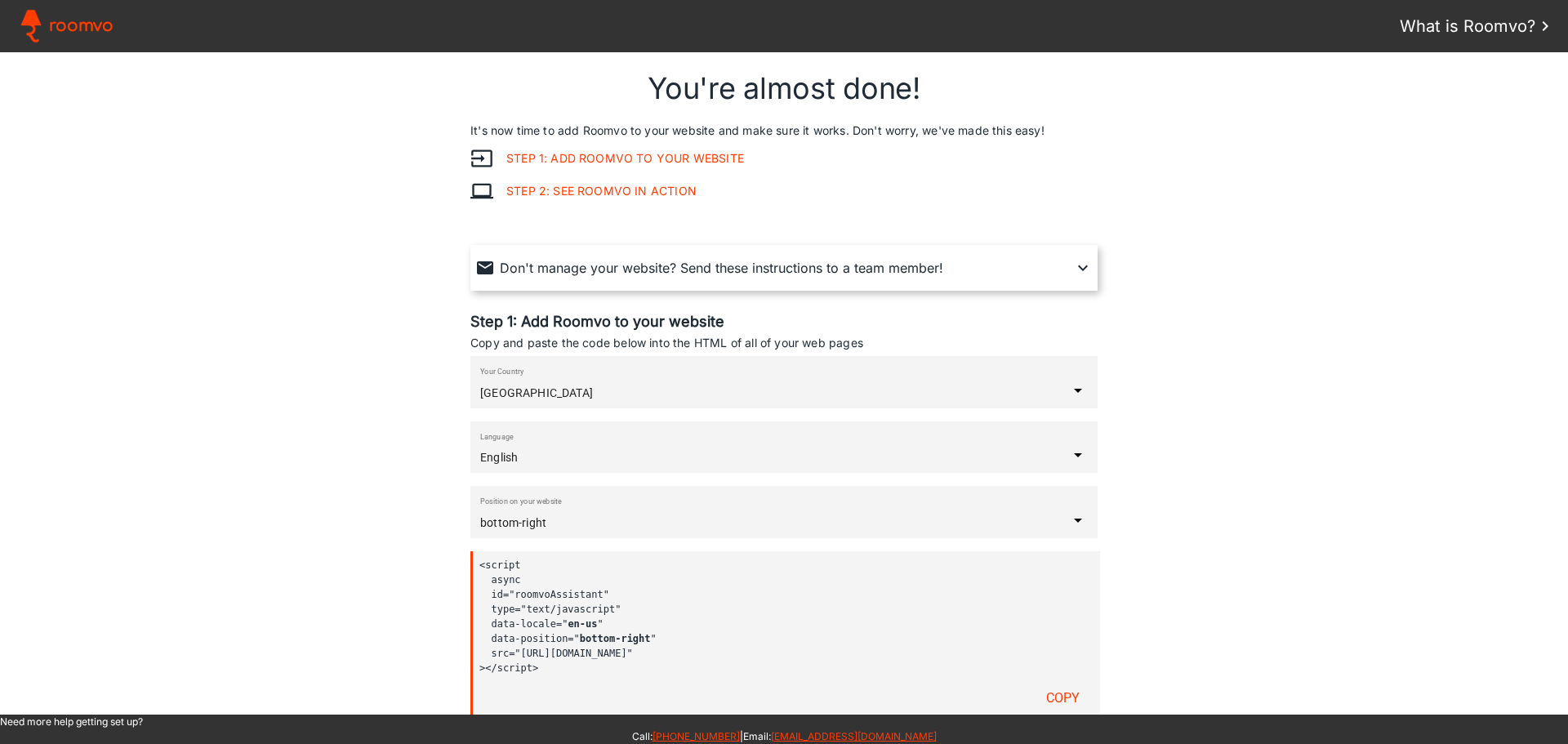
click at [651, 153] on link "Step 1: Add Roomvo to your website" at bounding box center [618, 158] width 251 height 13
click at [81, 21] on span "Roomvo" at bounding box center [81, 26] width 64 height 24
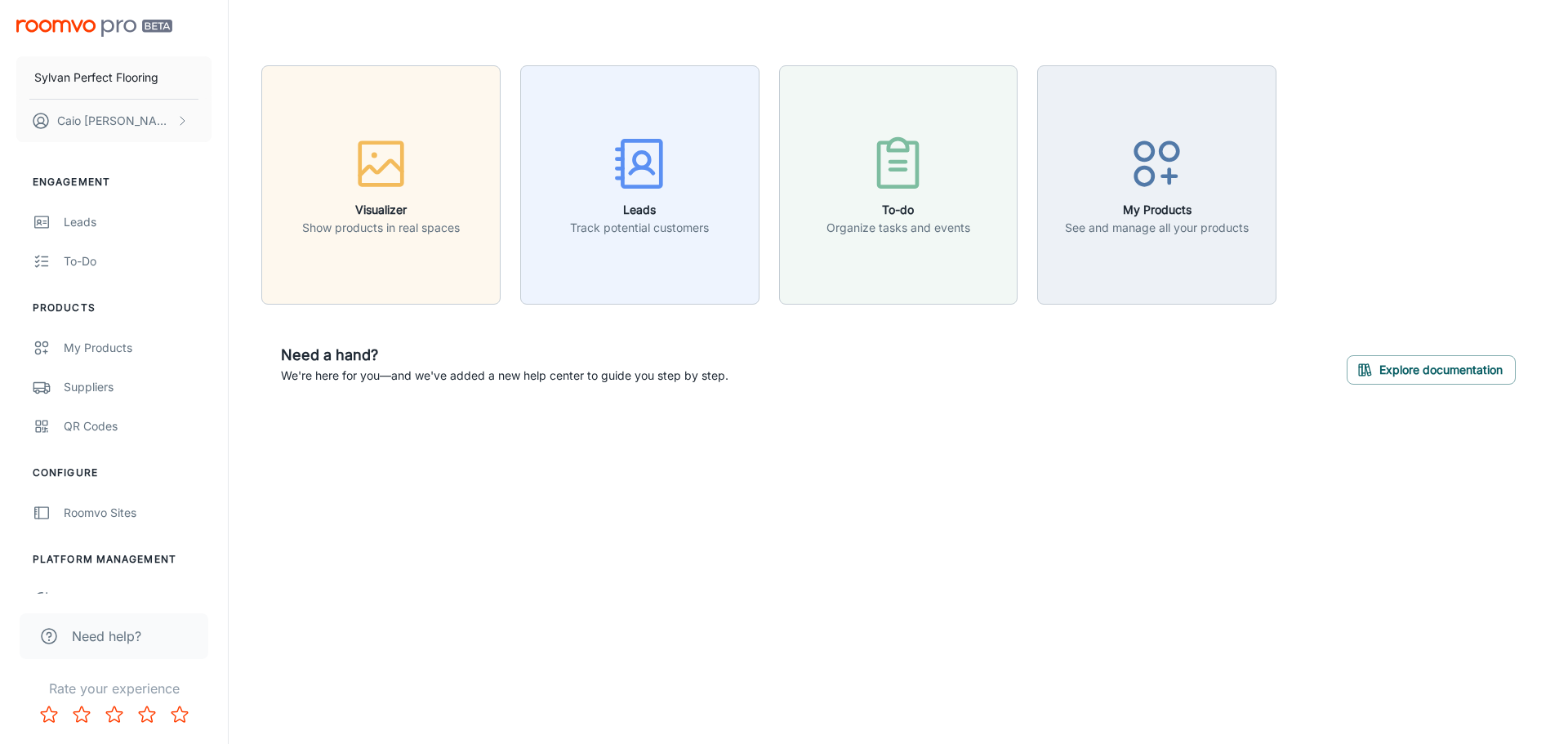
scroll to position [25, 0]
